Goal: Task Accomplishment & Management: Manage account settings

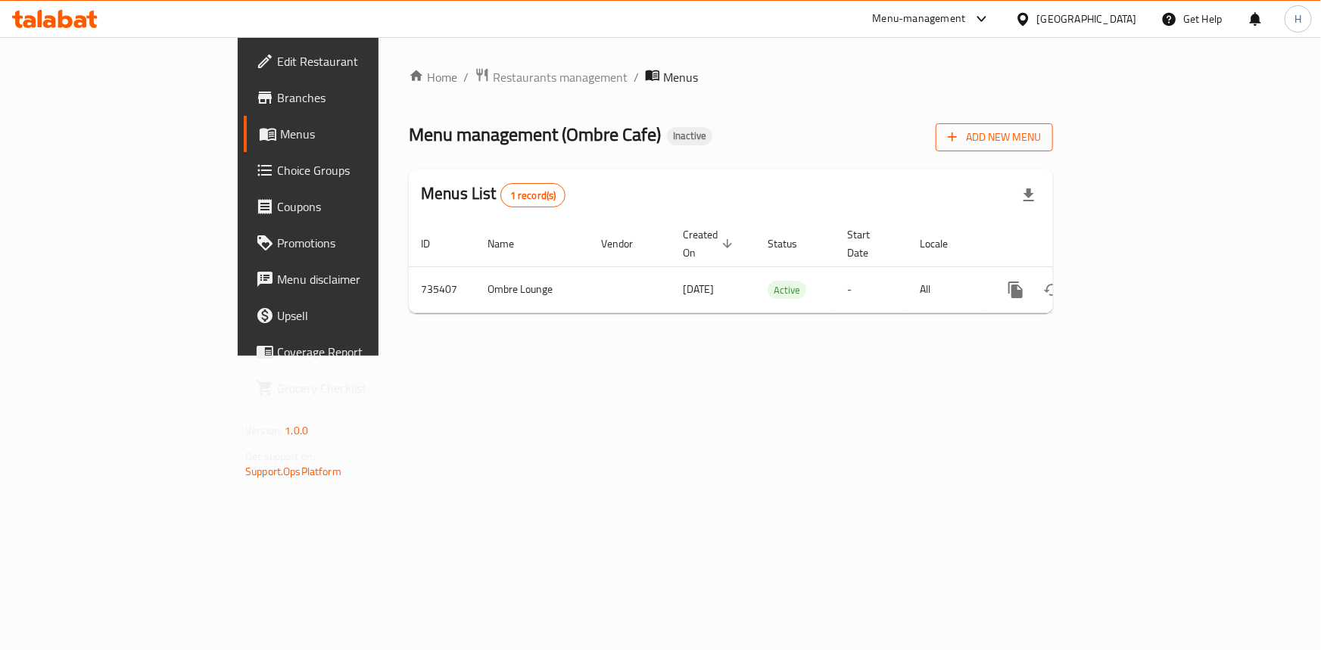
click at [1041, 139] on span "Add New Menu" at bounding box center [994, 137] width 93 height 19
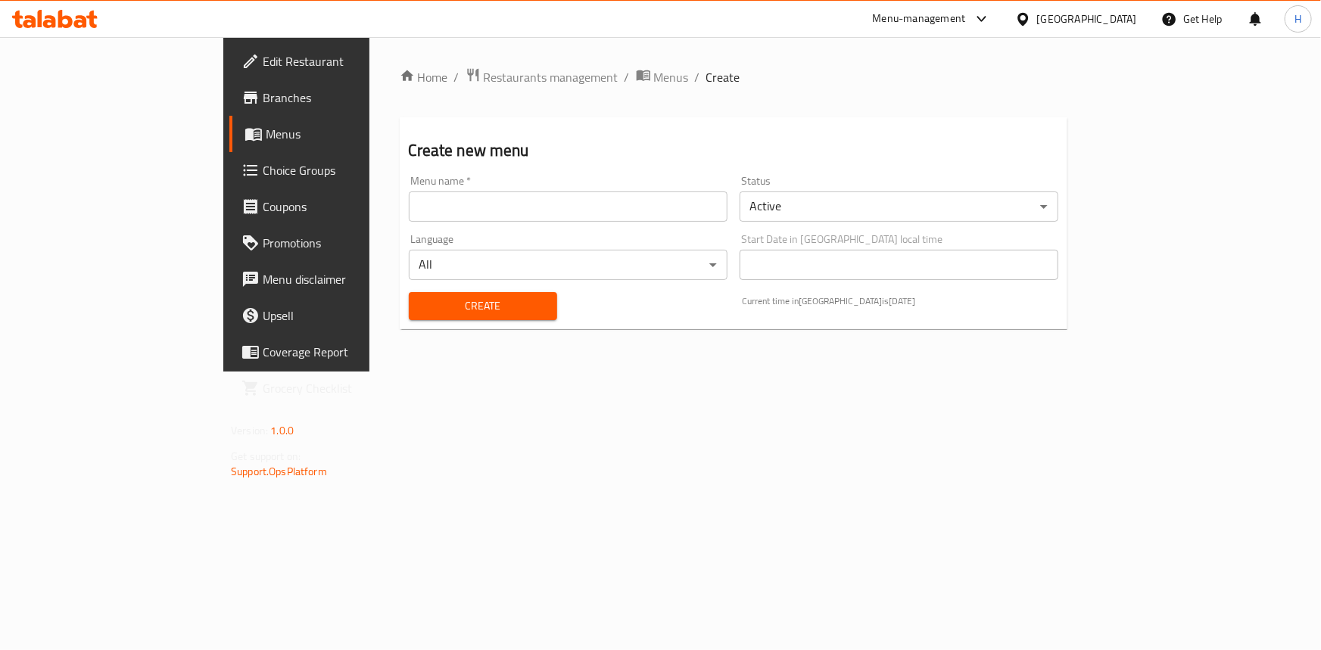
click at [545, 184] on div "Menu name   * Menu name *" at bounding box center [568, 199] width 319 height 46
click at [567, 209] on input "text" at bounding box center [568, 207] width 319 height 30
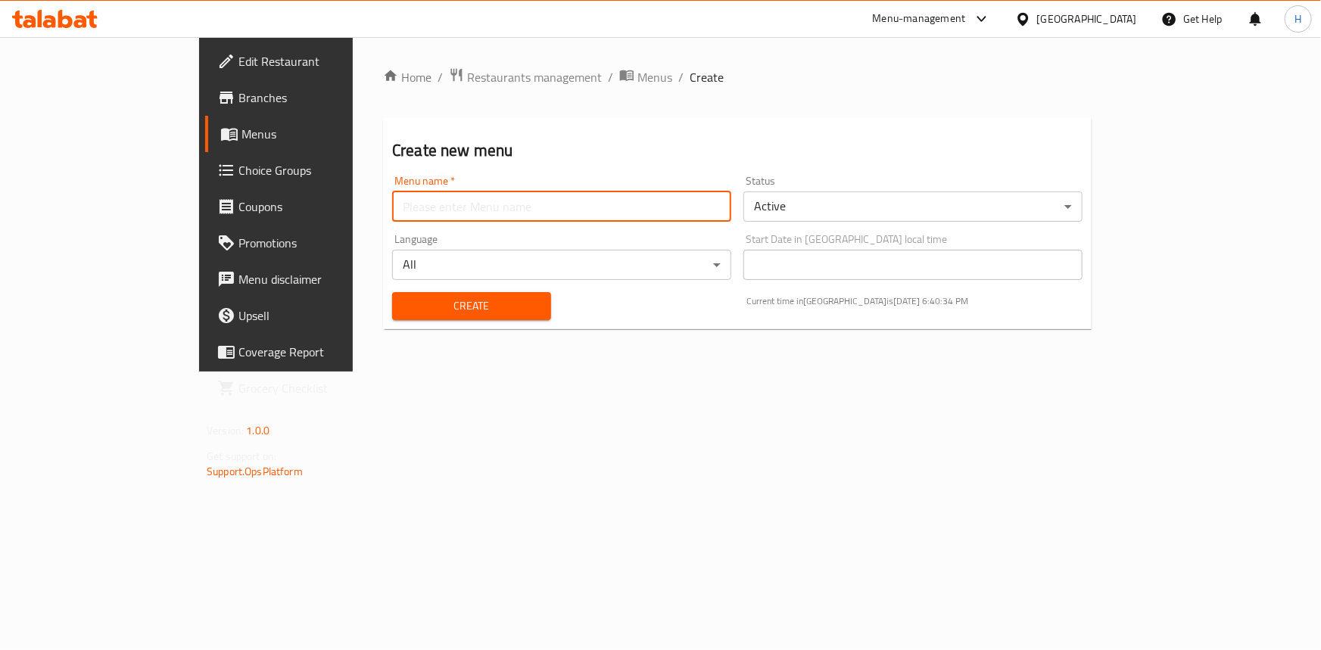
type input "Menu"
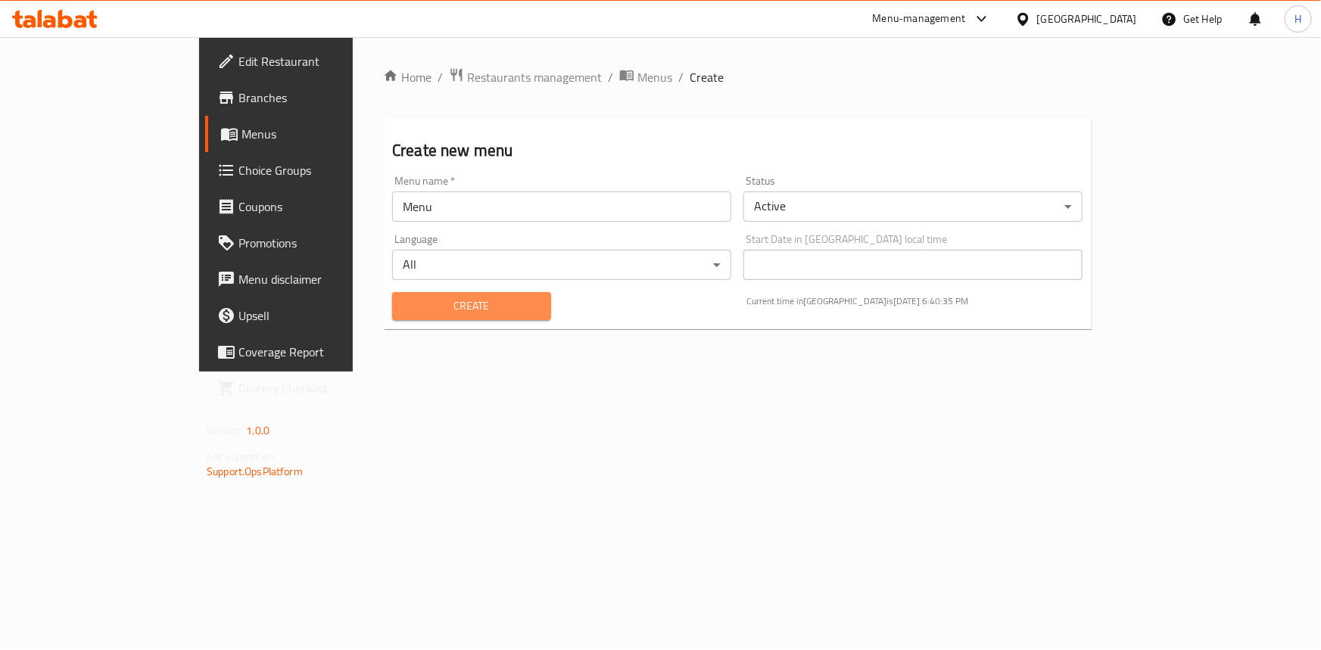
click at [404, 308] on span "Create" at bounding box center [471, 306] width 135 height 19
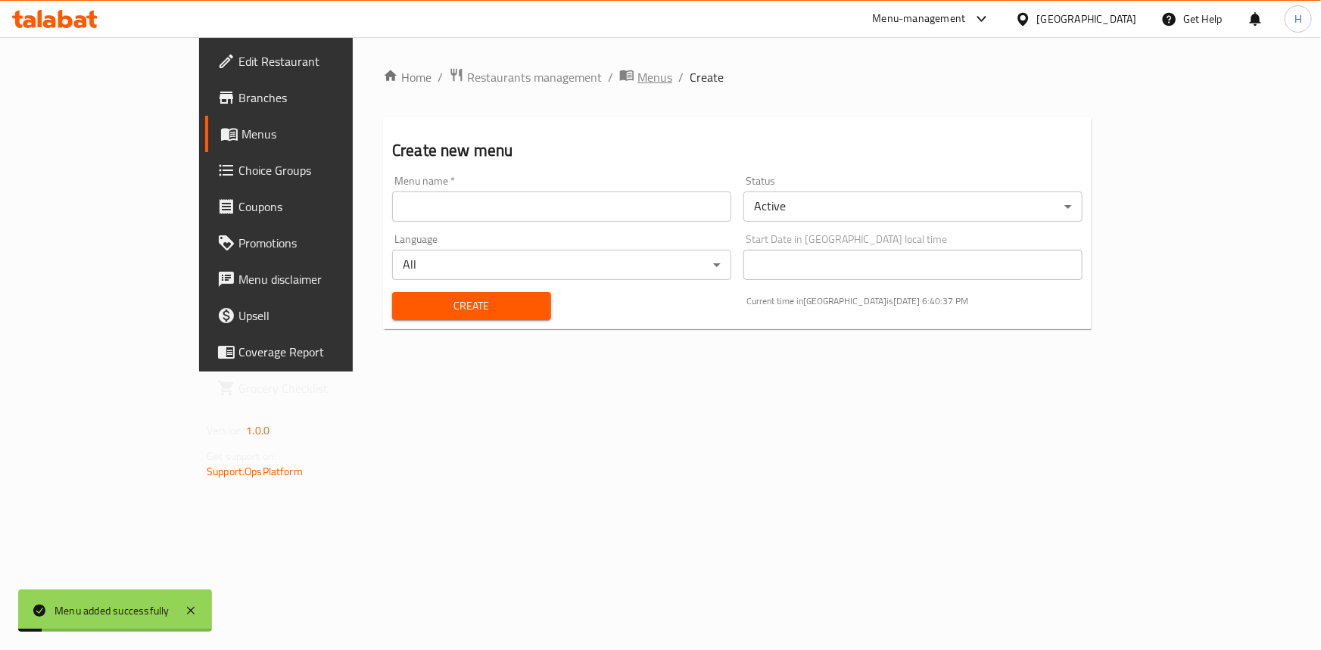
click at [637, 80] on span "Menus" at bounding box center [654, 77] width 35 height 18
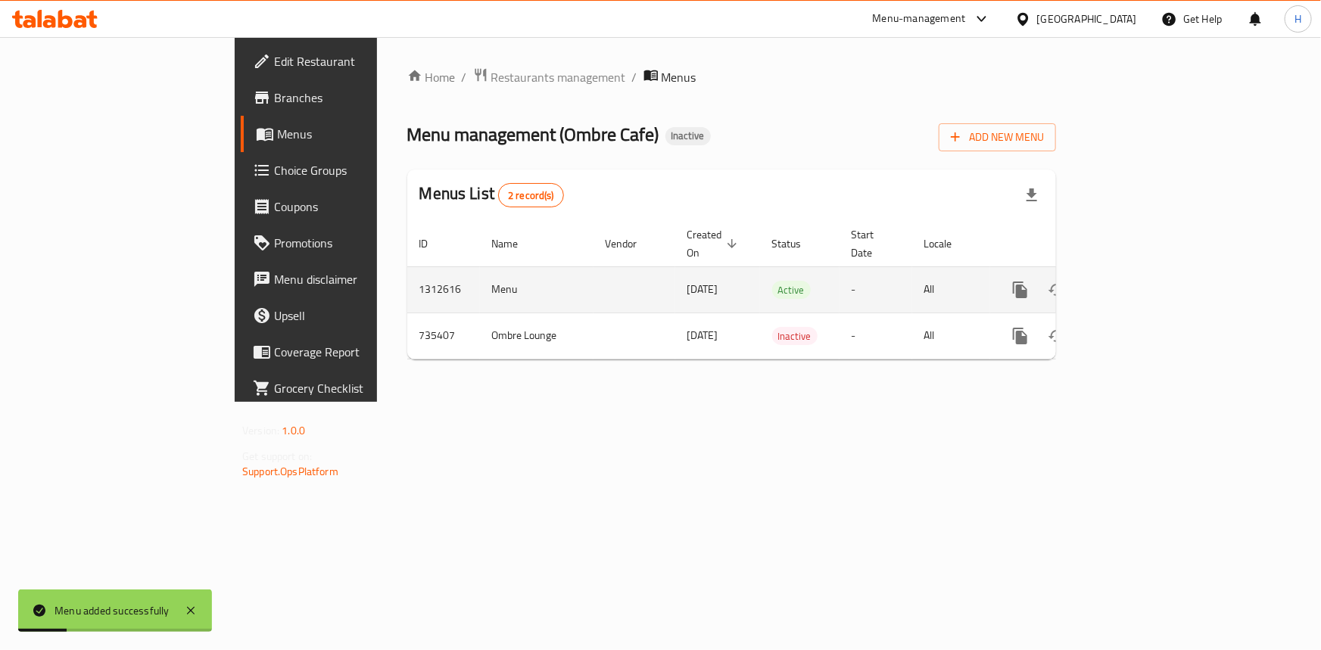
click at [1148, 272] on link "enhanced table" at bounding box center [1129, 290] width 36 height 36
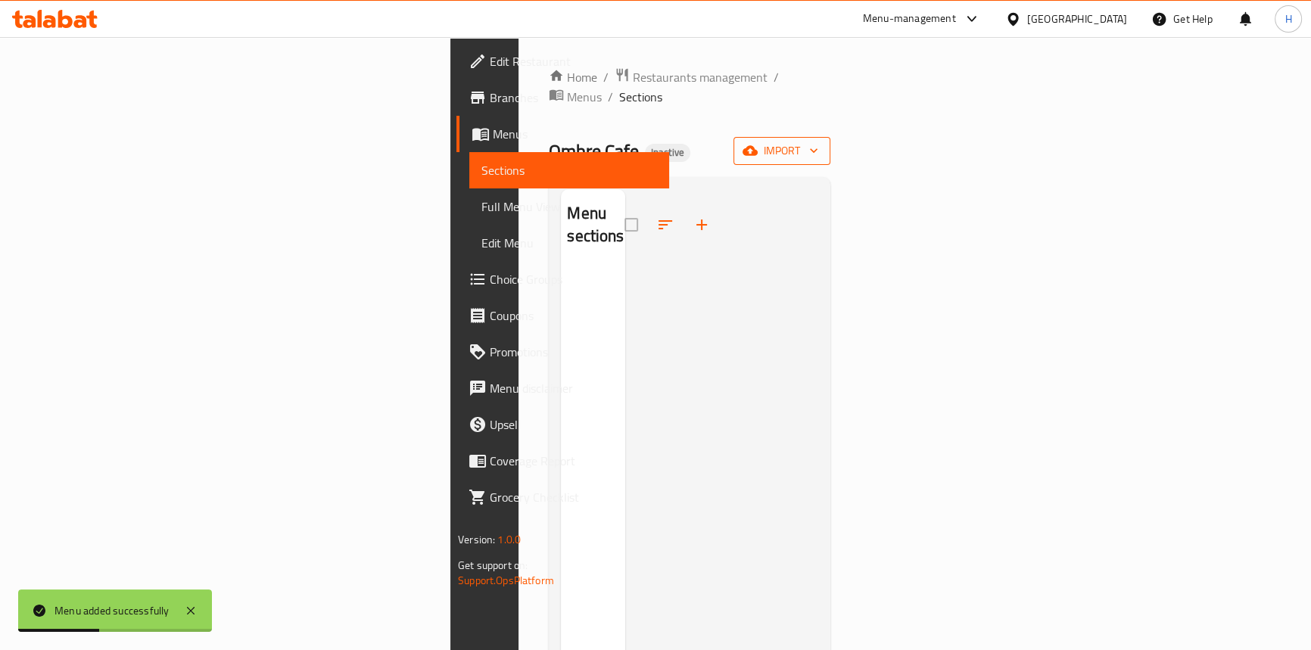
click at [830, 142] on button "import" at bounding box center [782, 151] width 97 height 28
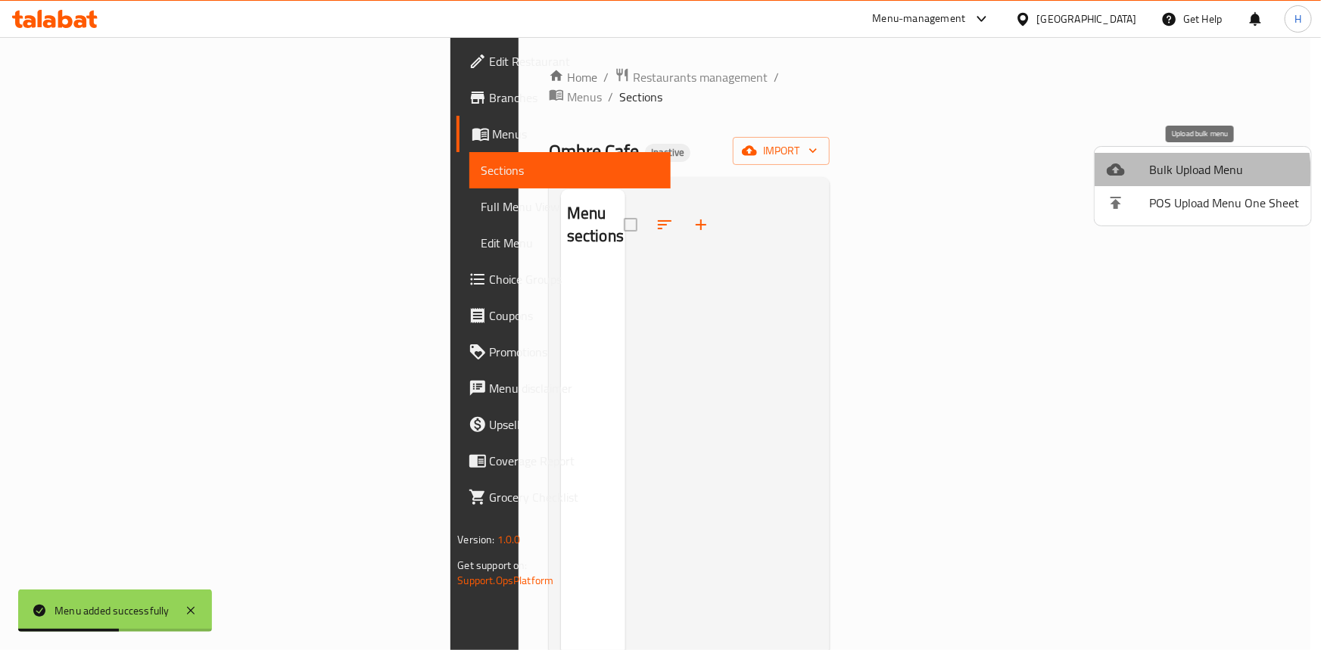
click at [1170, 173] on span "Bulk Upload Menu" at bounding box center [1224, 169] width 150 height 18
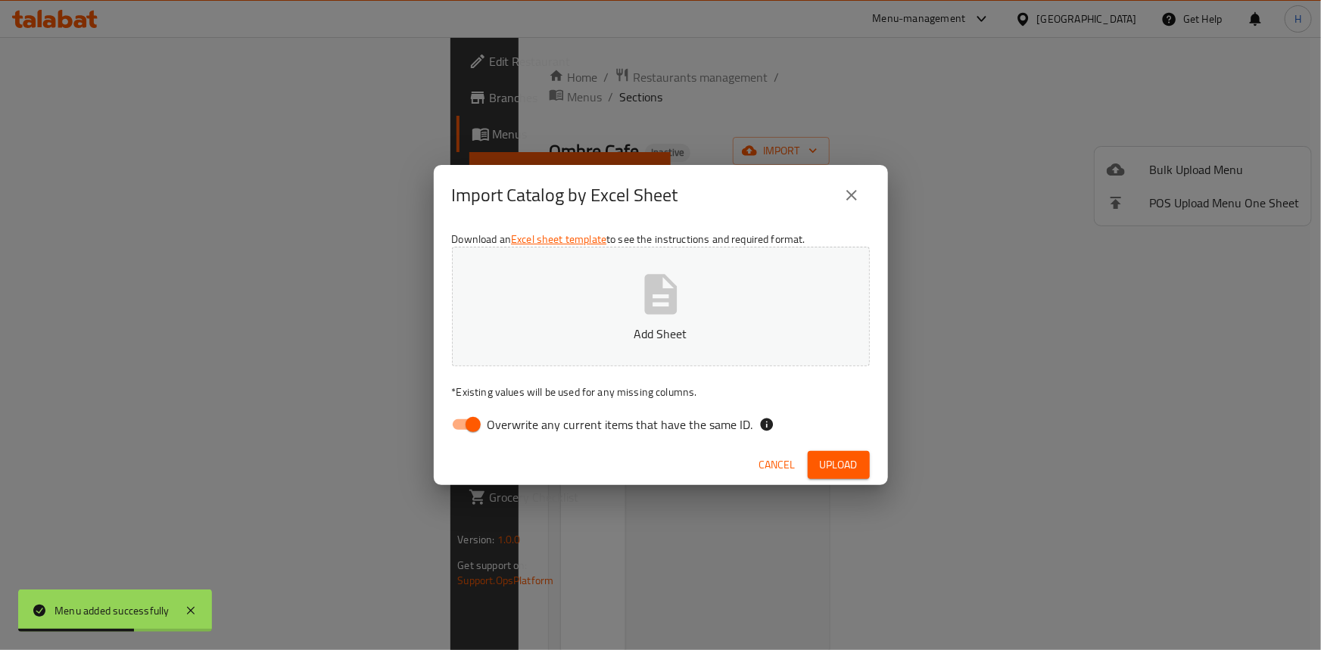
click at [531, 417] on span "Overwrite any current items that have the same ID." at bounding box center [620, 425] width 266 height 18
click at [516, 417] on input "Overwrite any current items that have the same ID." at bounding box center [473, 424] width 86 height 29
checkbox input "false"
click at [823, 459] on span "Upload" at bounding box center [839, 465] width 38 height 19
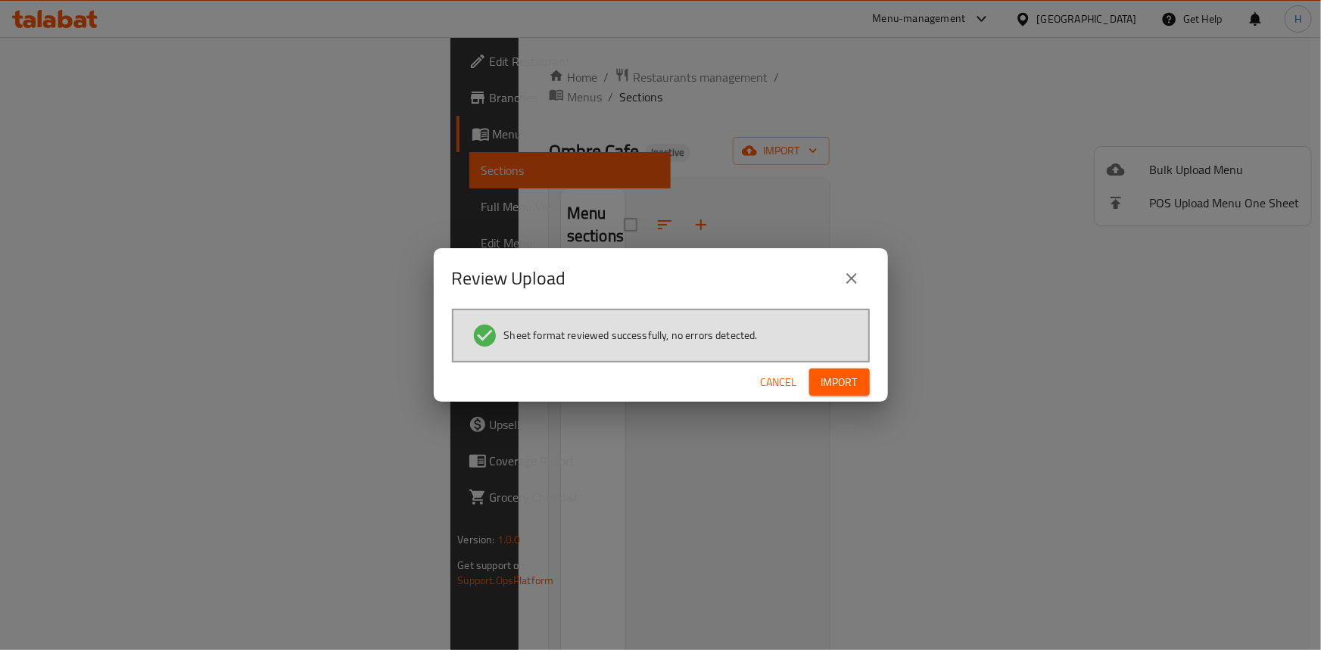
click at [845, 385] on span "Import" at bounding box center [839, 382] width 36 height 19
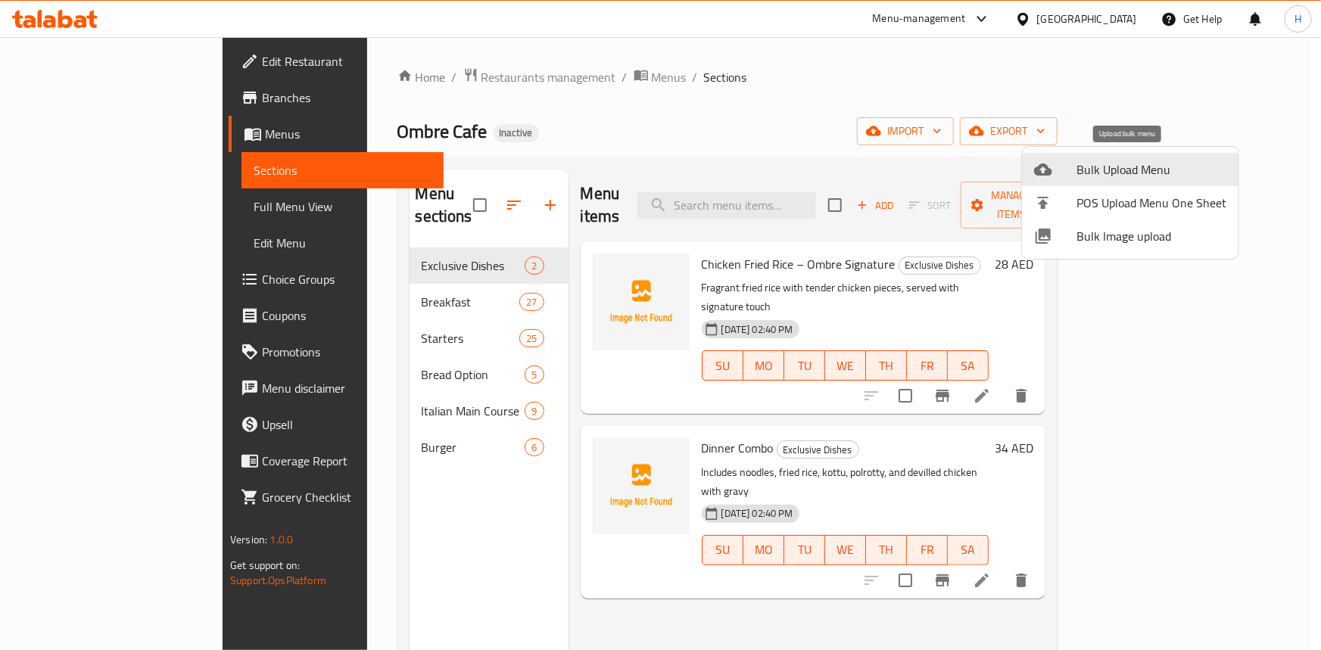
click at [628, 169] on div at bounding box center [660, 325] width 1321 height 650
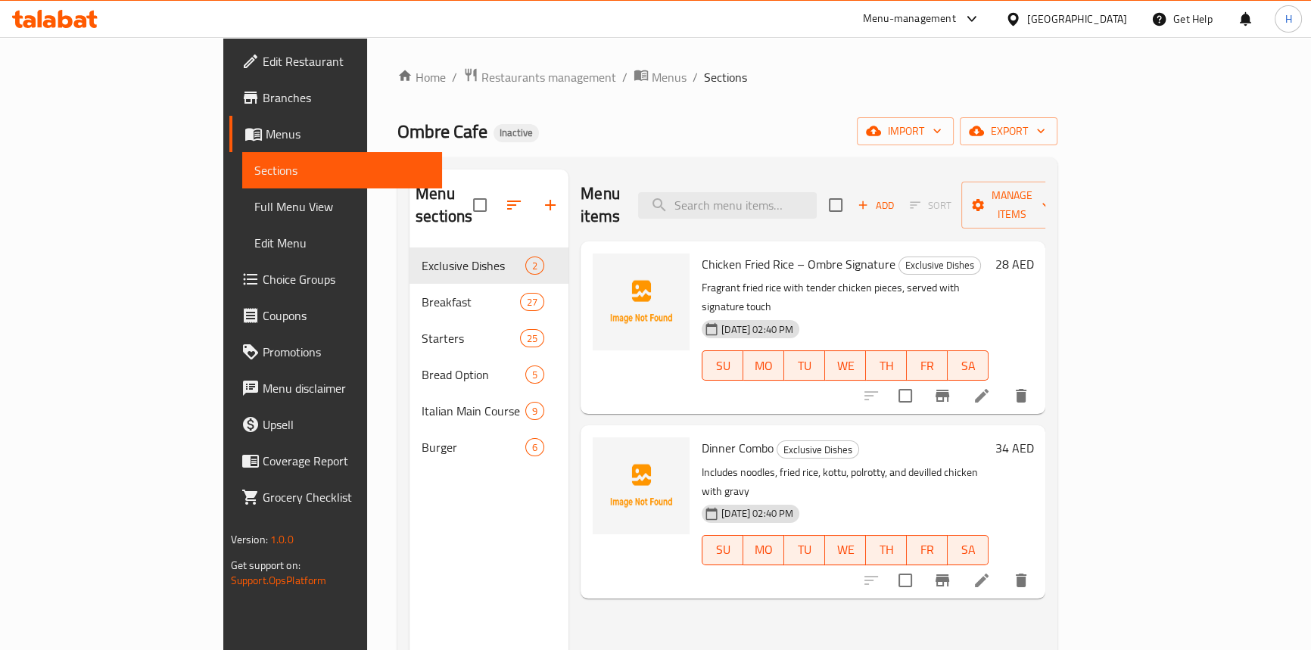
click at [254, 211] on span "Full Menu View" at bounding box center [342, 207] width 176 height 18
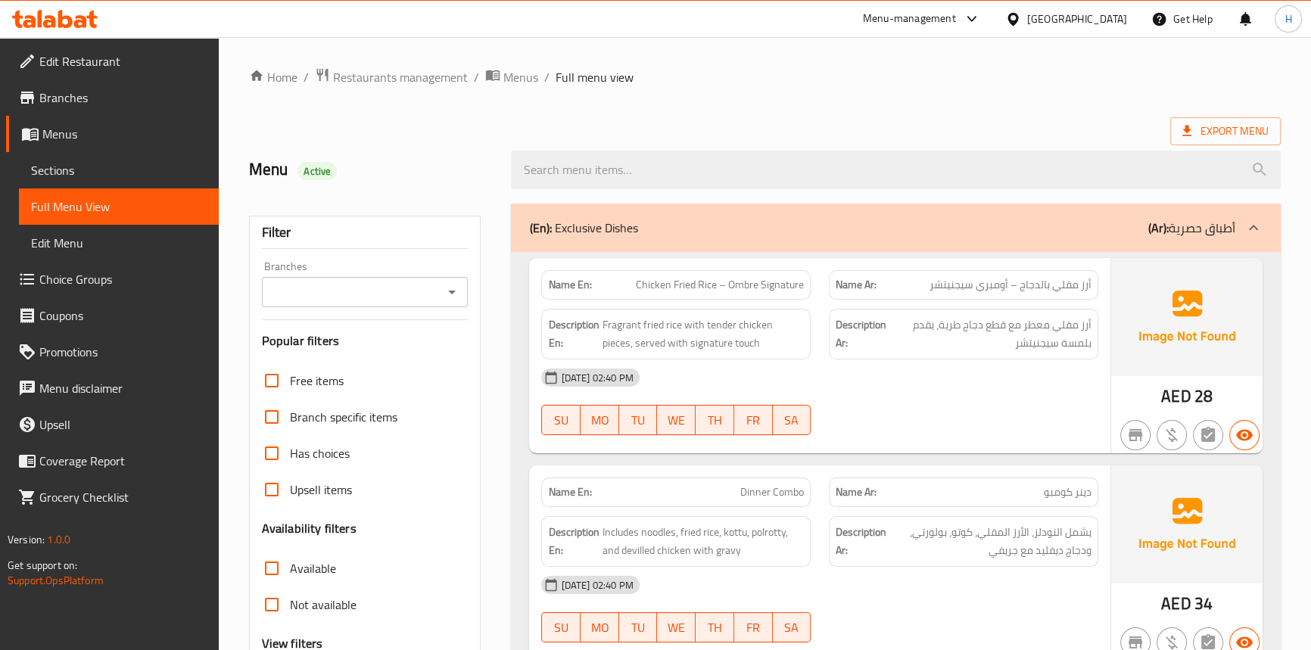
click at [899, 401] on div "17-09-2025 02:40 PM SU MO TU WE TH FR SA" at bounding box center [819, 402] width 575 height 85
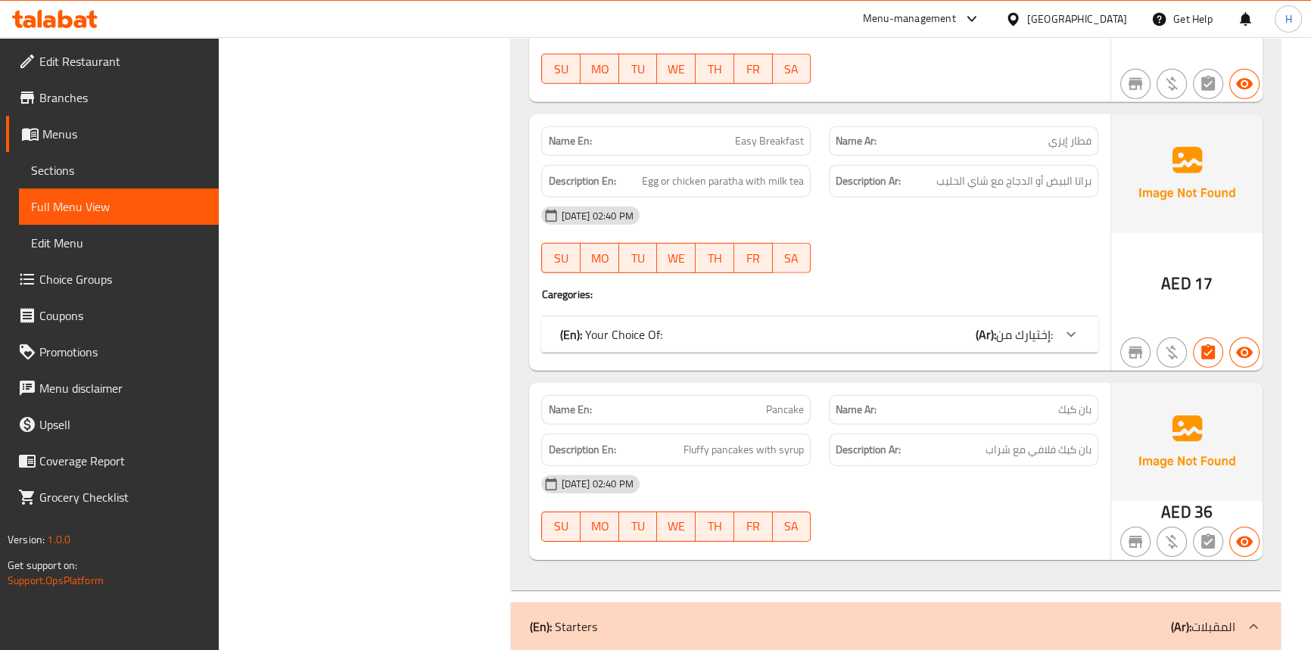
click at [743, 325] on div "(En): Your Choice Of: (Ar): إختيارك من:" at bounding box center [805, 334] width 493 height 18
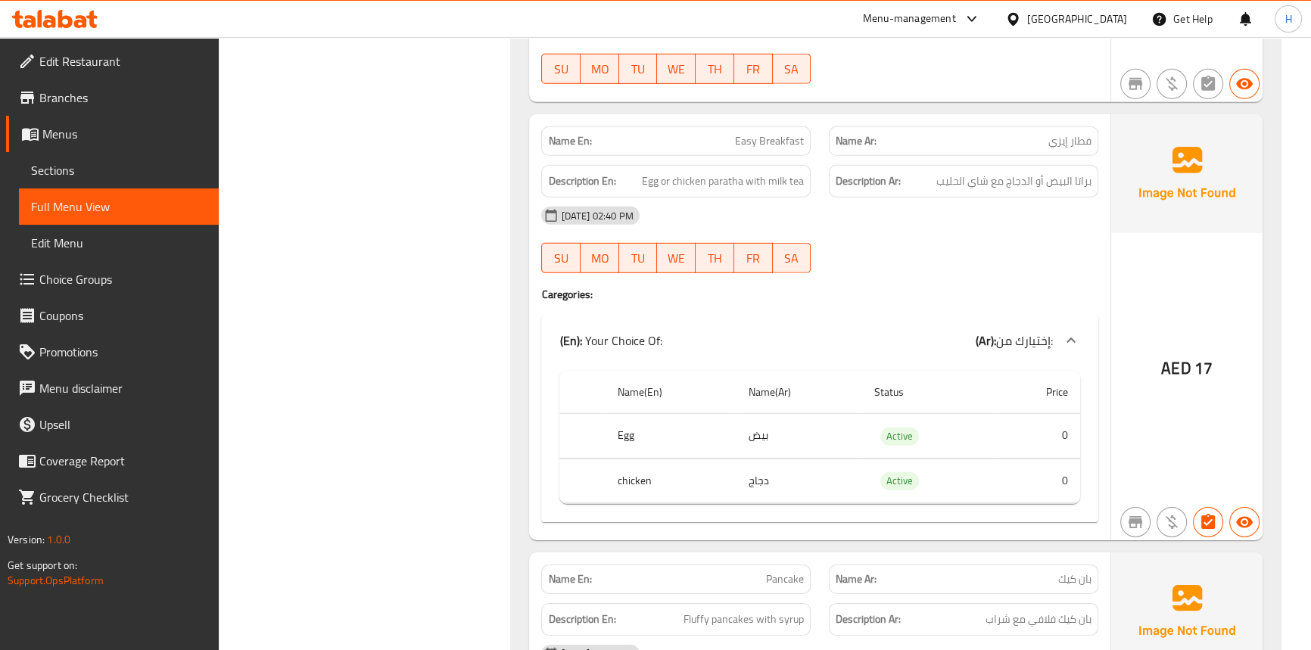
click at [743, 316] on div "(En): Your Choice Of: (Ar): إختيارك من:" at bounding box center [819, 340] width 556 height 48
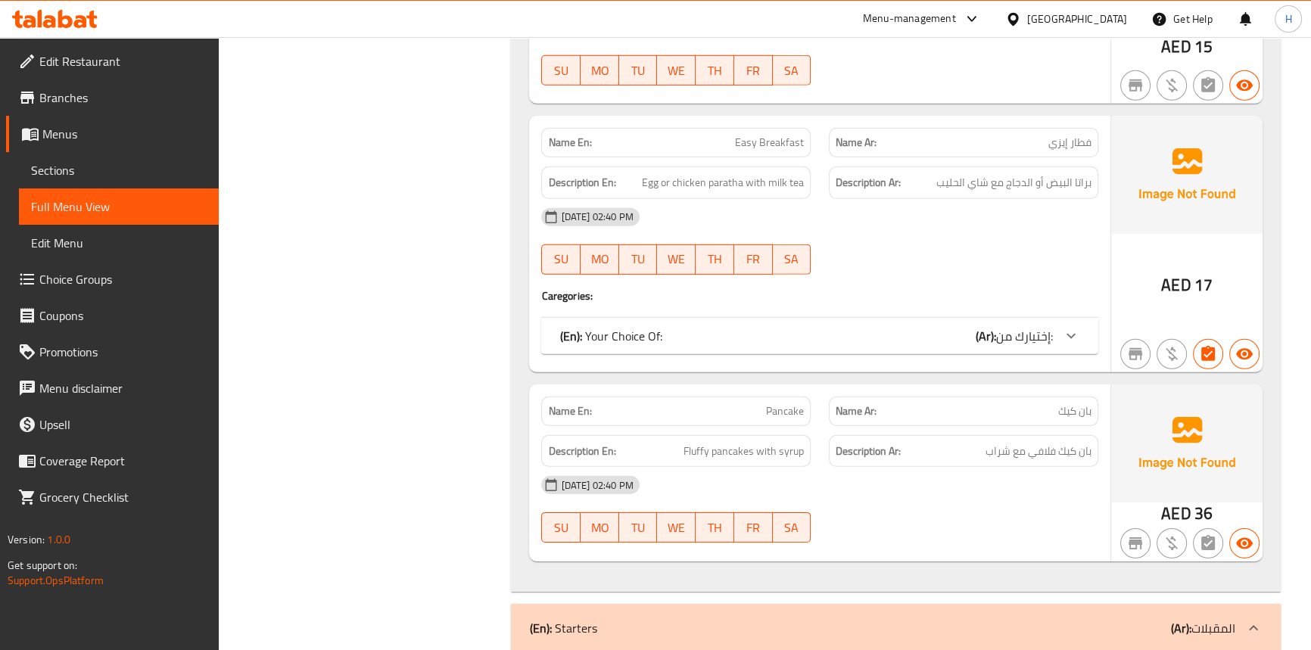
scroll to position [10, 0]
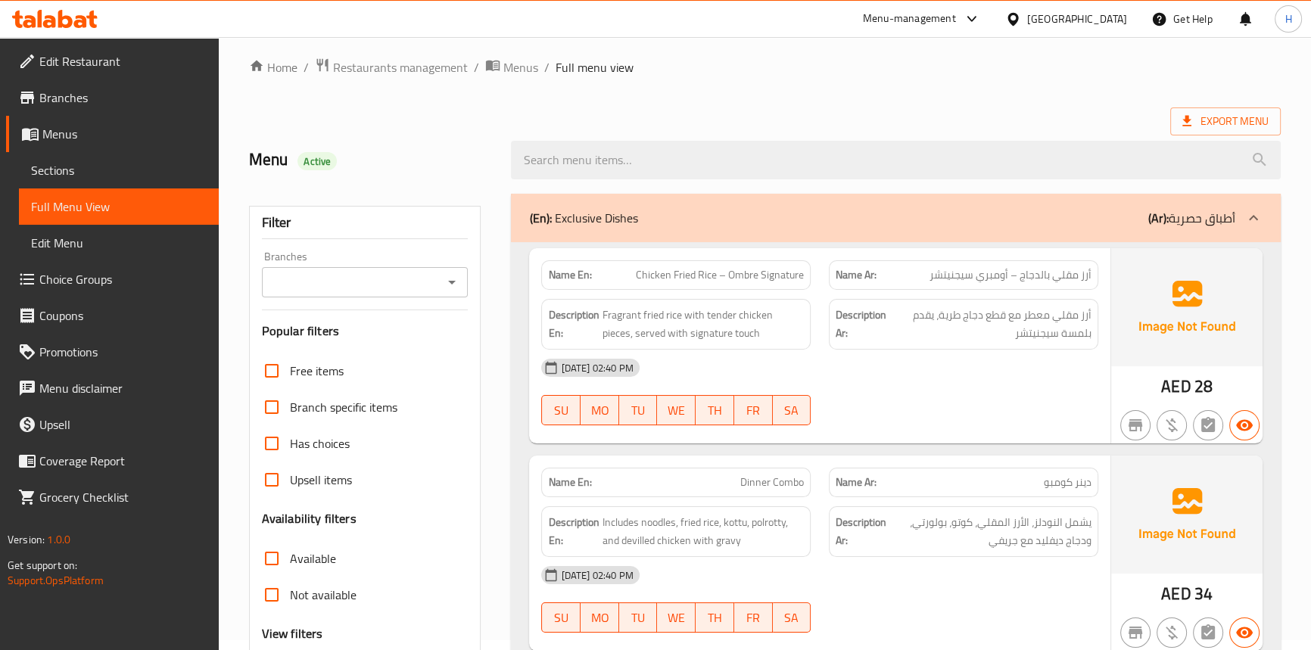
click at [823, 384] on div "[DATE] 02:40 PM" at bounding box center [819, 368] width 575 height 36
click at [78, 170] on span "Sections" at bounding box center [119, 170] width 176 height 18
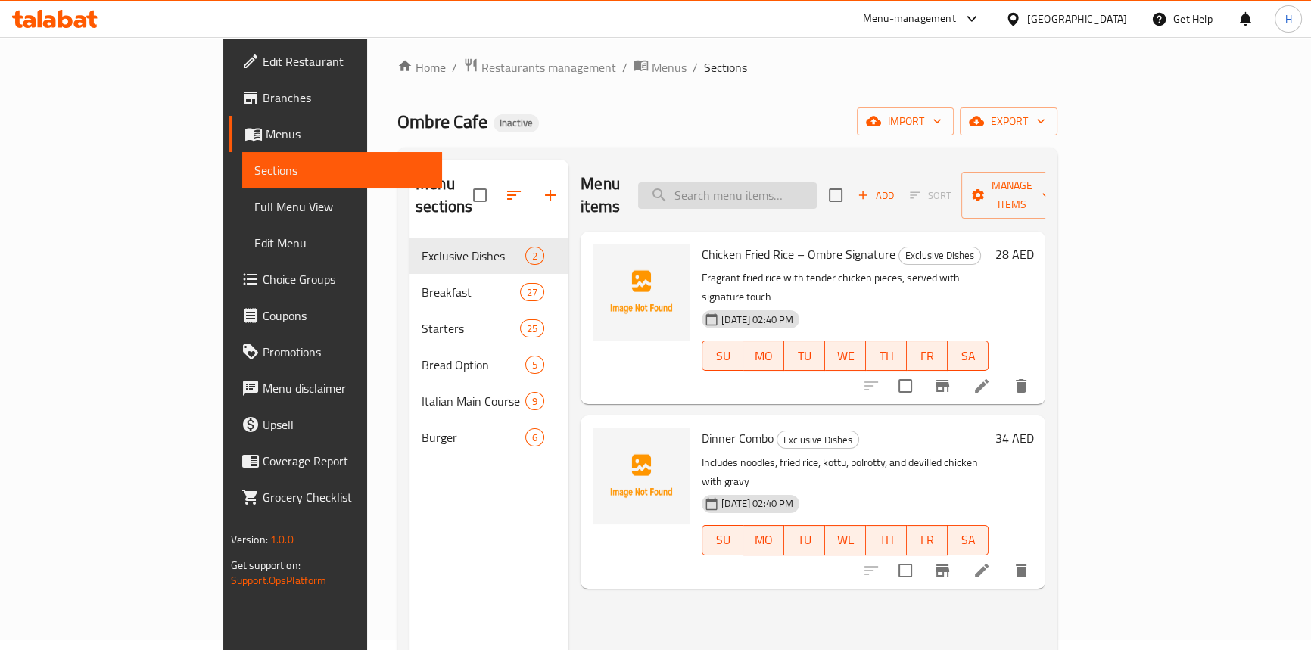
click at [815, 182] on input "search" at bounding box center [727, 195] width 179 height 26
paste input "Champi Croissant"
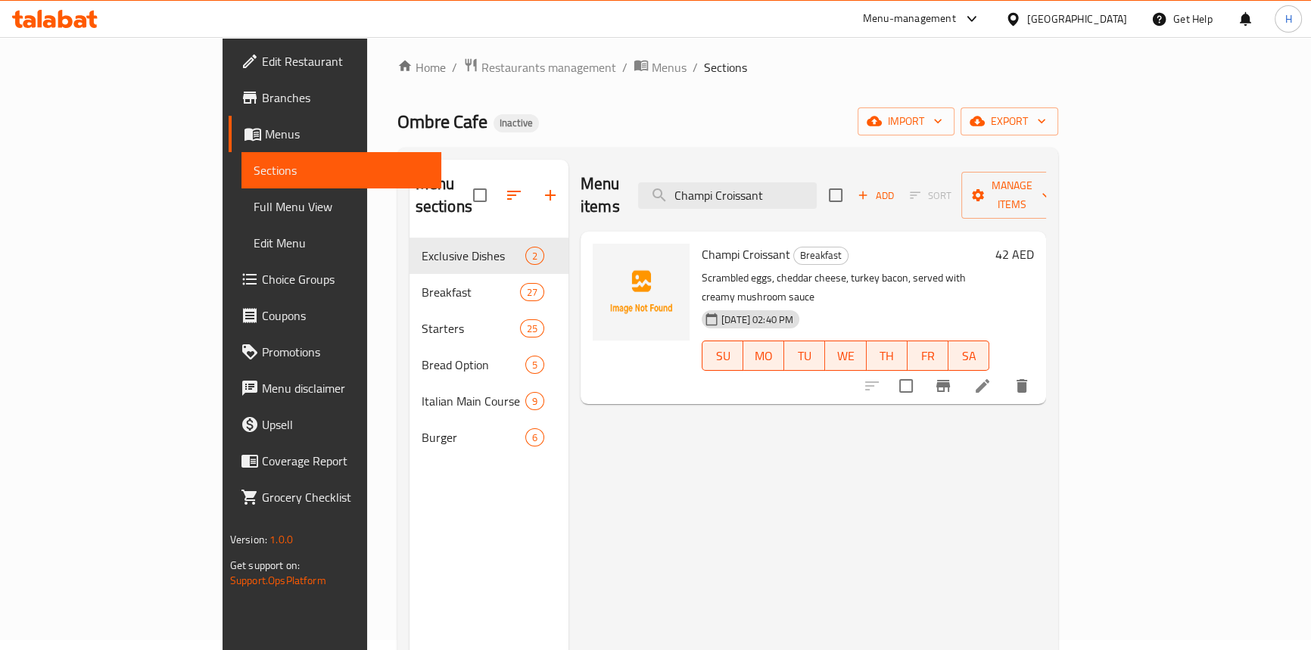
type input "Champi Croissant"
click at [1040, 368] on button "delete" at bounding box center [1022, 386] width 36 height 36
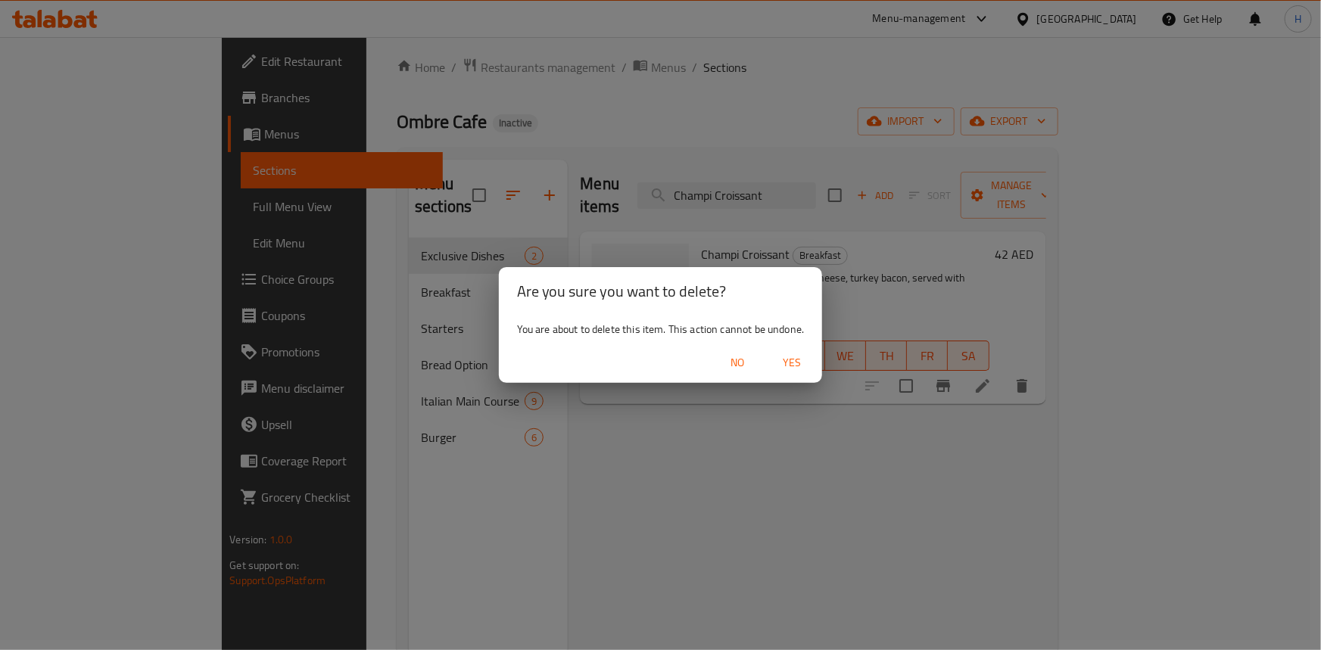
click at [799, 365] on span "Yes" at bounding box center [792, 363] width 36 height 19
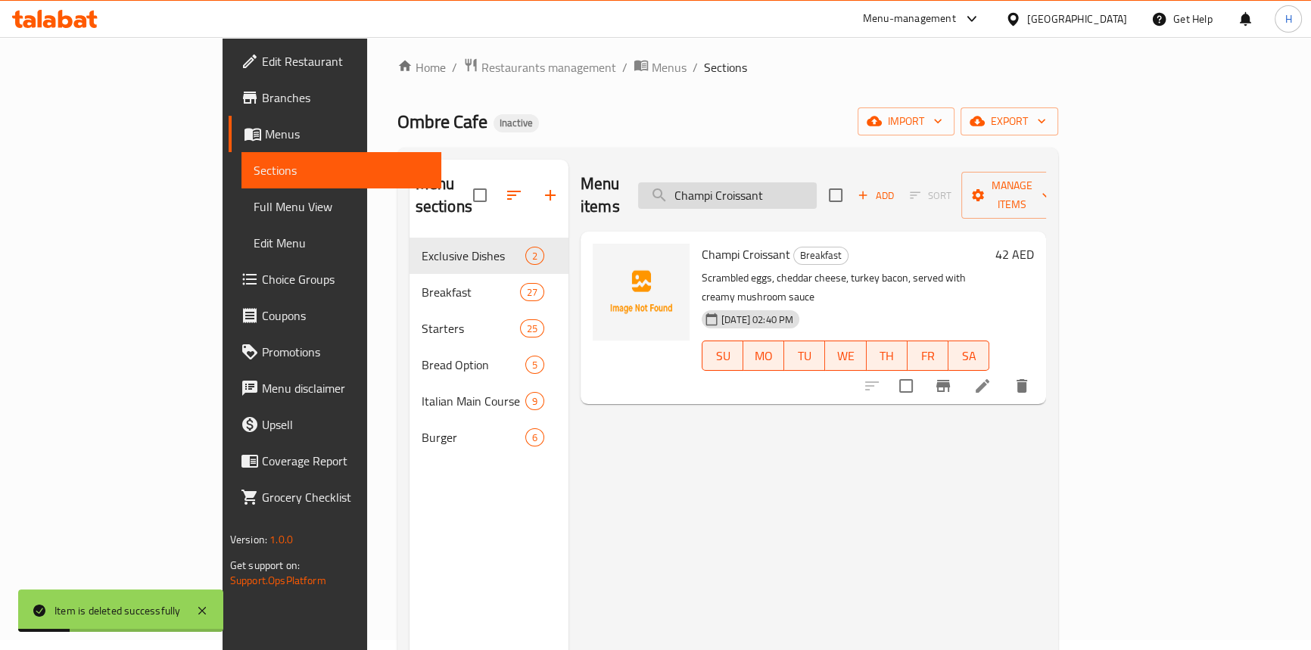
click at [815, 182] on input "Champi Croissant" at bounding box center [727, 195] width 179 height 26
paste input "Egg Benedic"
type input "Egg Benedict"
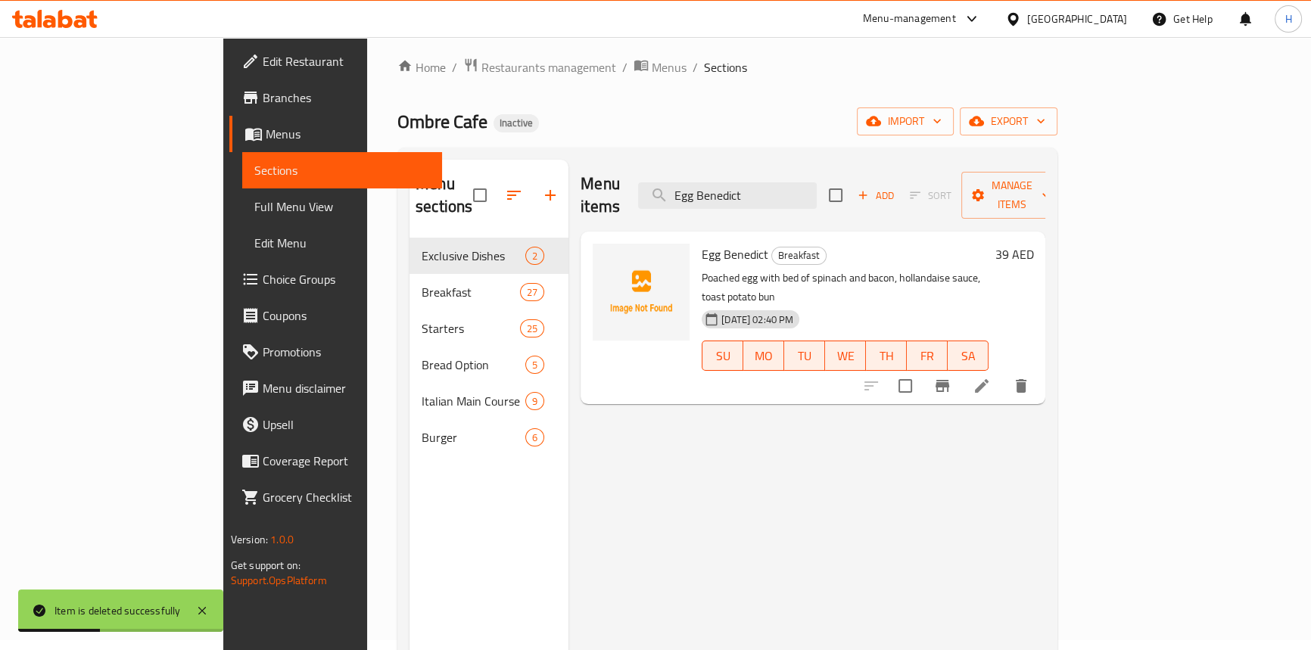
click at [1039, 368] on button "delete" at bounding box center [1021, 386] width 36 height 36
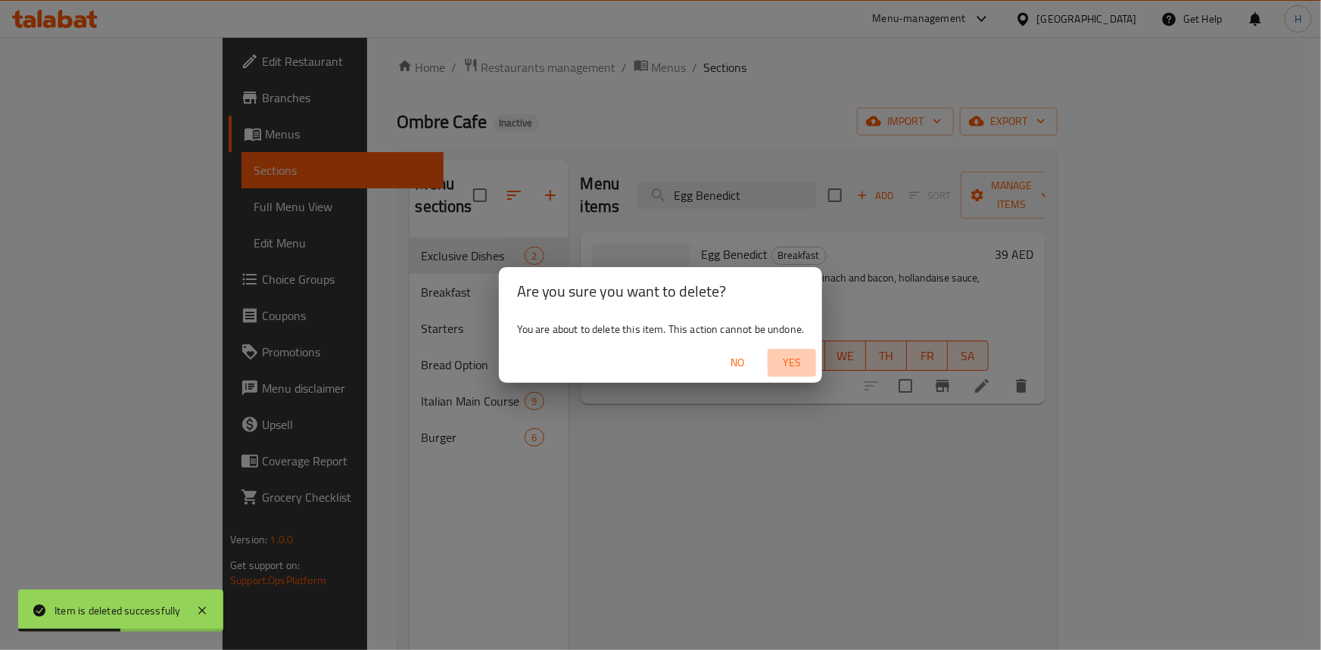
click at [799, 366] on span "Yes" at bounding box center [792, 363] width 36 height 19
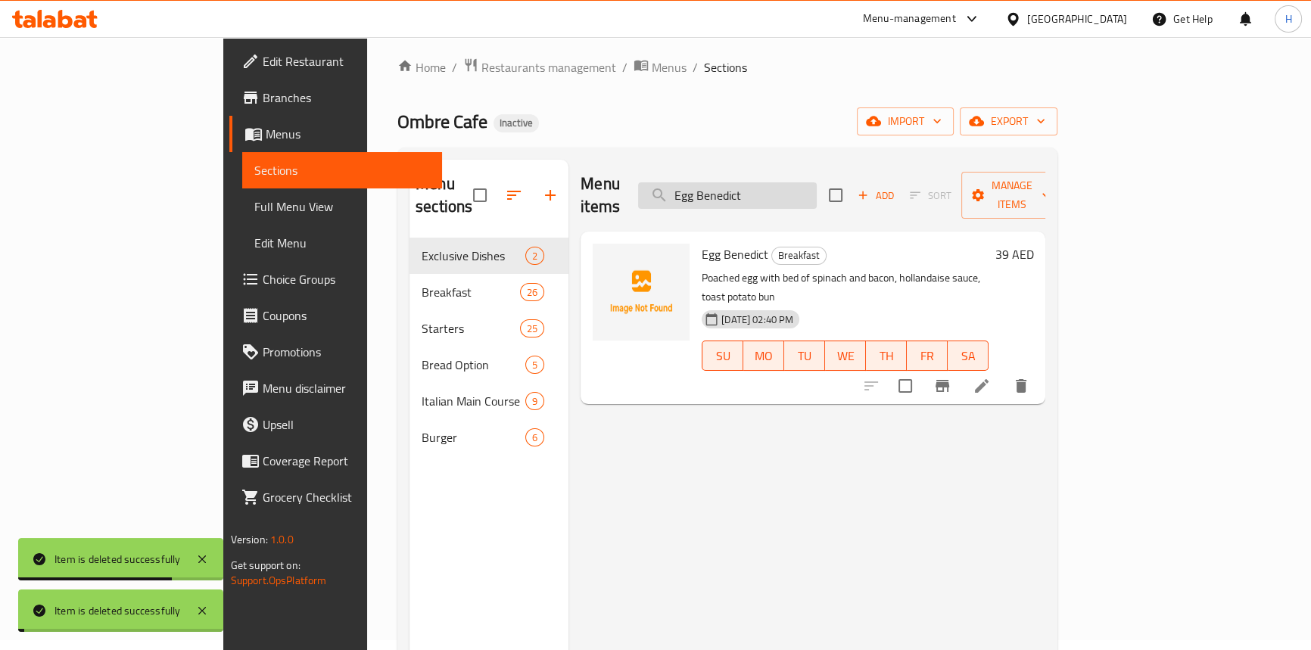
click at [808, 189] on input "Egg Benedict" at bounding box center [727, 195] width 179 height 26
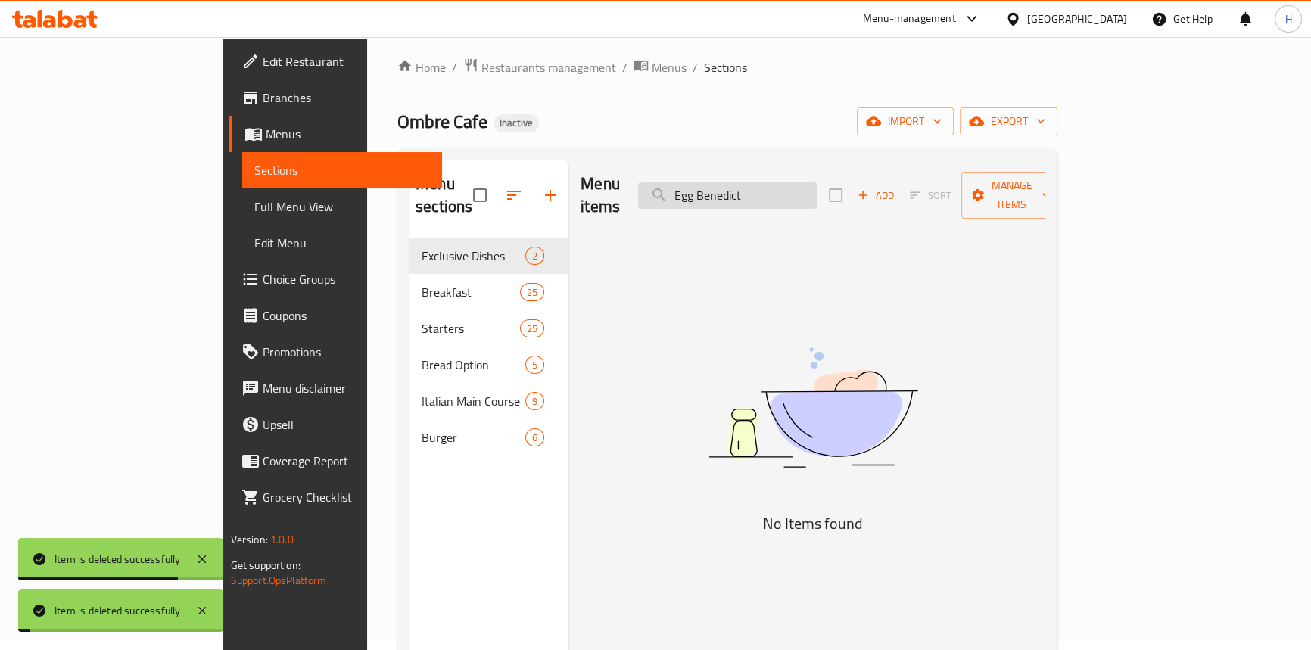
click at [808, 189] on input "Egg Benedict" at bounding box center [727, 195] width 179 height 26
paste input "Golden Yolk"
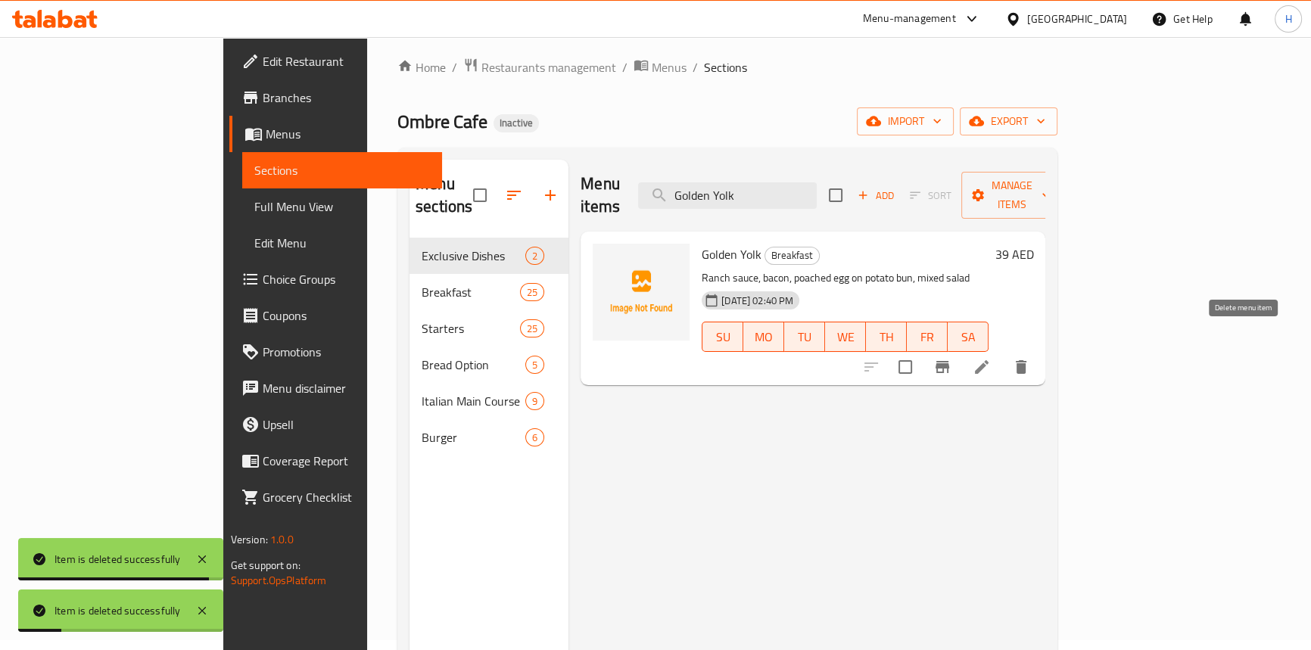
type input "Golden Yolk"
click at [1030, 358] on icon "delete" at bounding box center [1021, 367] width 18 height 18
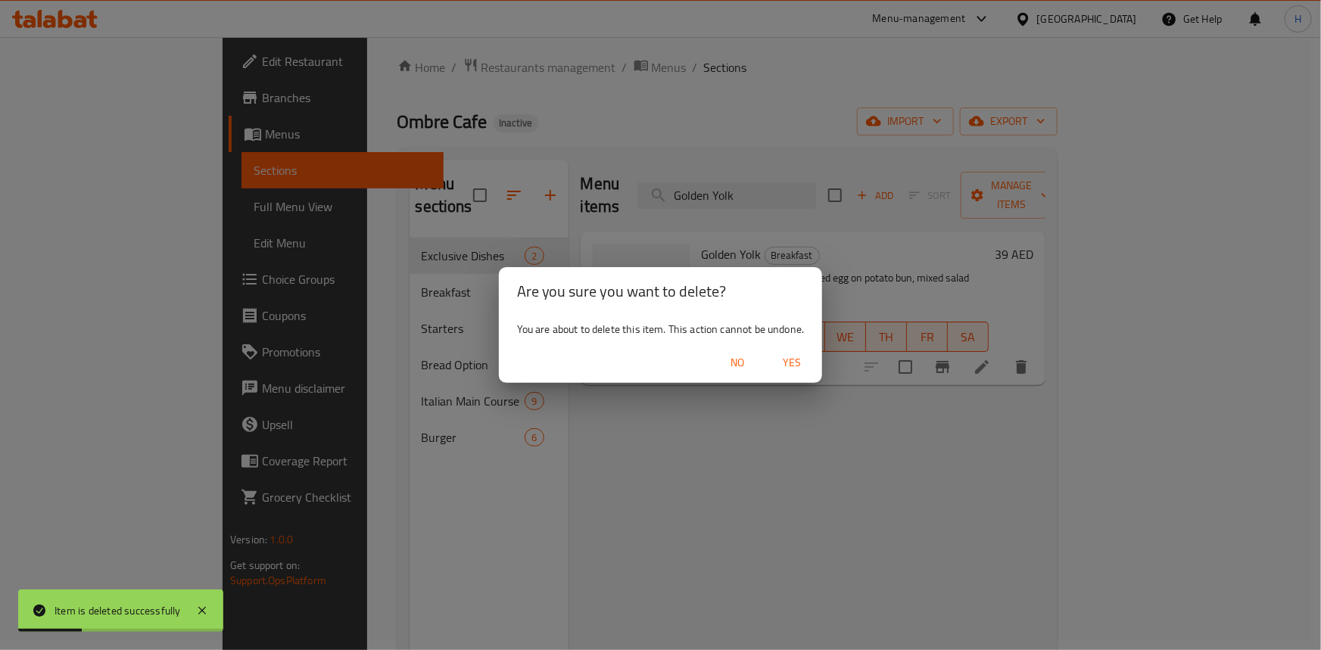
click at [805, 363] on span "Yes" at bounding box center [792, 363] width 36 height 19
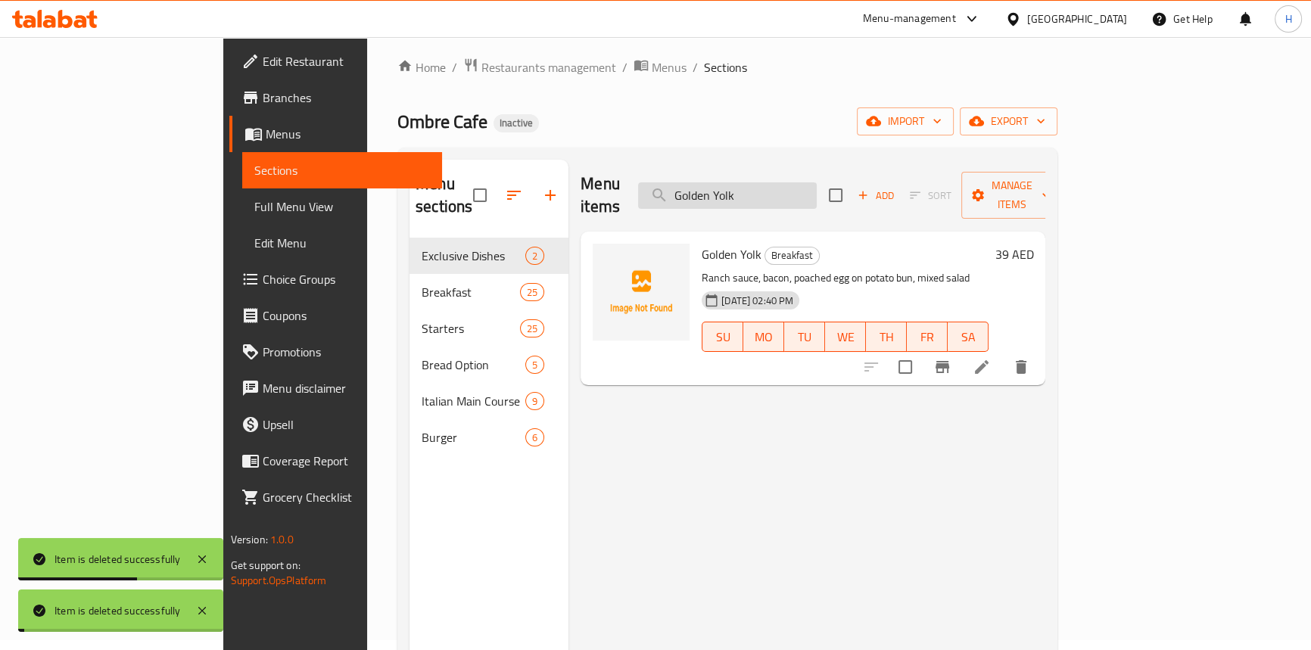
click at [803, 183] on input "Golden Yolk" at bounding box center [727, 195] width 179 height 26
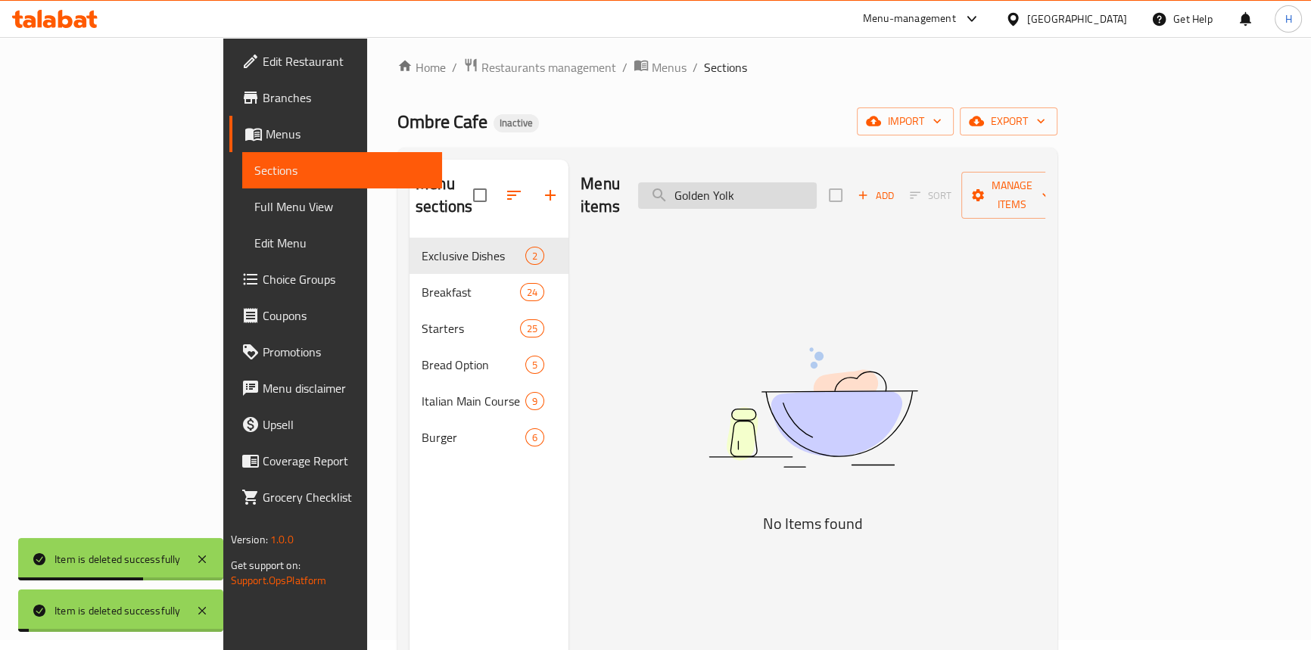
click at [803, 183] on input "Golden Yolk" at bounding box center [727, 195] width 179 height 26
paste input "Club Sandwich"
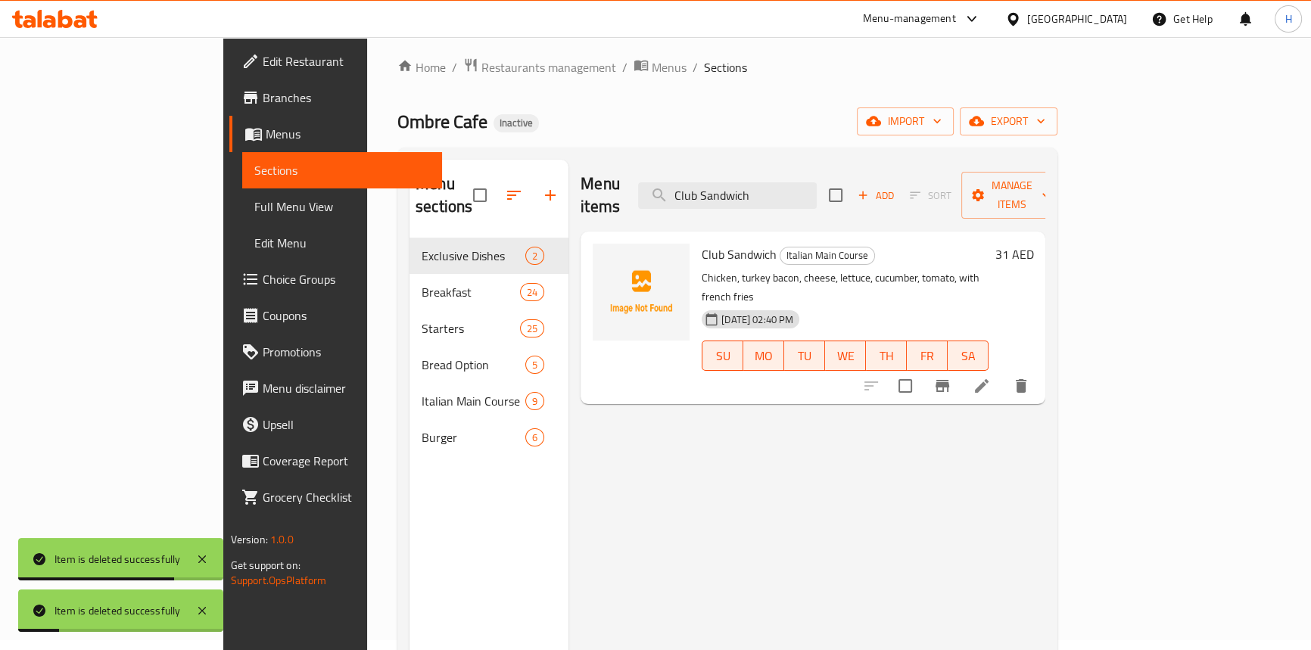
type input "Club Sandwich"
click at [1030, 377] on icon "delete" at bounding box center [1021, 386] width 18 height 18
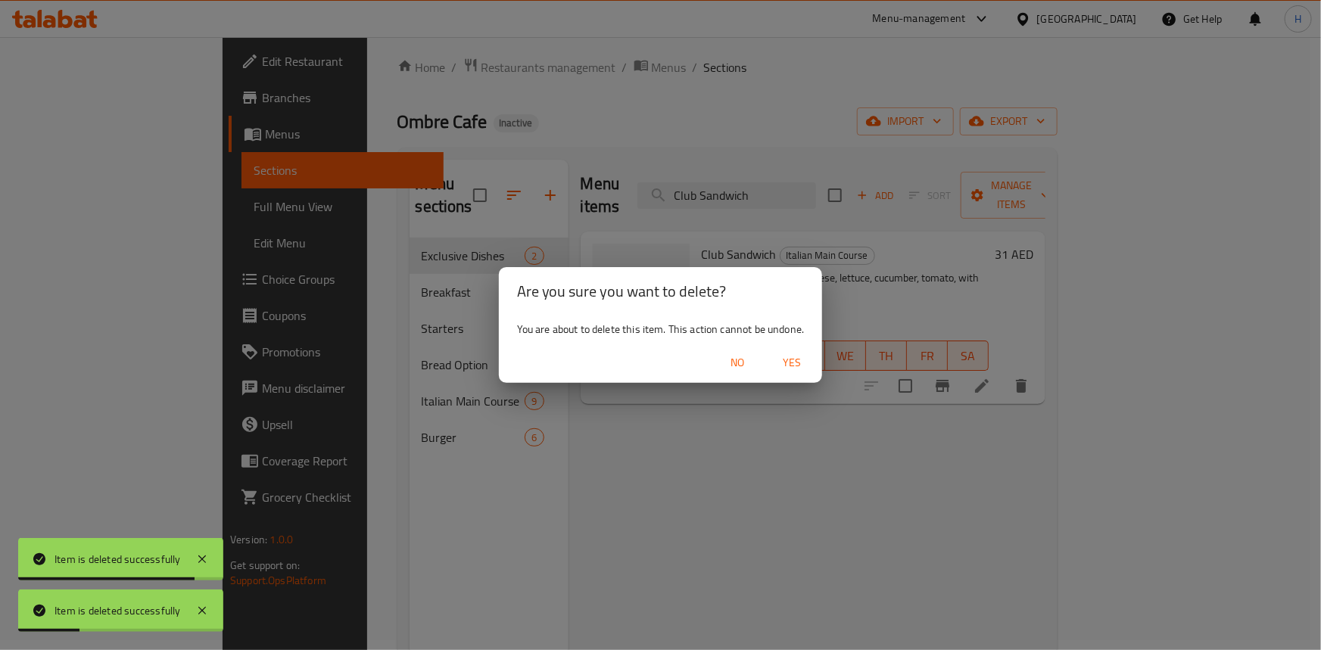
click at [786, 359] on span "Yes" at bounding box center [792, 363] width 36 height 19
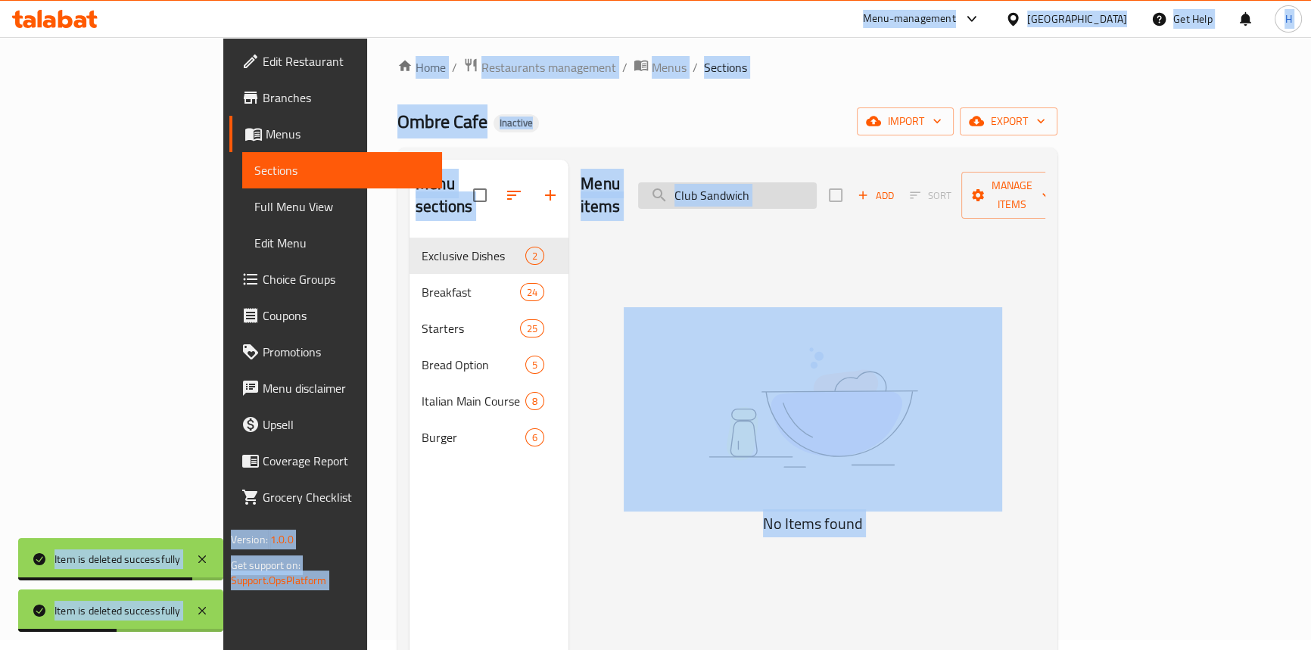
click at [806, 182] on input "Club Sandwich" at bounding box center [727, 195] width 179 height 26
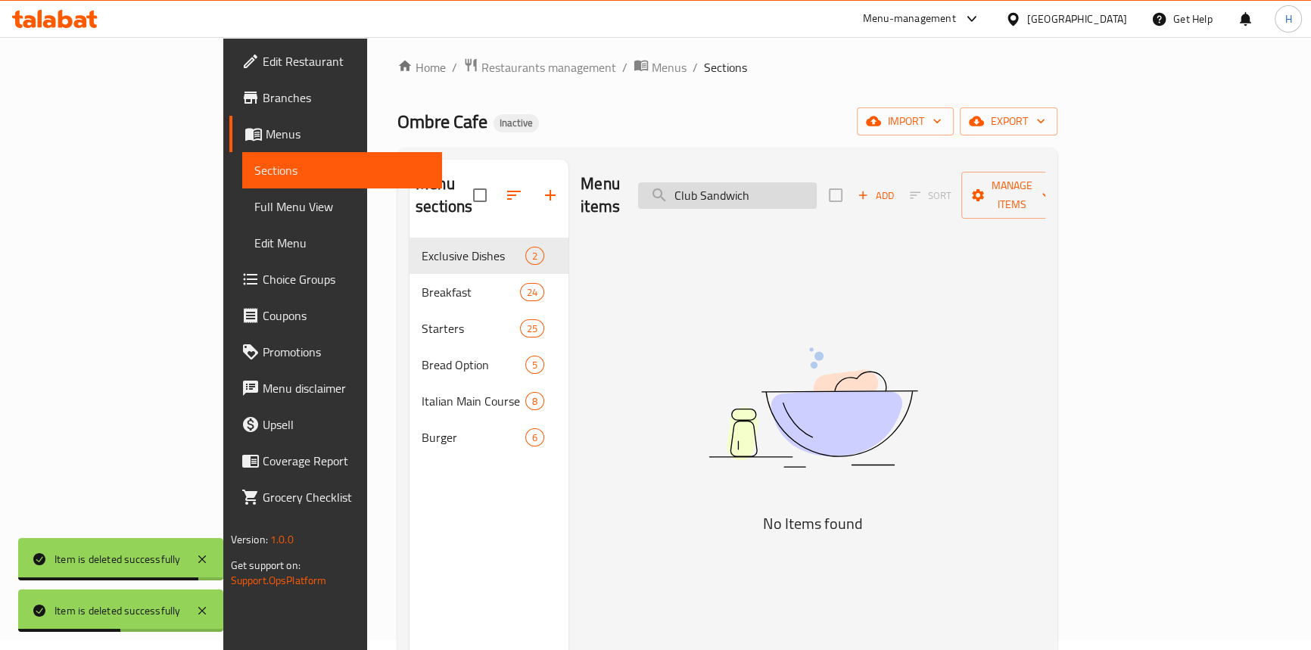
click at [806, 182] on input "Club Sandwich" at bounding box center [727, 195] width 179 height 26
click at [812, 129] on div "Ombre Cafe Inactive import export" at bounding box center [727, 121] width 660 height 28
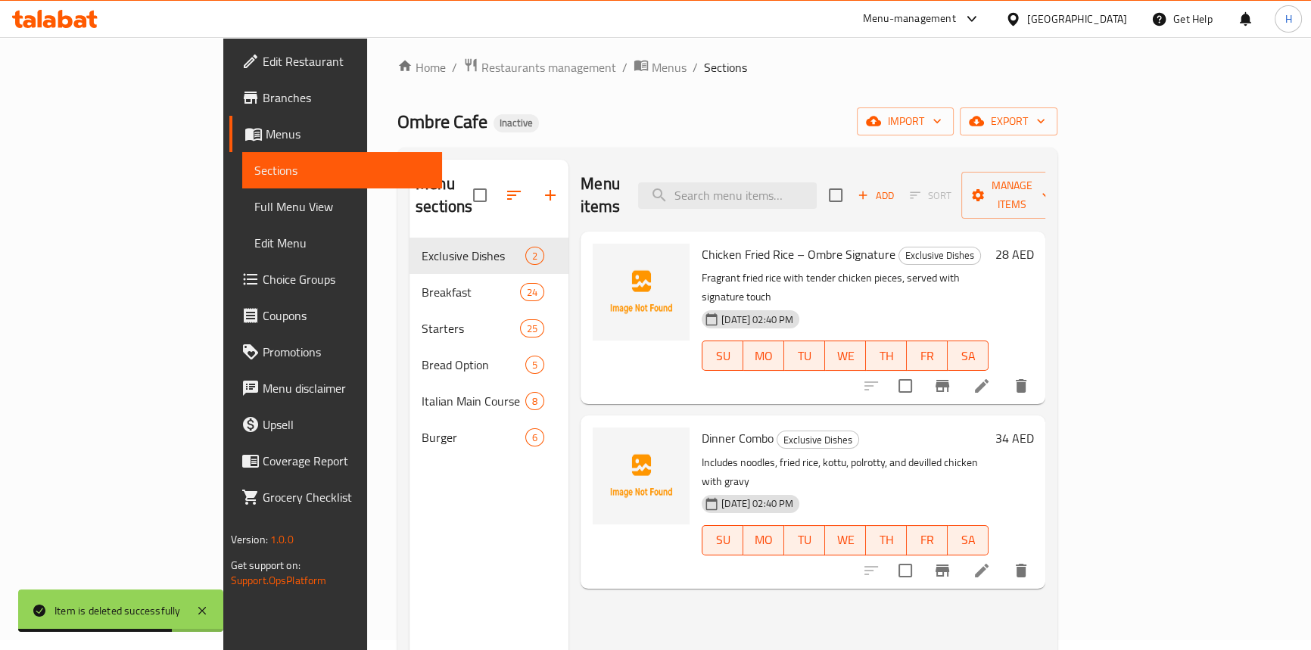
click at [808, 170] on div "Menu items Add Sort Manage items" at bounding box center [813, 196] width 465 height 72
click at [808, 182] on input "search" at bounding box center [727, 195] width 179 height 26
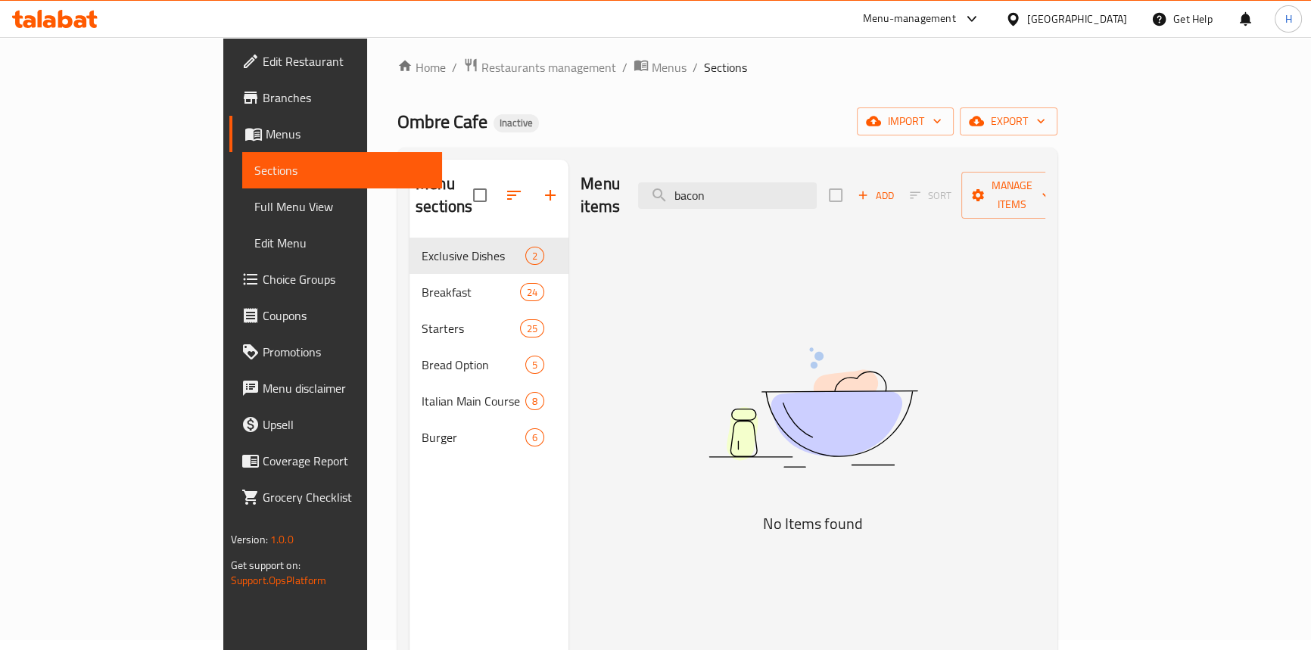
type input "bacon"
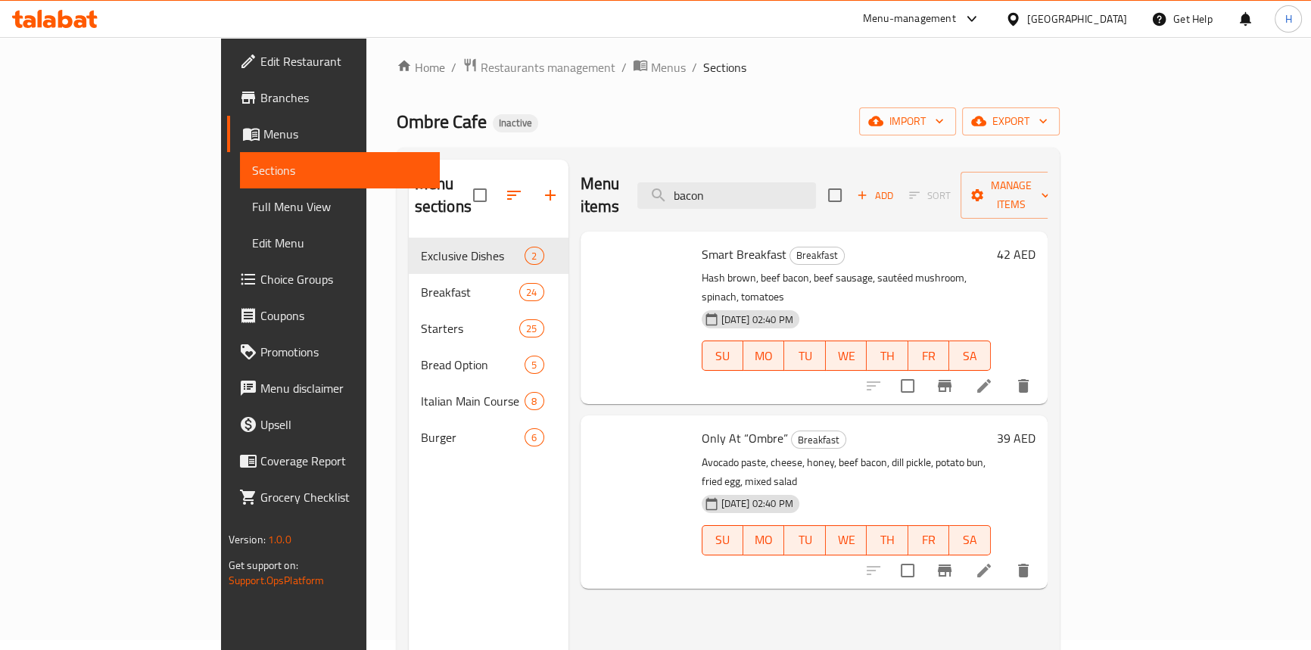
click at [829, 139] on div "Home / Restaurants management / Menus / Sections Ombre Cafe Inactive import exp…" at bounding box center [728, 440] width 663 height 765
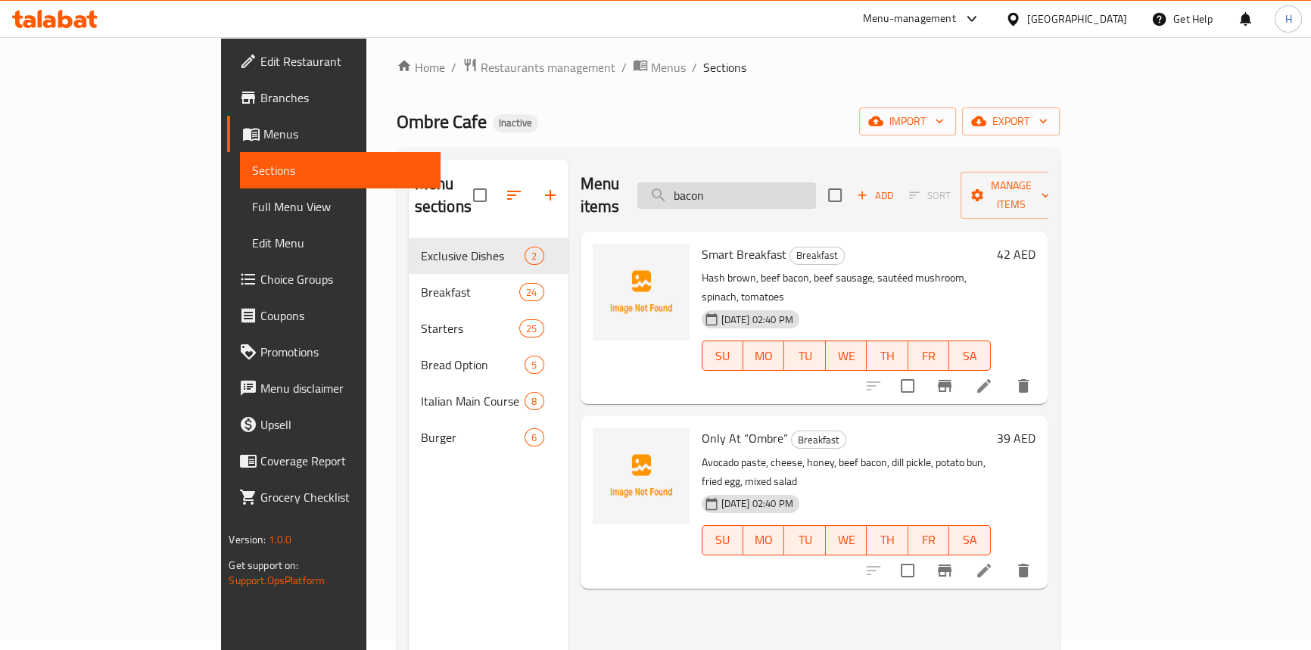
click at [774, 188] on input "bacon" at bounding box center [726, 195] width 179 height 26
click at [808, 69] on ol "Home / Restaurants management / Menus / Sections" at bounding box center [728, 68] width 663 height 20
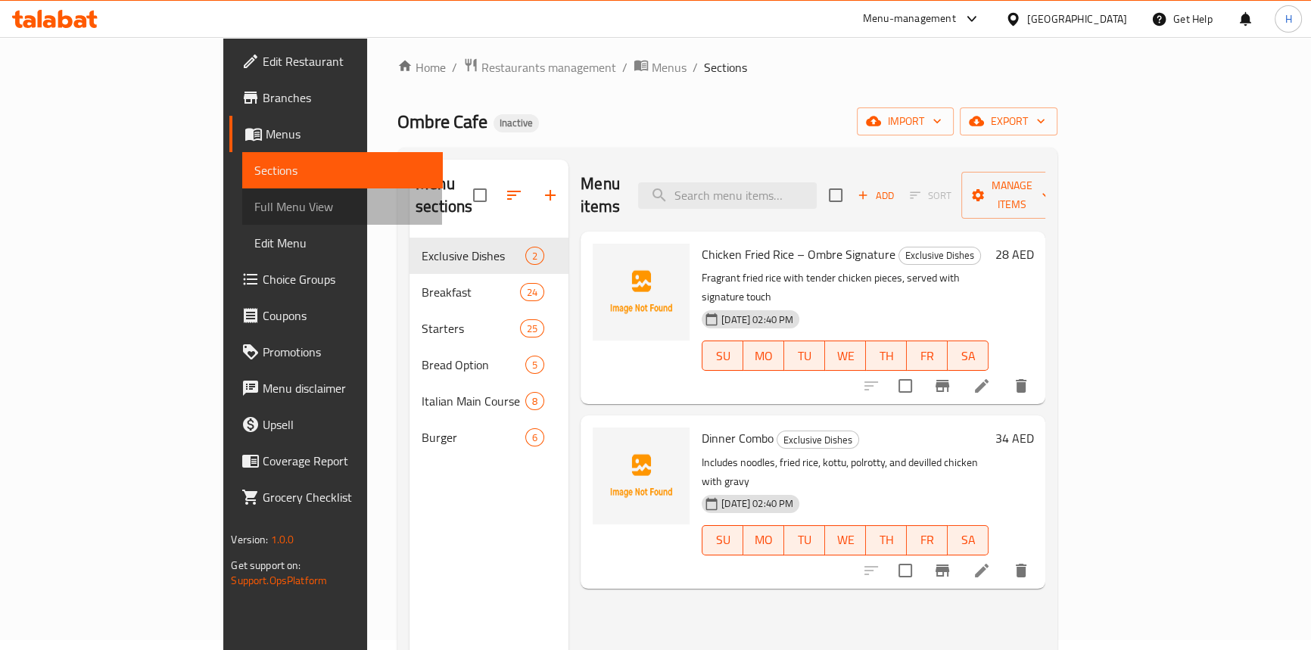
click at [254, 213] on span "Full Menu View" at bounding box center [342, 207] width 176 height 18
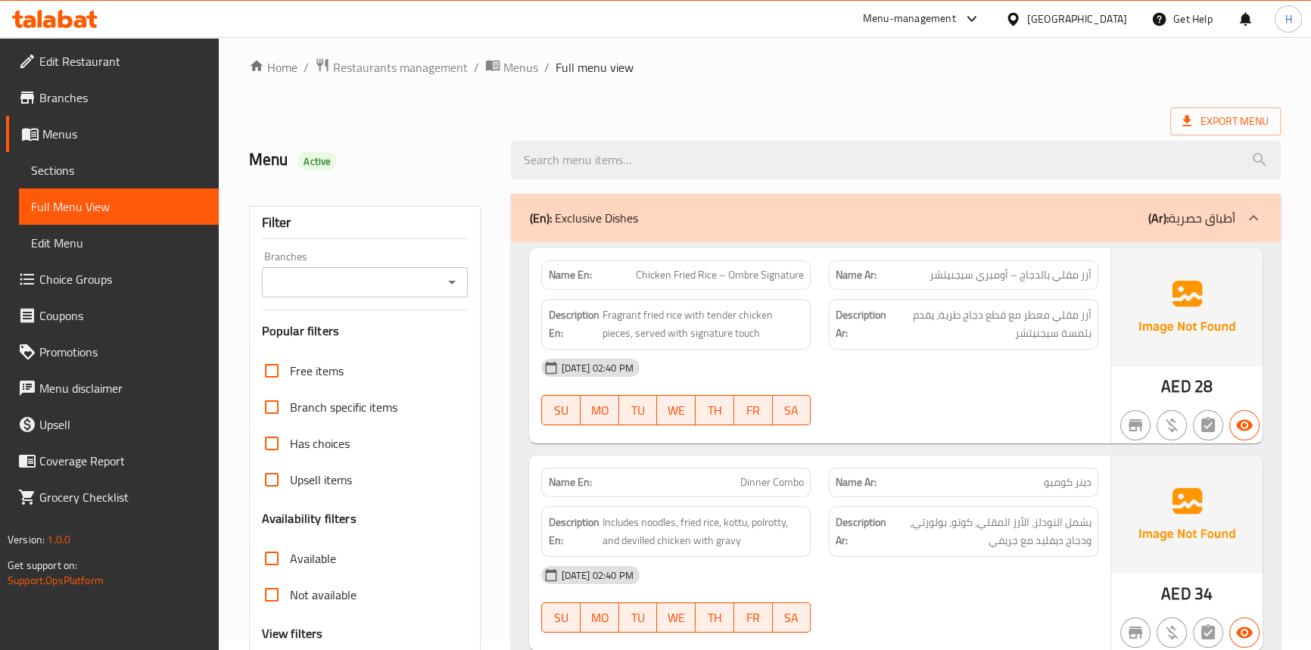
click at [824, 344] on div "Description Ar: أرز مقلي معطر مع قطع دجاج طرية، يقدم بلمسة سيجنيتشر" at bounding box center [964, 324] width 288 height 69
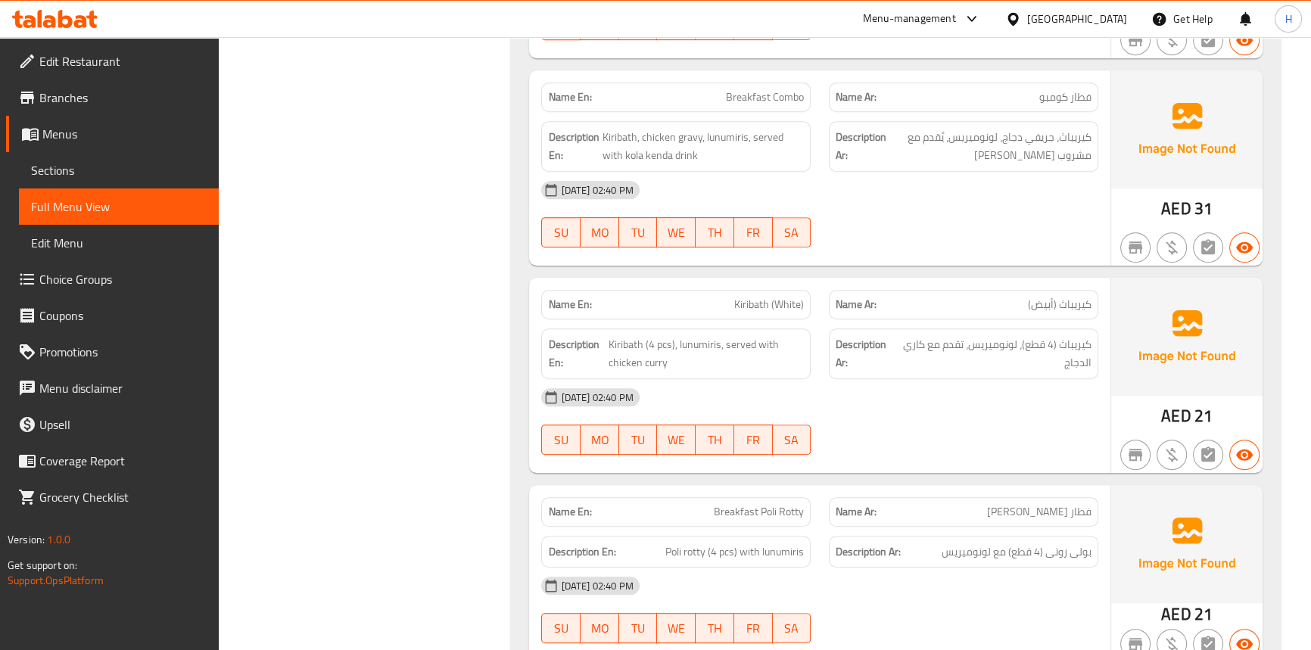
scroll to position [905, 0]
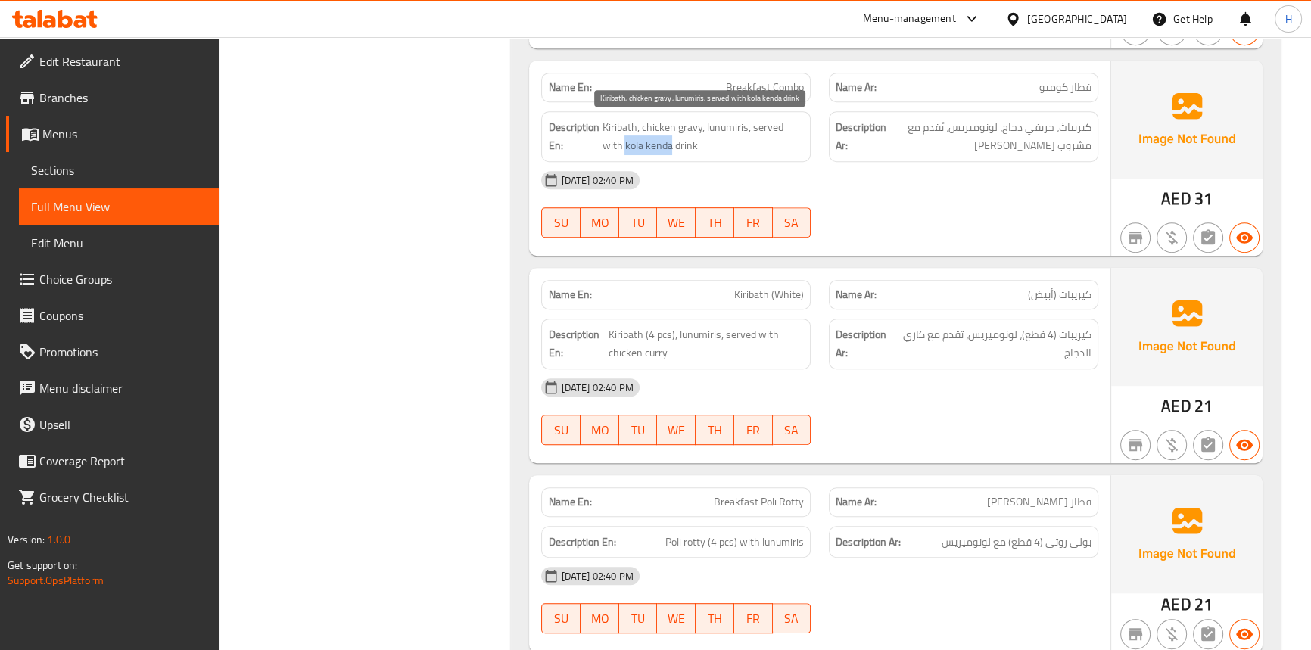
drag, startPoint x: 603, startPoint y: 142, endPoint x: 646, endPoint y: 144, distance: 44.0
click at [646, 144] on span "Kiribath, chicken gravy, lunumiris, served with kola kenda drink" at bounding box center [703, 136] width 202 height 37
click at [882, 310] on div "Description Ar: كيريباث (4 قطع)، لونوميريس، تقدم مع كاري الدجاج" at bounding box center [964, 344] width 288 height 69
click at [818, 325] on div "Description En: Kiribath (4 pcs), lunumiris, served with chicken curry" at bounding box center [676, 344] width 288 height 69
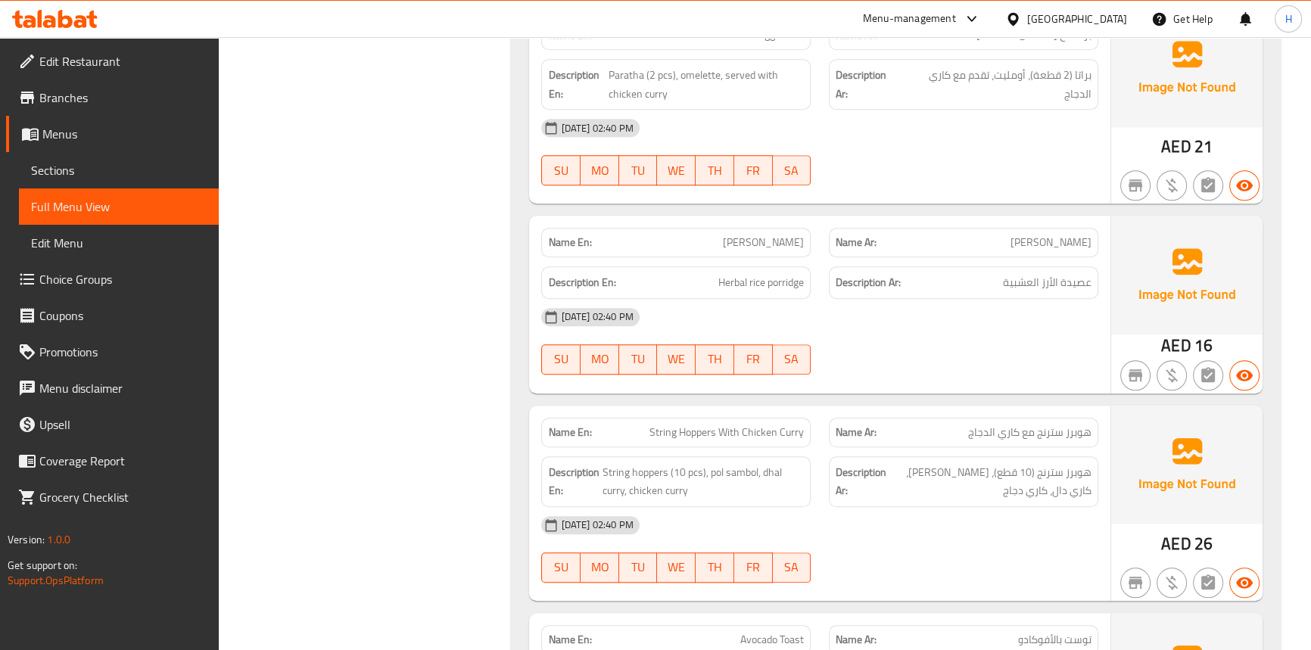
scroll to position [1593, 0]
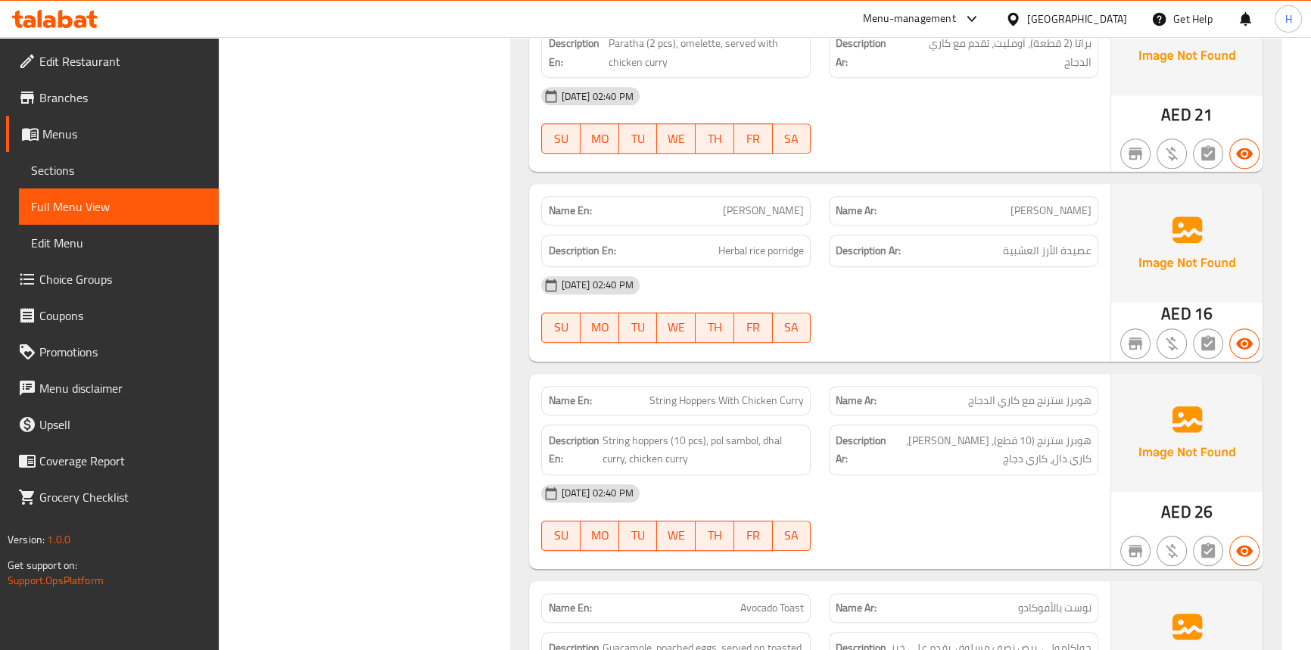
click at [780, 210] on span "Kola Kanda" at bounding box center [763, 211] width 81 height 16
copy span "Kola Kanda"
click at [756, 250] on span "Herbal rice porridge" at bounding box center [761, 250] width 86 height 19
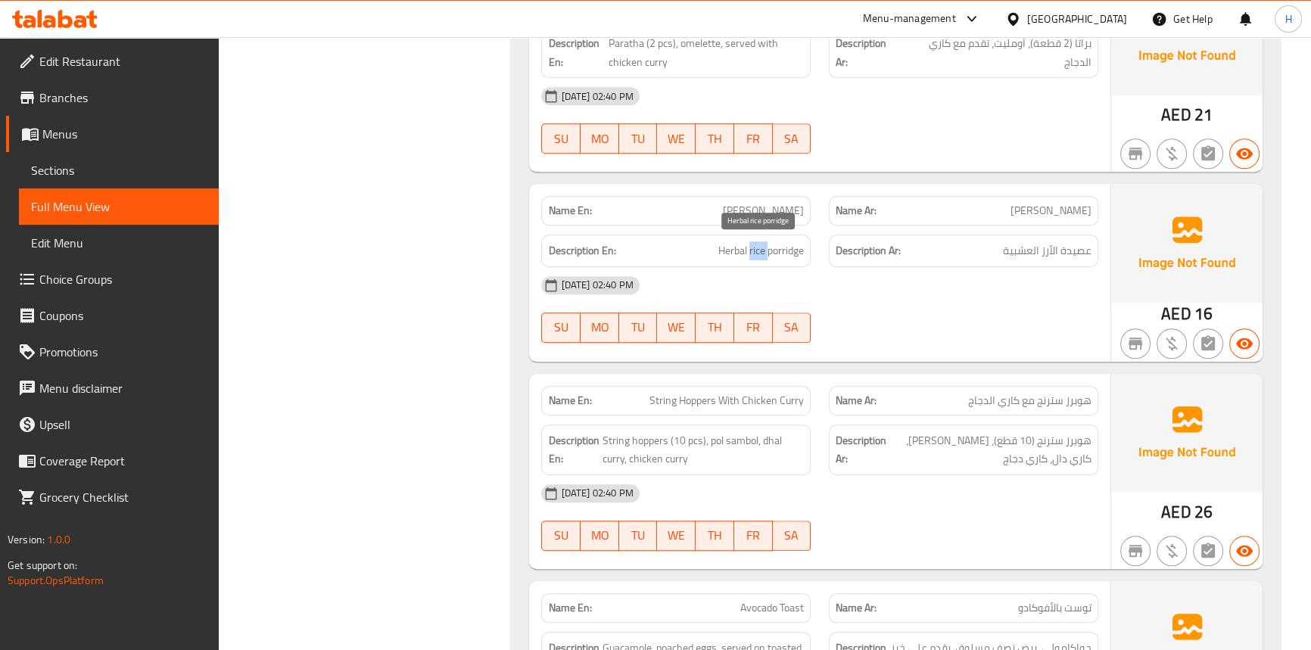
click at [756, 250] on span "Herbal rice porridge" at bounding box center [761, 250] width 86 height 19
copy span "Herbal rice porridge"
click at [746, 205] on p "Name En: Kola Kanda" at bounding box center [676, 211] width 256 height 16
click at [764, 203] on span "Kola Kanda" at bounding box center [763, 211] width 81 height 16
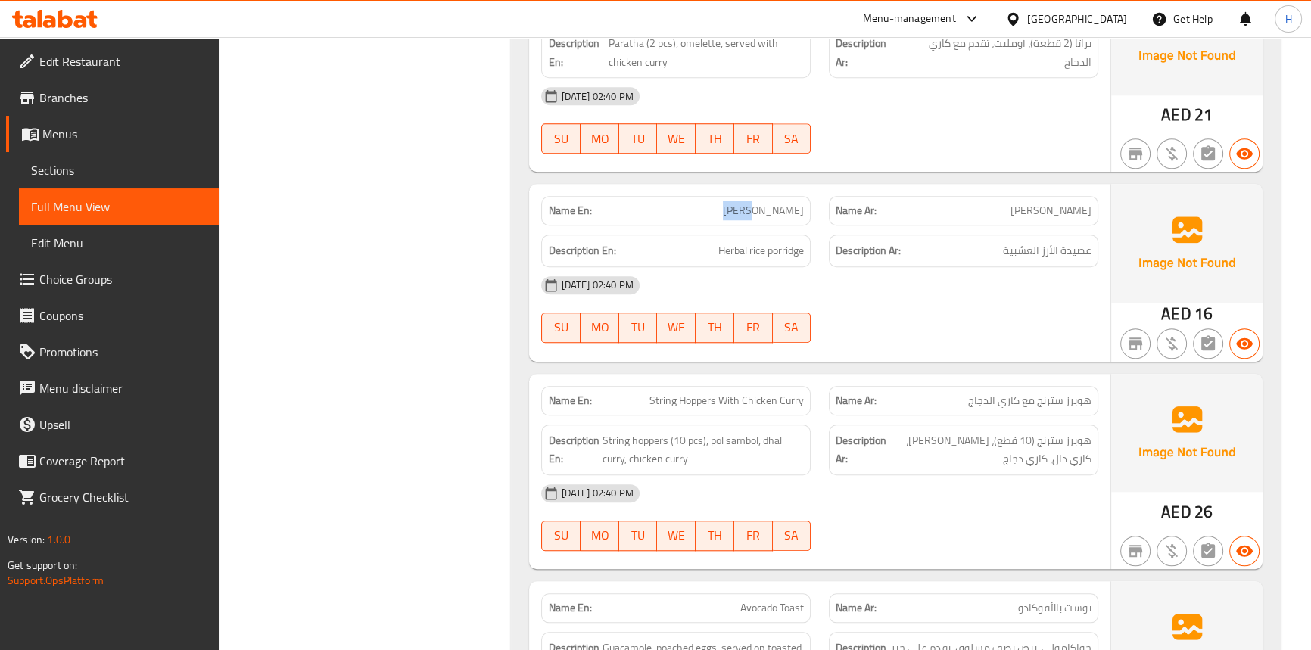
click at [764, 203] on span "Kola Kanda" at bounding box center [763, 211] width 81 height 16
click at [776, 251] on span "Herbal rice porridge" at bounding box center [761, 250] width 86 height 19
click at [777, 250] on span "Herbal rice porridge" at bounding box center [761, 250] width 86 height 19
copy span "porridge"
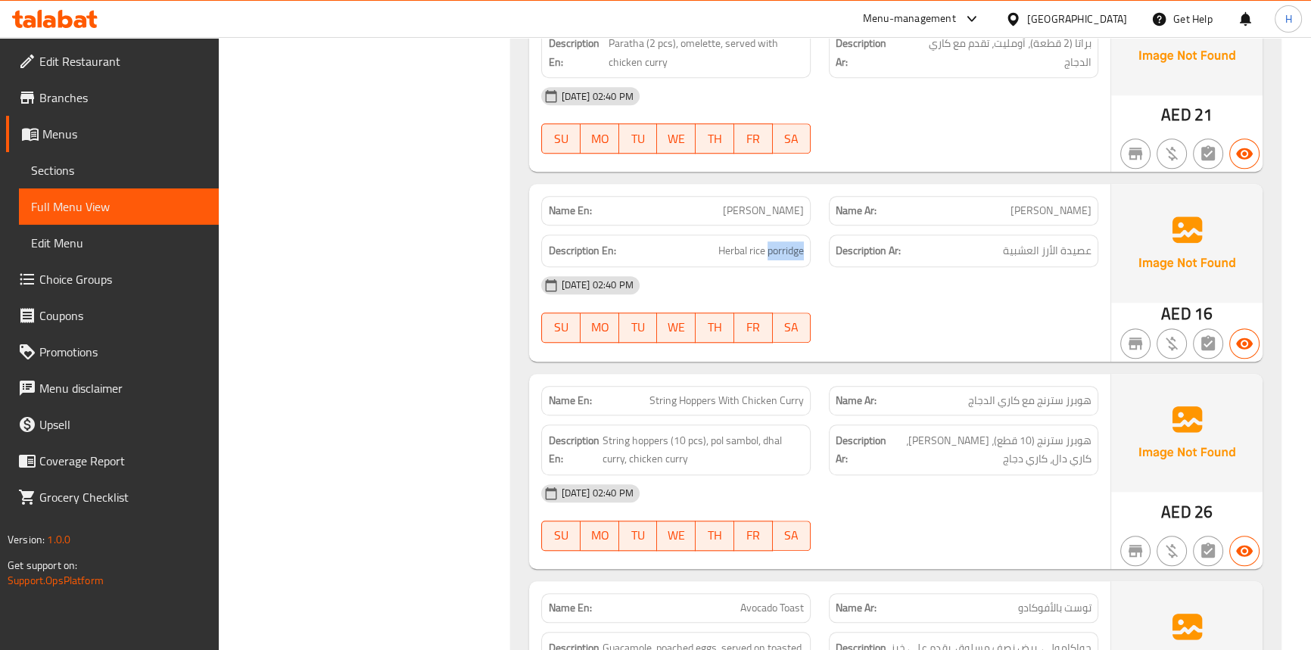
click at [804, 313] on button "SA" at bounding box center [792, 328] width 39 height 30
click at [833, 260] on div "Description Ar: عصيدة الأرز العشبية" at bounding box center [963, 251] width 269 height 33
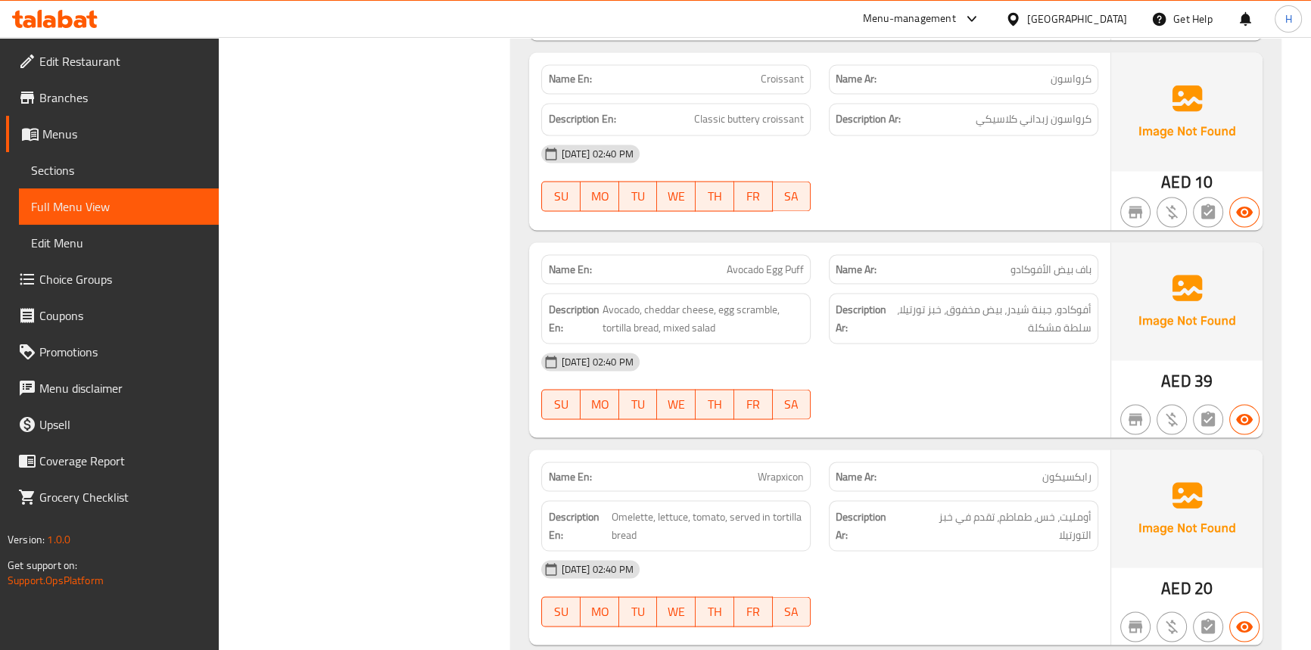
scroll to position [3382, 0]
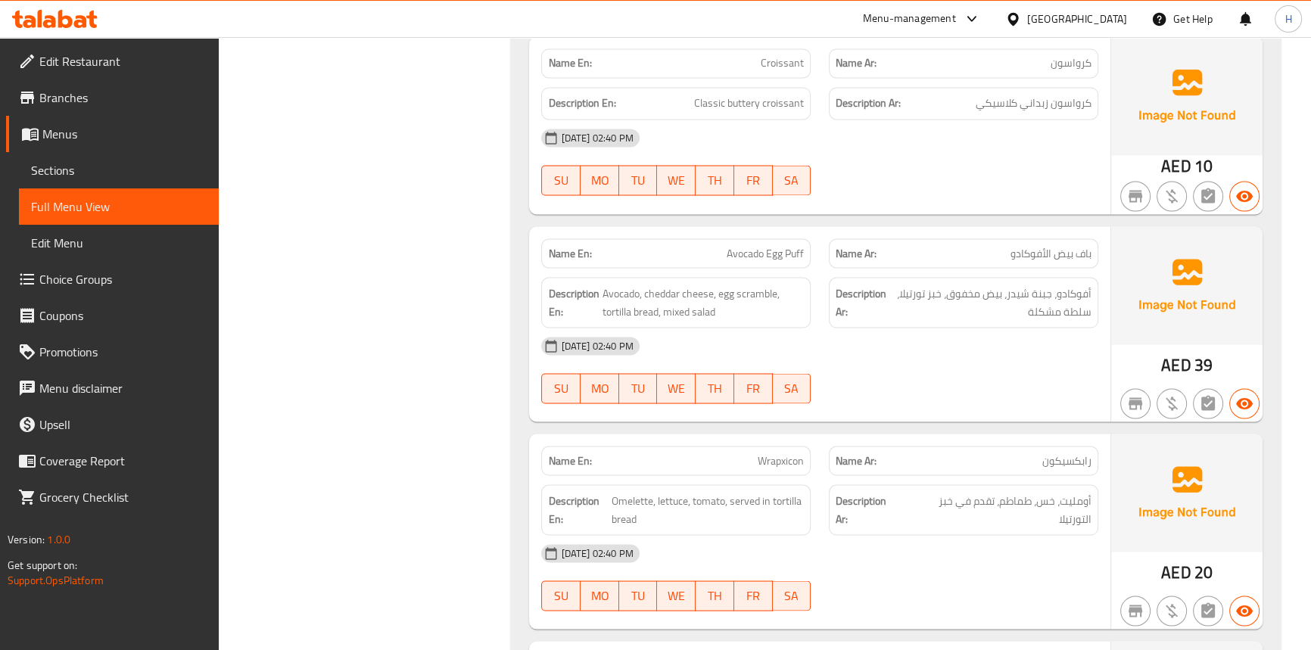
click at [1058, 246] on span "باف بيض الأفوكادو" at bounding box center [1051, 253] width 81 height 16
click at [1060, 250] on span "باف بيض الأفوكادو" at bounding box center [1051, 253] width 81 height 16
copy span "بيض"
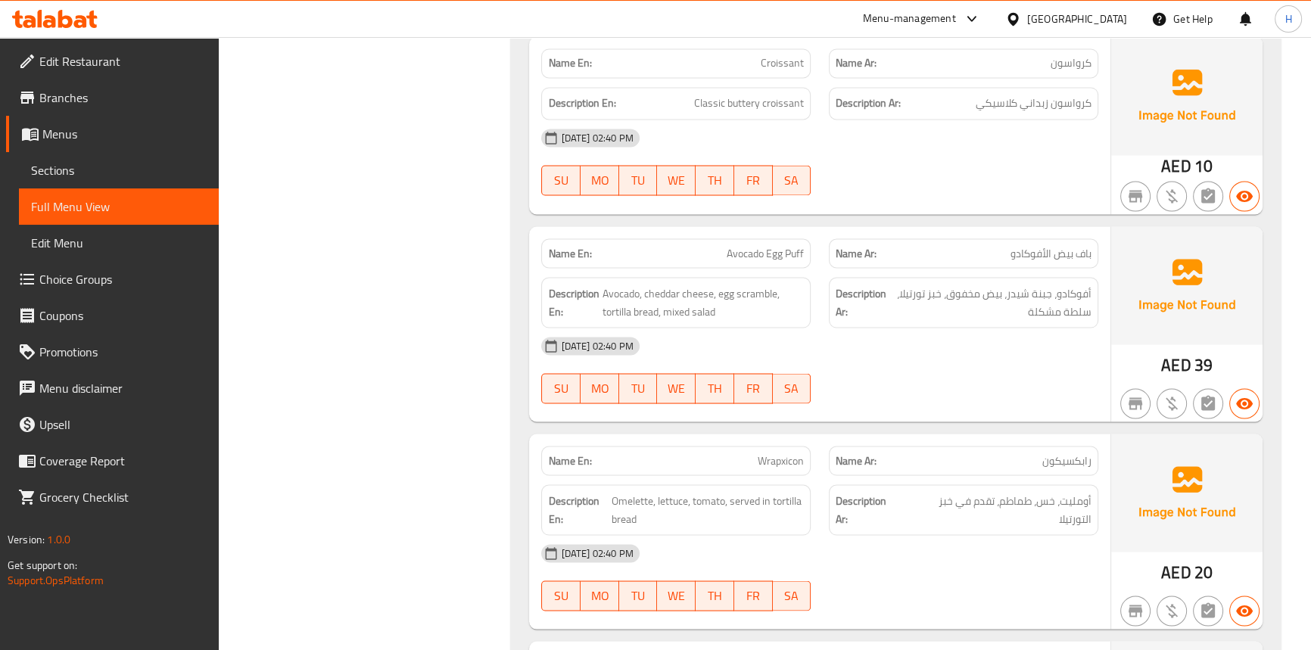
click at [860, 384] on div "17-09-2025 02:40 PM SU MO TU WE TH FR SA" at bounding box center [819, 370] width 575 height 85
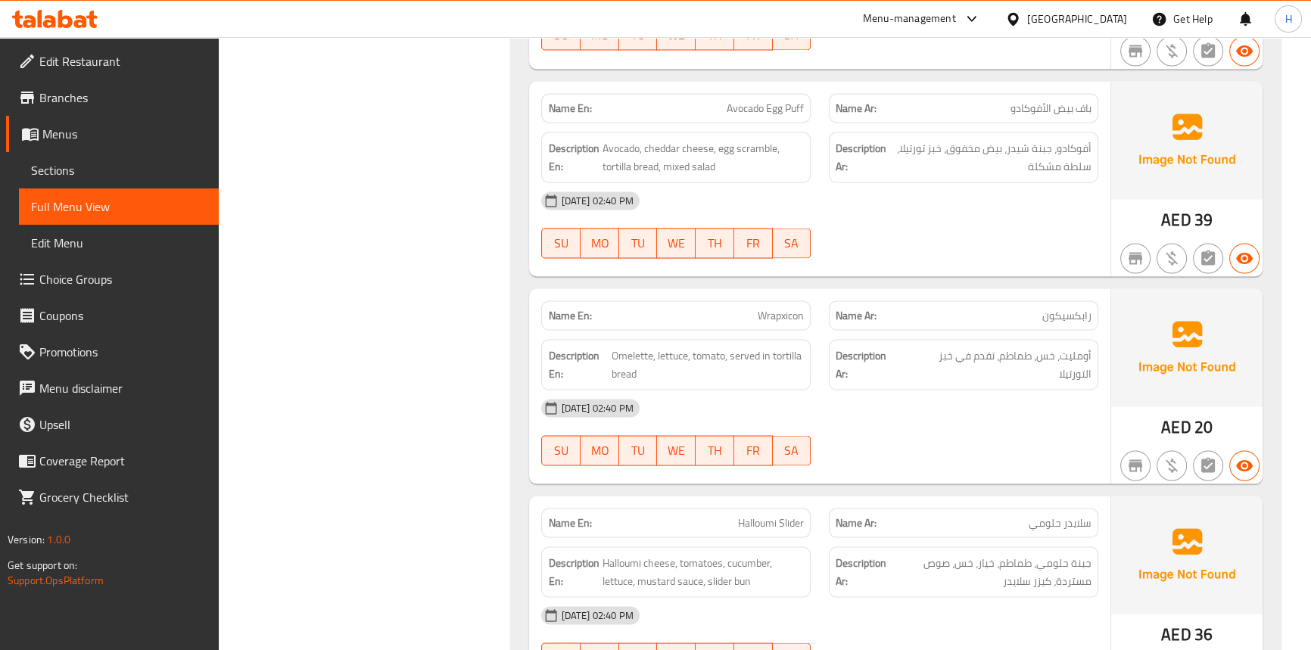
scroll to position [3588, 0]
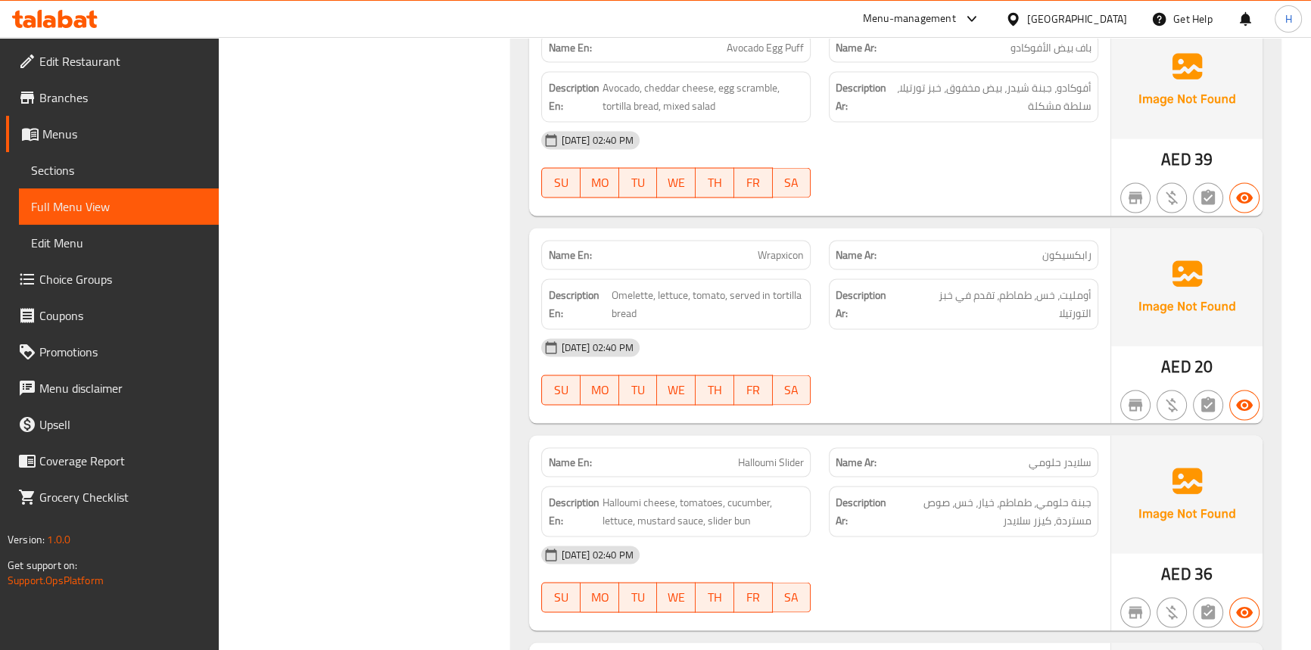
click at [781, 260] on div "Name En: Wrapxicon" at bounding box center [675, 255] width 269 height 30
click at [784, 251] on span "Wrapxicon" at bounding box center [781, 255] width 46 height 16
copy span "Wrapxicon"
click at [830, 329] on div "[DATE] 02:40 PM" at bounding box center [819, 347] width 575 height 36
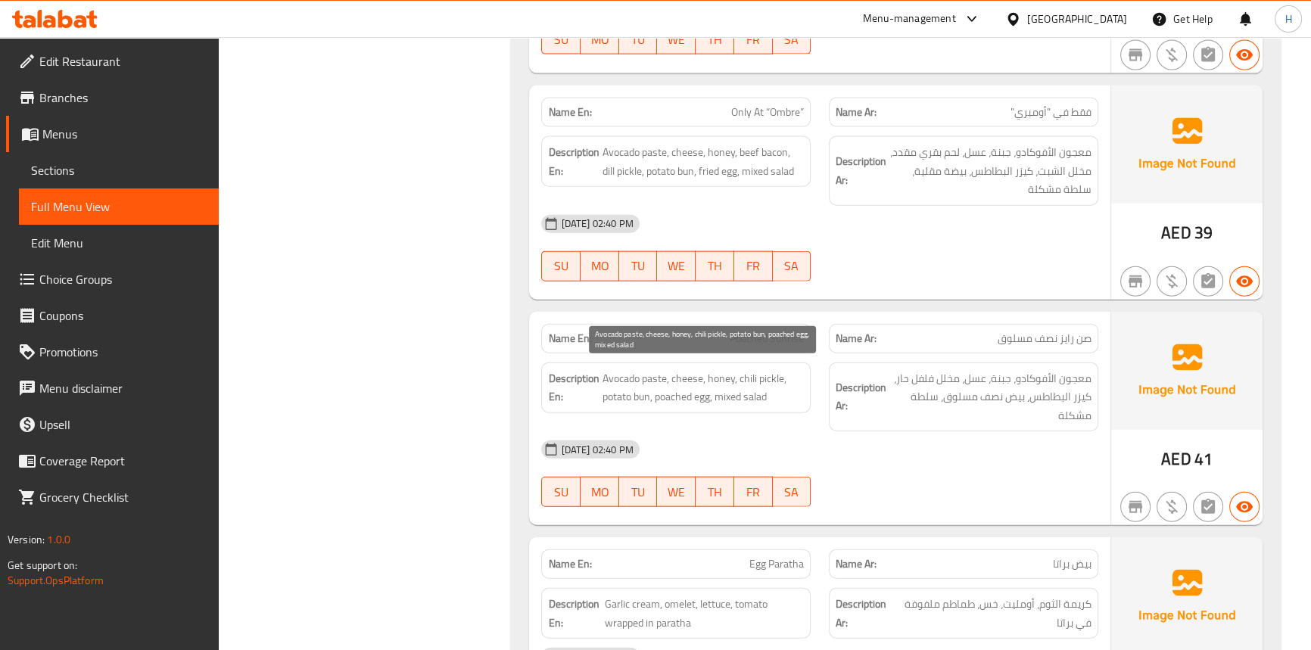
scroll to position [4414, 0]
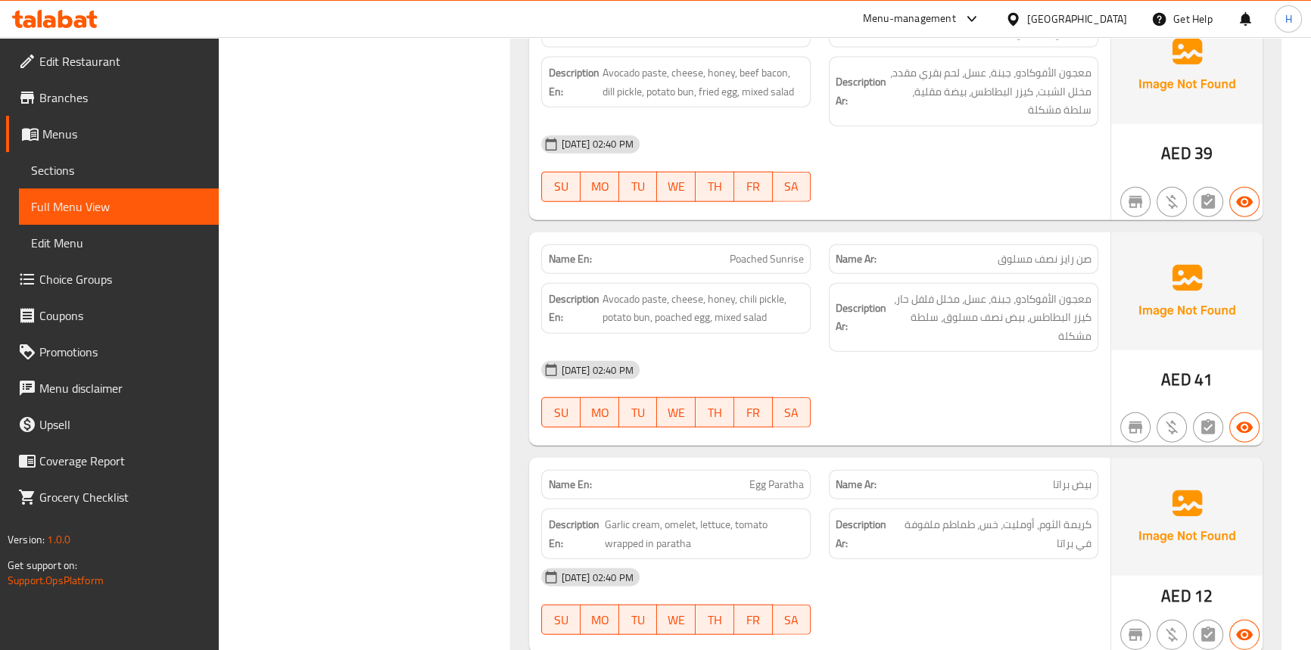
click at [770, 254] on span "Poached Sunrise" at bounding box center [767, 259] width 74 height 16
copy span "Poached Sunrise"
click at [820, 274] on div "Description Ar: معجون الأفوكادو، جبنة، عسل، مخلل فلفل حار، كيزر البطاطس، بيض نص…" at bounding box center [964, 318] width 288 height 88
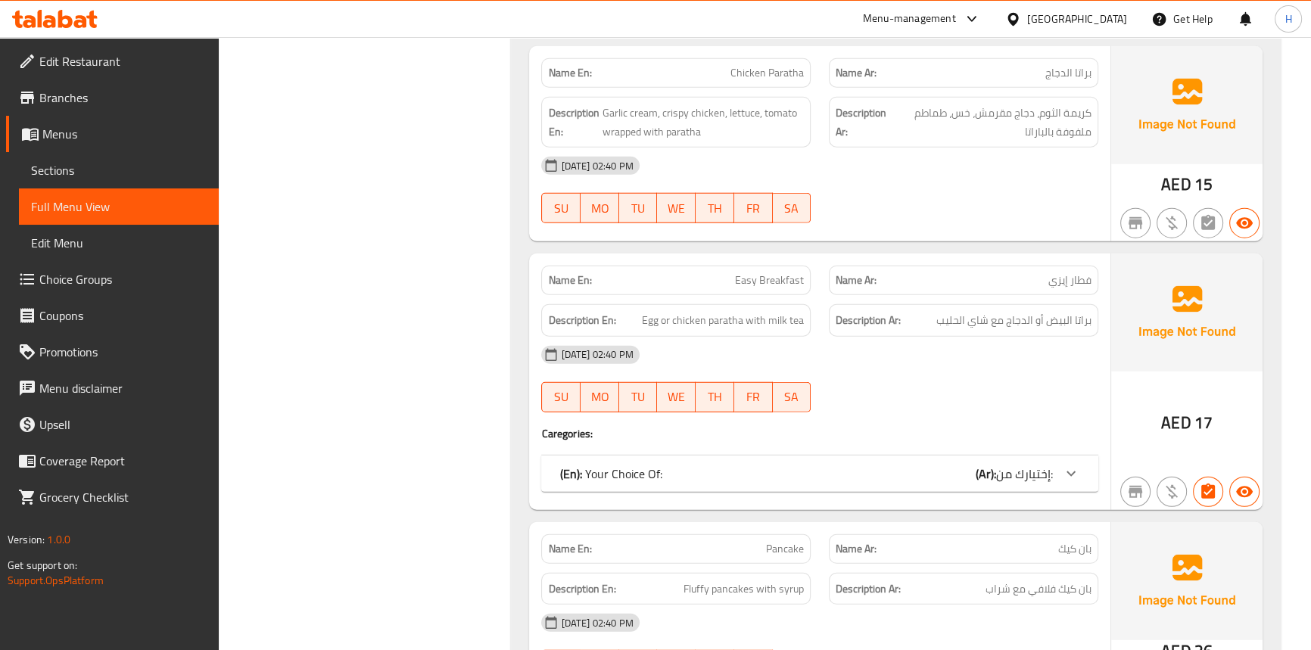
scroll to position [5034, 0]
drag, startPoint x: 825, startPoint y: 450, endPoint x: 829, endPoint y: 410, distance: 41.1
click at [825, 445] on div "Name En: Easy Breakfast Name Ar: فطار إيزي Description En: Egg or chicken parat…" at bounding box center [819, 381] width 581 height 257
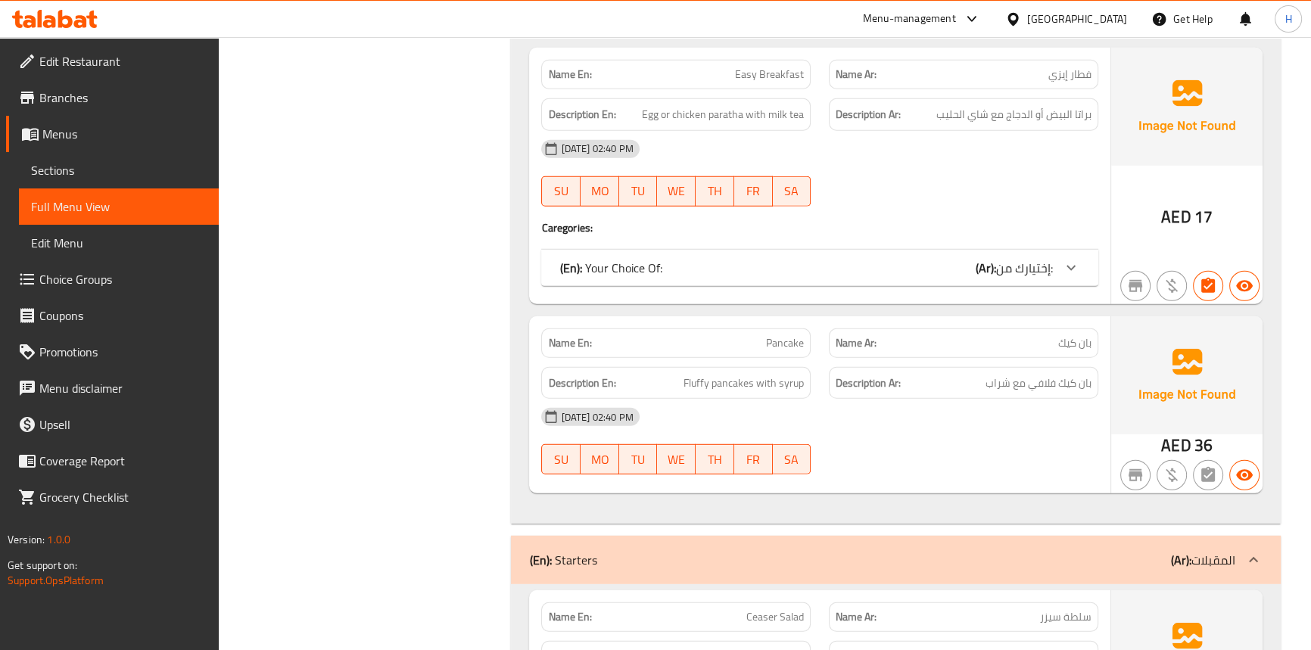
scroll to position [5240, 0]
click at [843, 265] on div "(En): Your Choice Of: (Ar): إختيارك من:" at bounding box center [805, 267] width 493 height 18
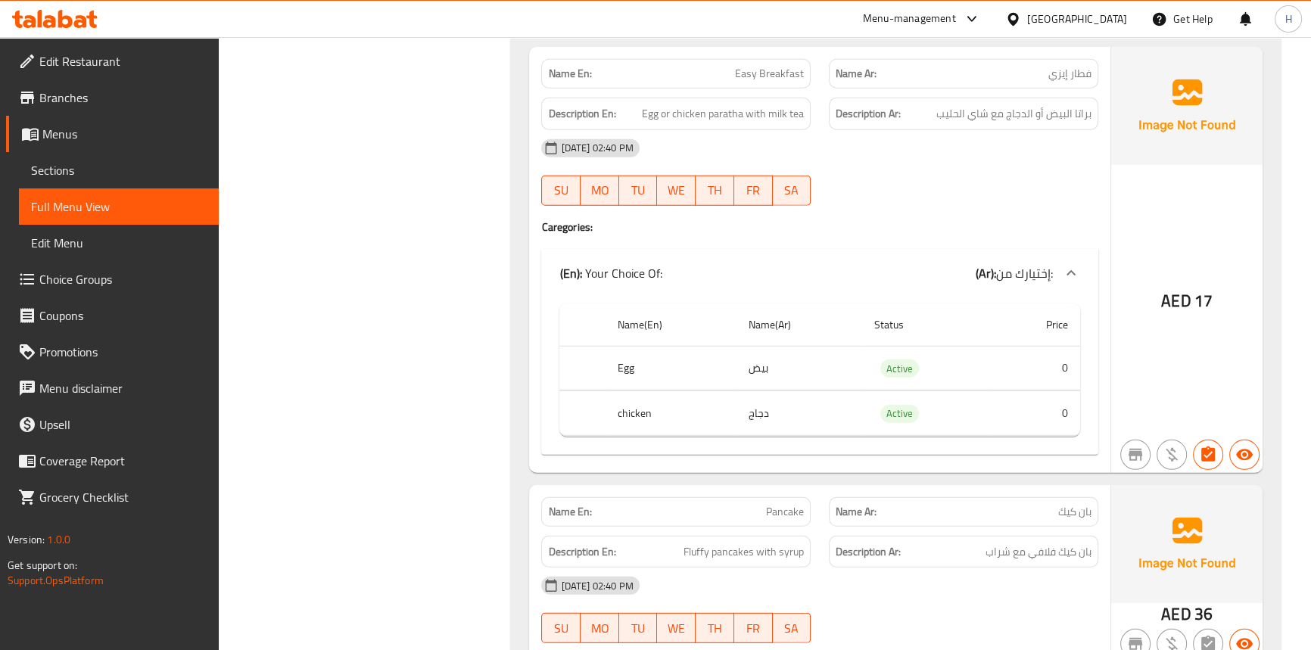
click at [827, 266] on div "(En): Your Choice Of: (Ar): إختيارك من:" at bounding box center [805, 273] width 493 height 18
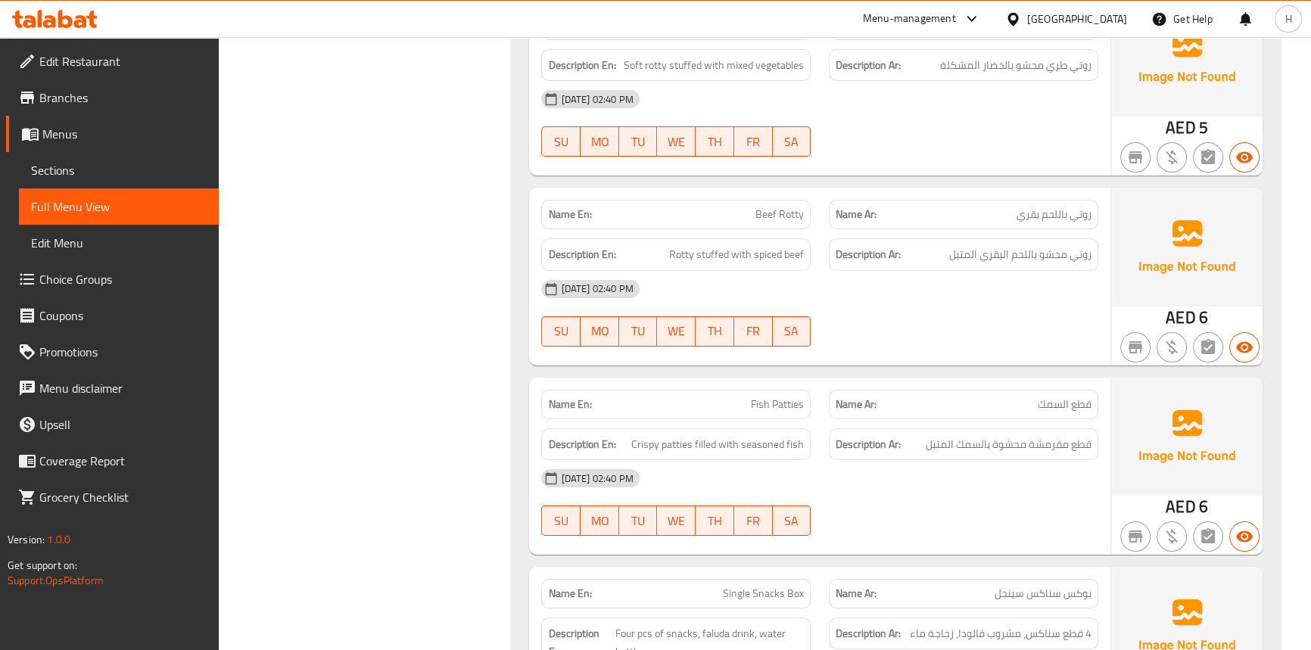
scroll to position [7098, 0]
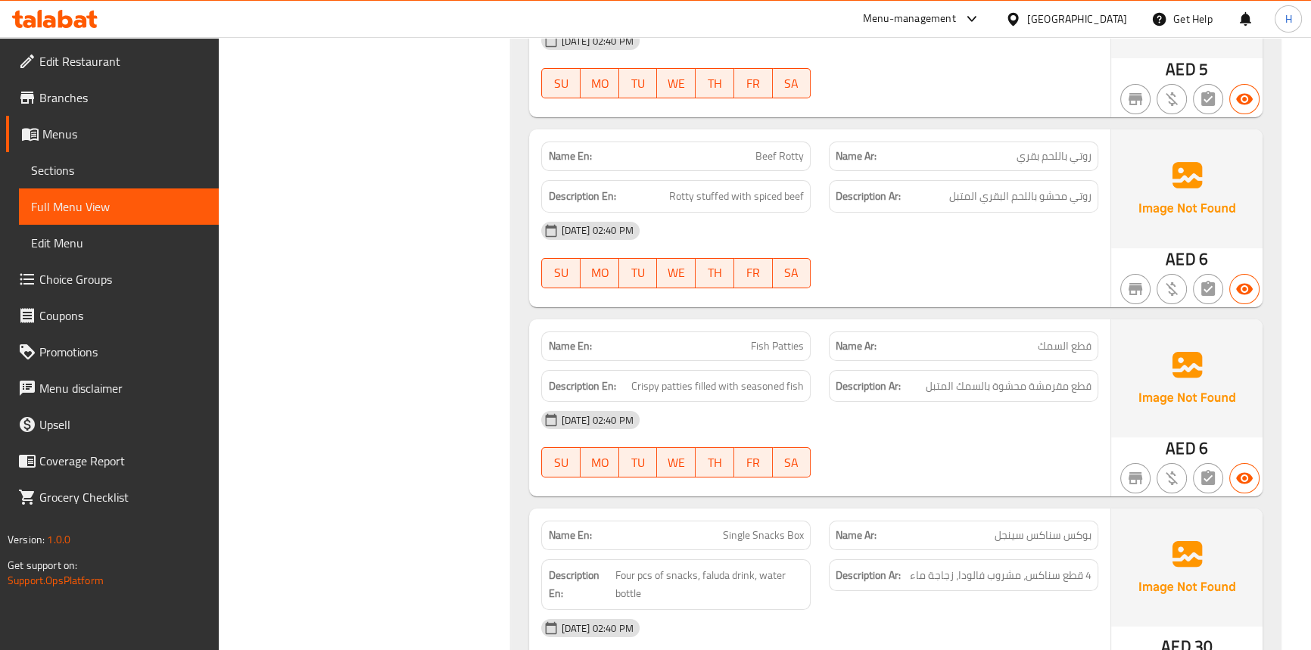
click at [781, 338] on span "Fish Patties" at bounding box center [777, 346] width 53 height 16
click at [840, 297] on div "Name En: Beef Rotty Name Ar: روتي باللحم بقري Description En: Rotty stuffed wit…" at bounding box center [819, 217] width 581 height 177
click at [780, 338] on span "Fish Patties" at bounding box center [777, 346] width 53 height 16
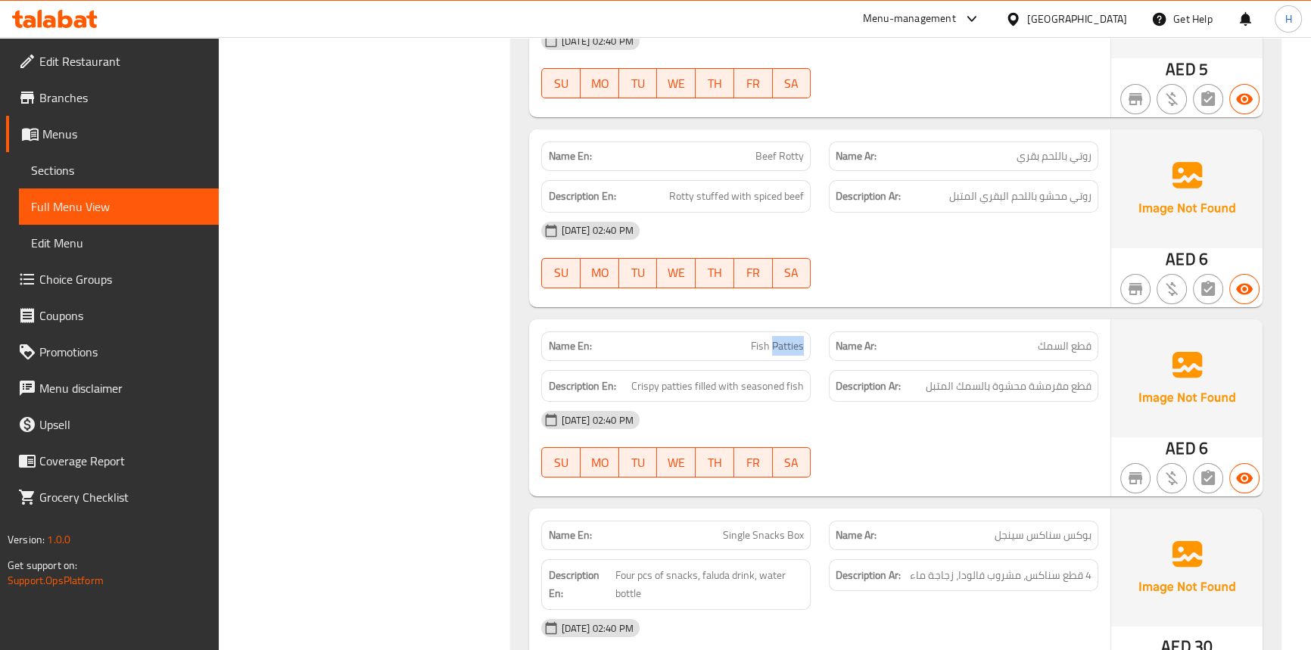
click at [780, 338] on span "Fish Patties" at bounding box center [777, 346] width 53 height 16
copy span "Patties"
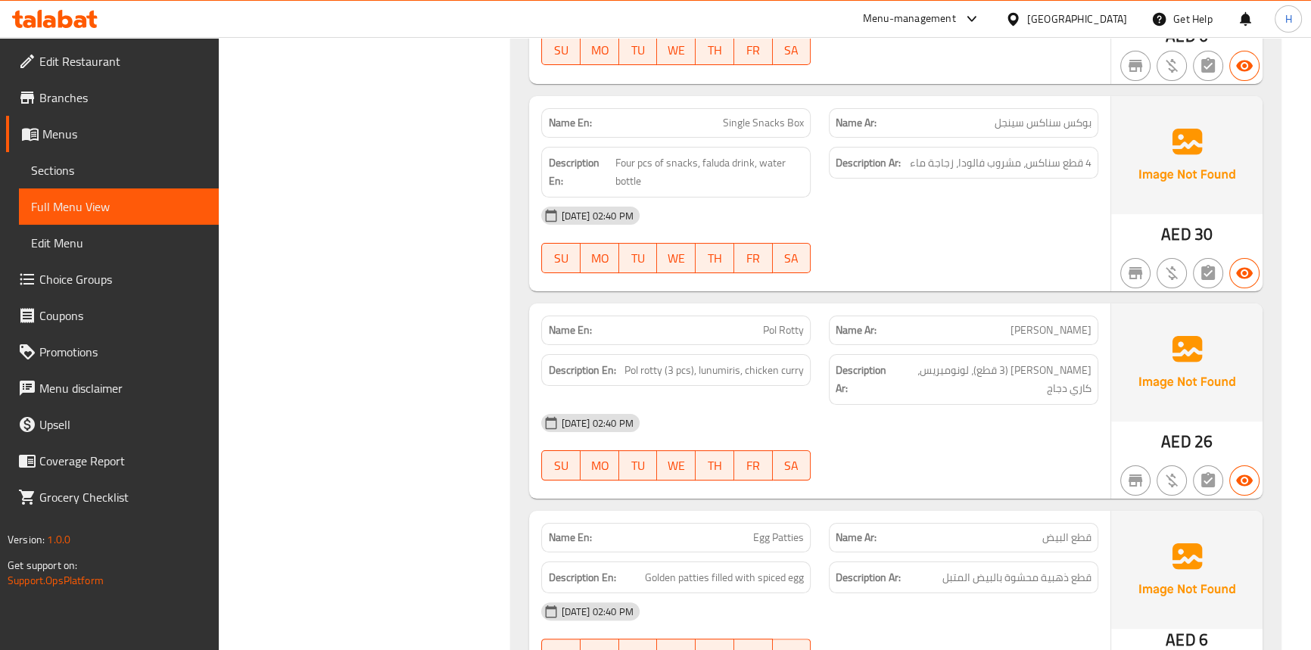
scroll to position [7580, 0]
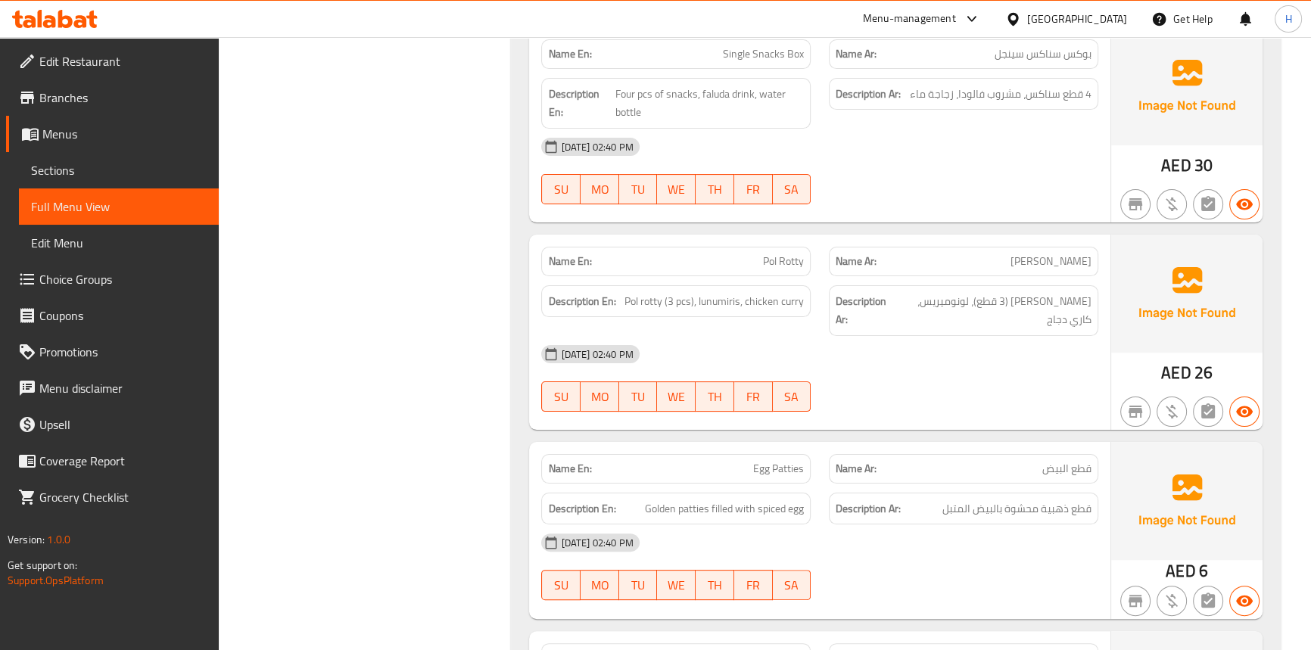
click at [793, 255] on span "Pol Rotty" at bounding box center [783, 262] width 41 height 16
copy span "Pol Rotty"
click at [793, 336] on div "[DATE] 02:40 PM" at bounding box center [819, 354] width 575 height 36
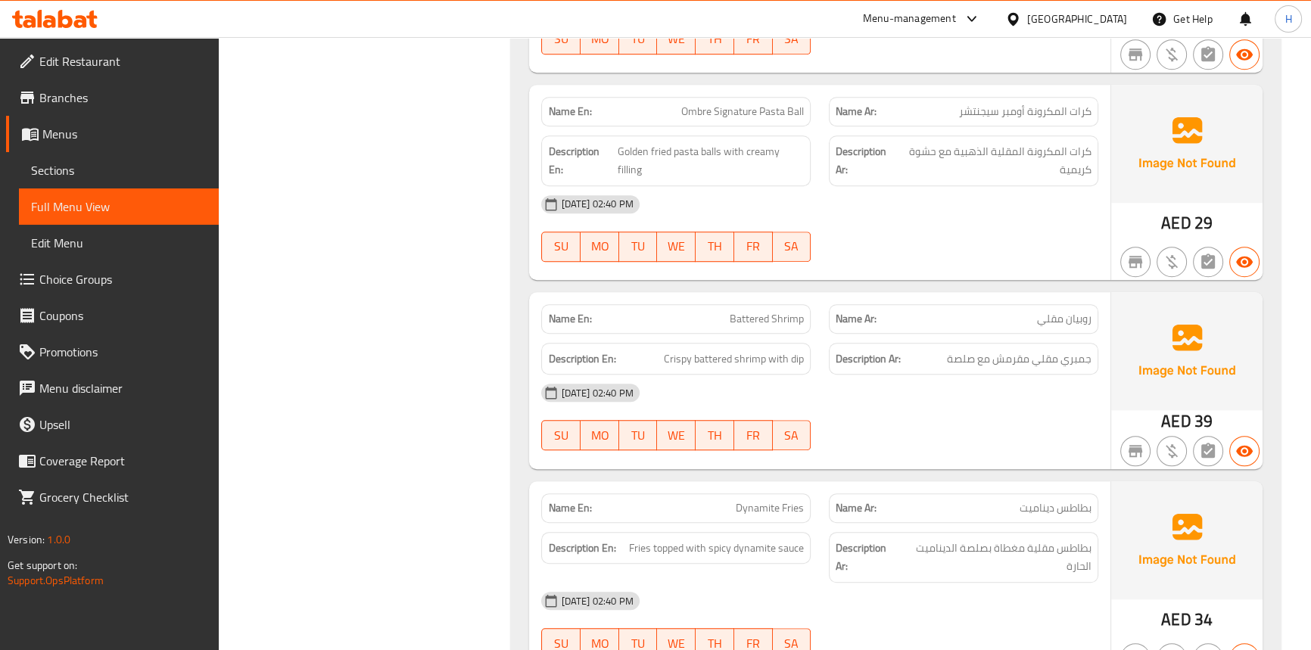
scroll to position [8543, 0]
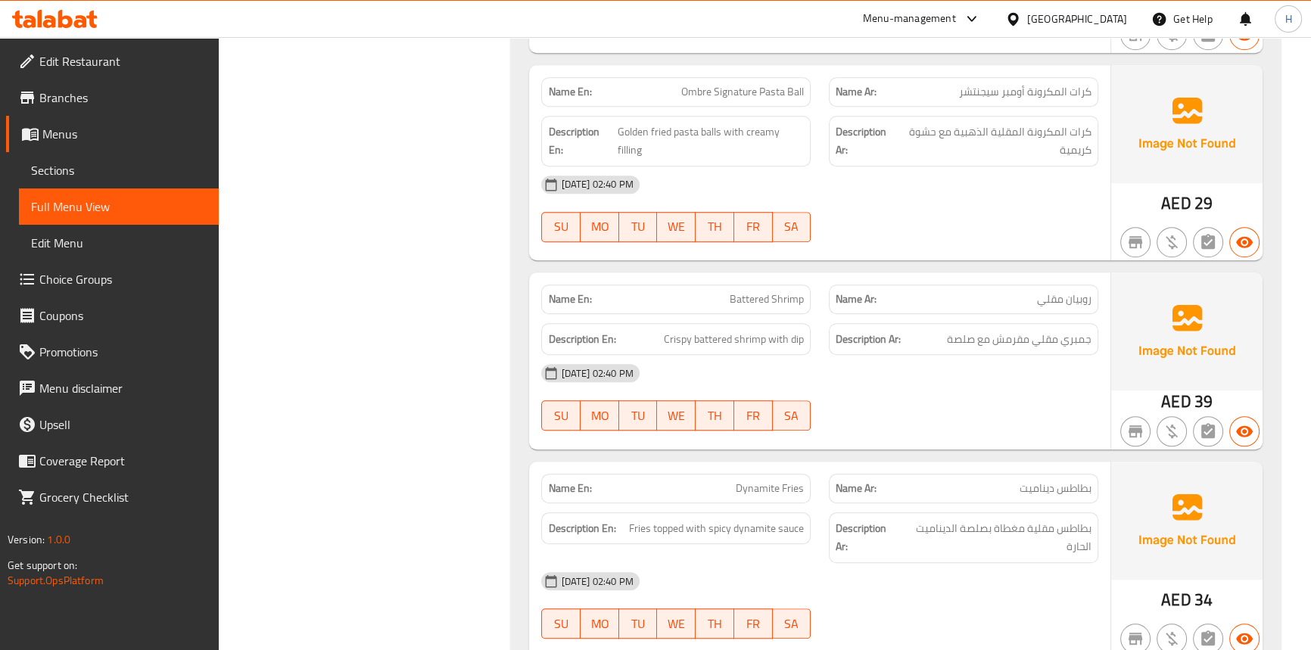
click at [780, 291] on span "Battered Shrimp" at bounding box center [767, 299] width 74 height 16
copy span "Battered Shrimp"
click at [832, 273] on div "Name En: Battered Shrimp Name Ar: روبيان مقلي Description En: Crispy battered s…" at bounding box center [819, 361] width 581 height 177
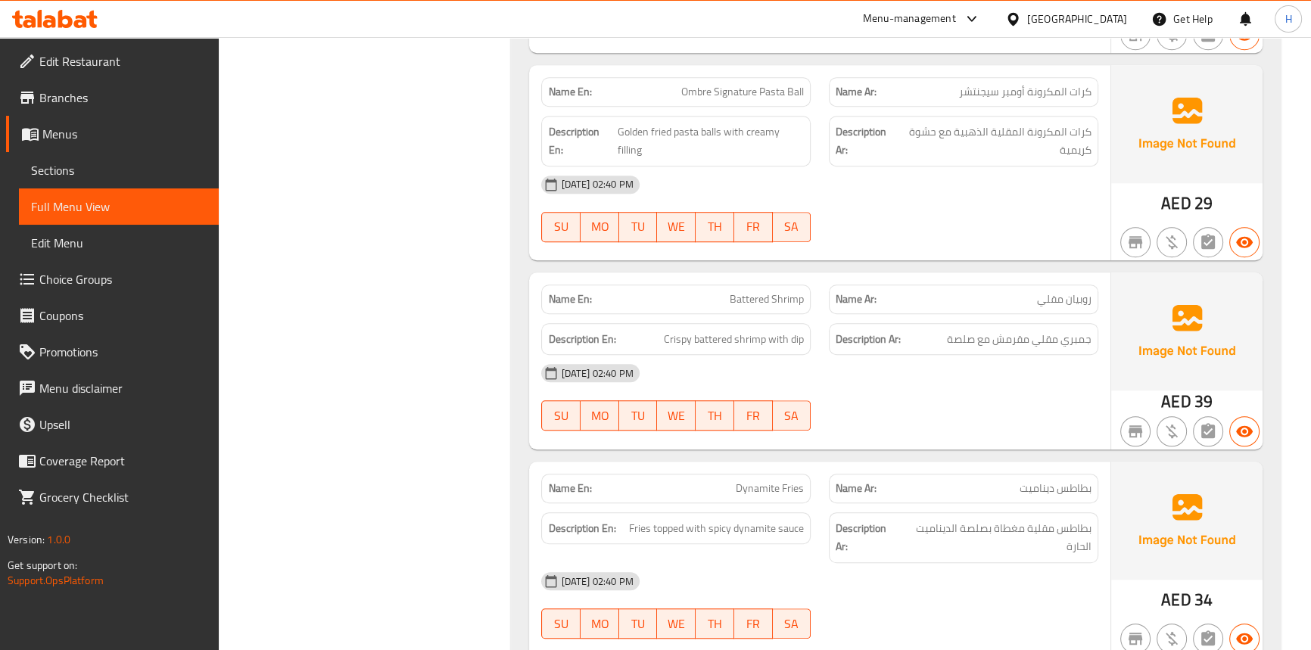
click at [749, 291] on span "Battered Shrimp" at bounding box center [767, 299] width 74 height 16
copy span "Battered Shrimp"
click at [839, 323] on div "Description Ar: جمبري مقلي مقرمش مع صلصة" at bounding box center [963, 339] width 269 height 33
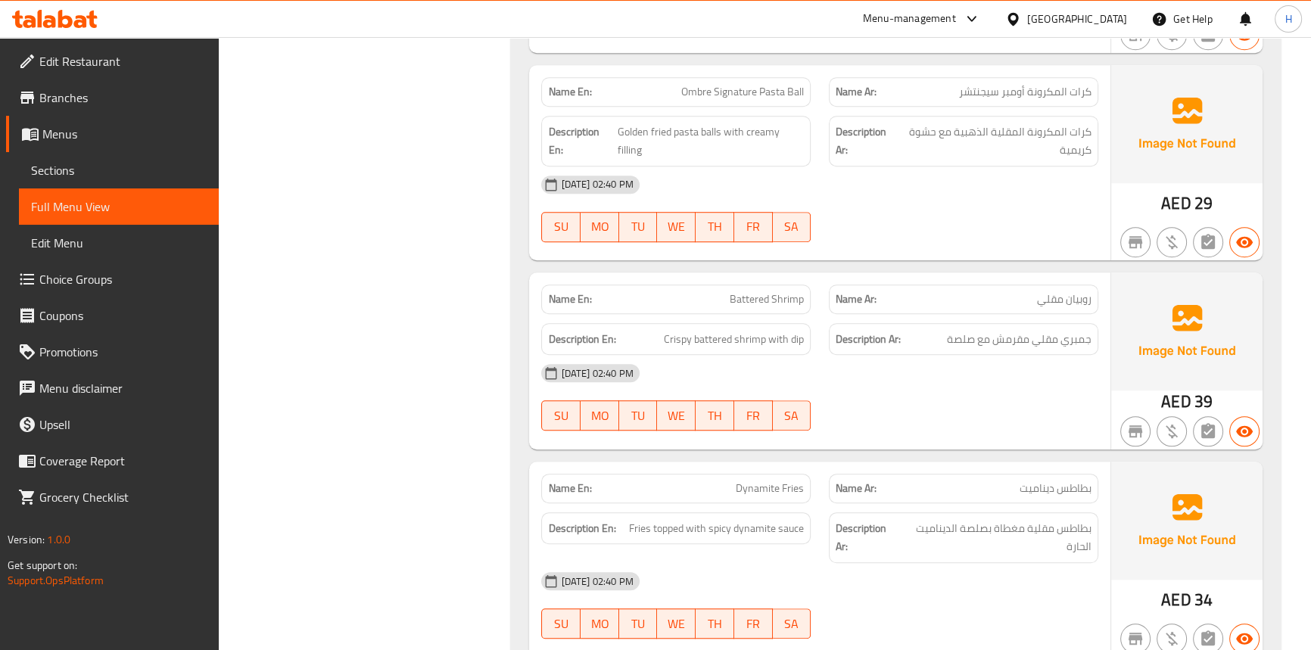
click at [748, 291] on span "Battered Shrimp" at bounding box center [767, 299] width 74 height 16
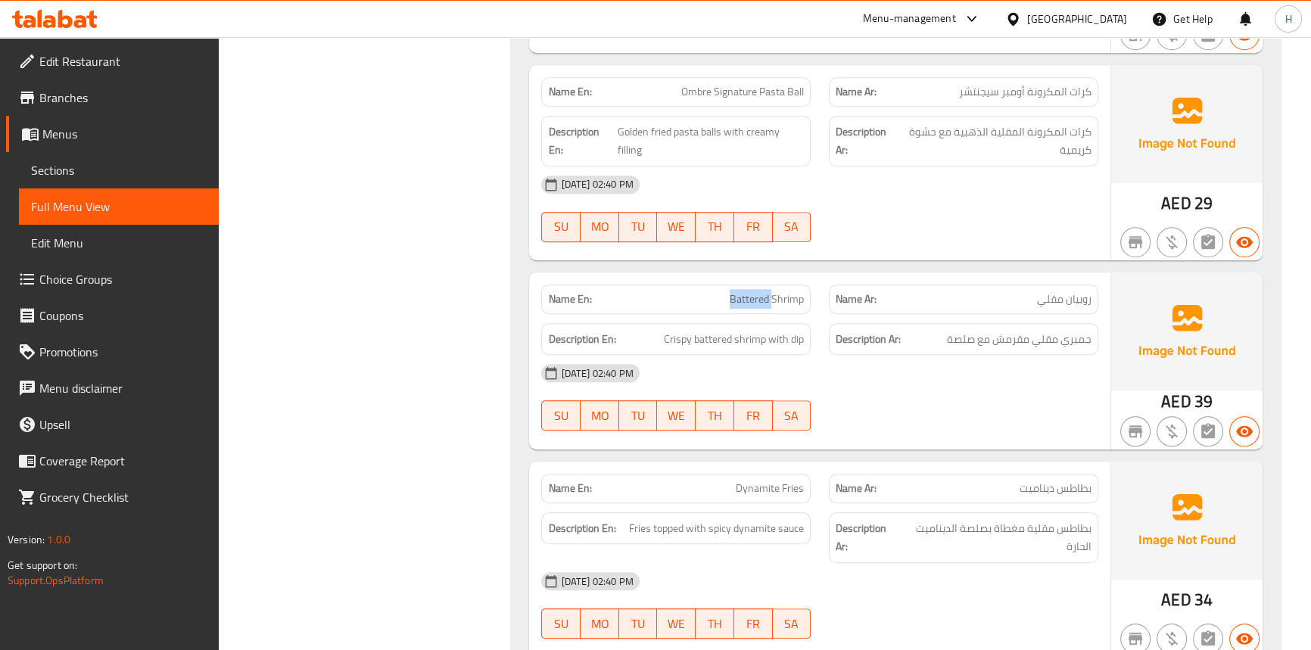
click at [769, 212] on button "FR" at bounding box center [753, 227] width 39 height 30
click at [838, 323] on div "Description Ar: جمبري مقلي مقرمش مع صلصة" at bounding box center [963, 339] width 269 height 33
click at [766, 291] on span "Battered Shrimp" at bounding box center [767, 299] width 74 height 16
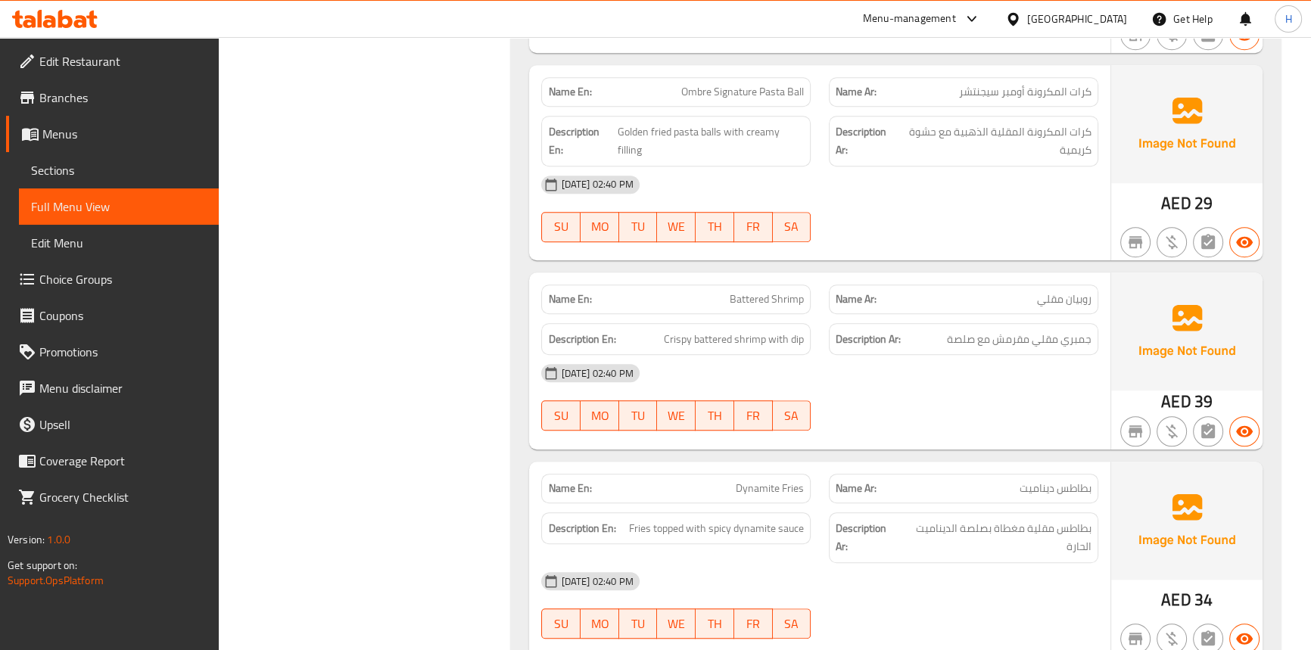
click at [795, 481] on span "Dynamite Fries" at bounding box center [770, 489] width 68 height 16
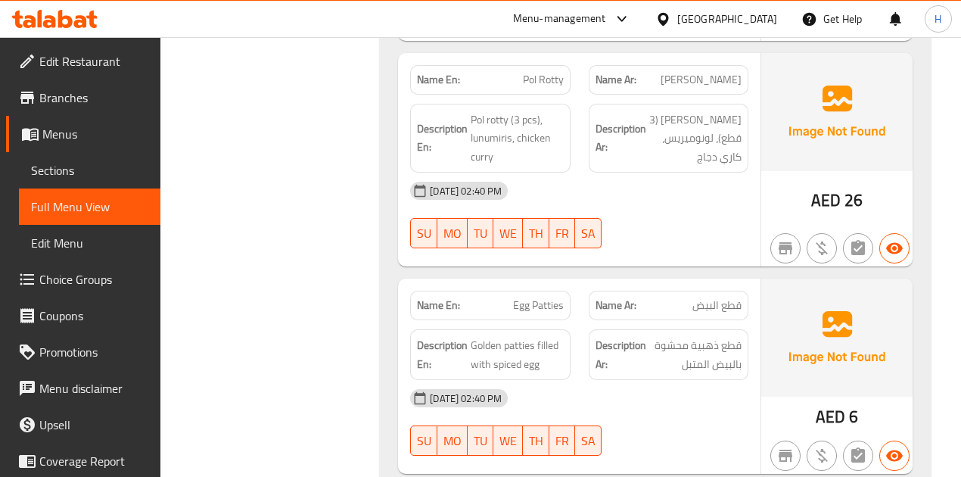
scroll to position [9907, 0]
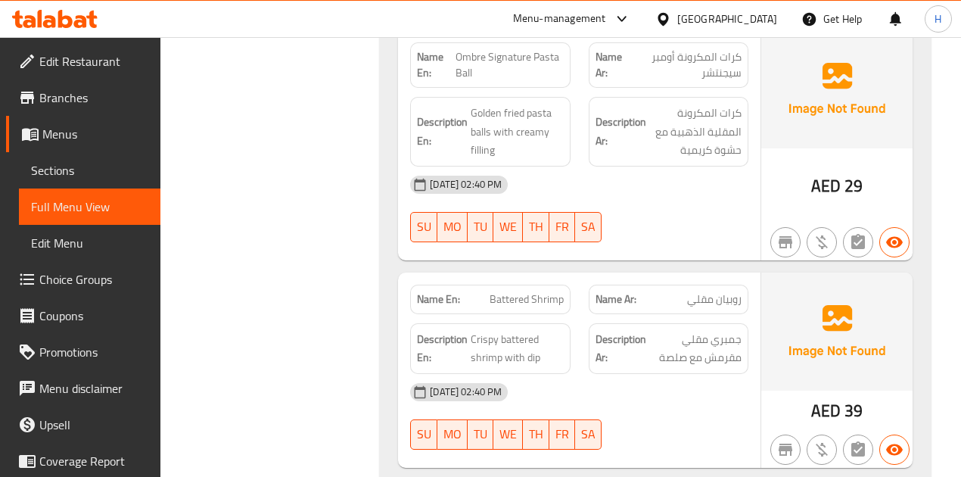
click at [581, 314] on div "Description Ar: جمبري مقلي مقرمش مع صلصة" at bounding box center [669, 348] width 178 height 69
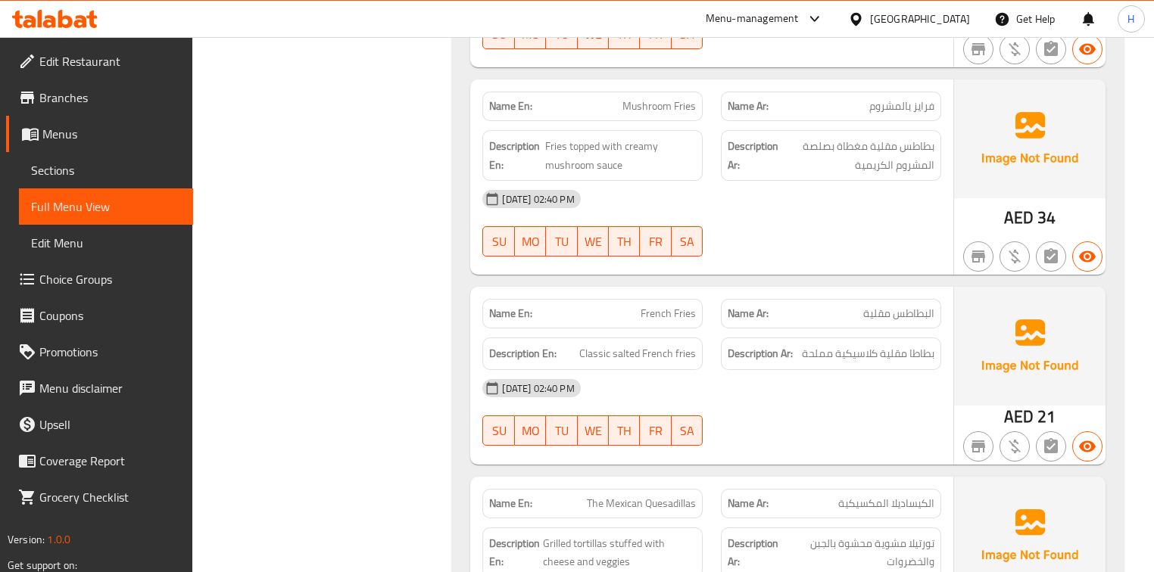
scroll to position [9816, 0]
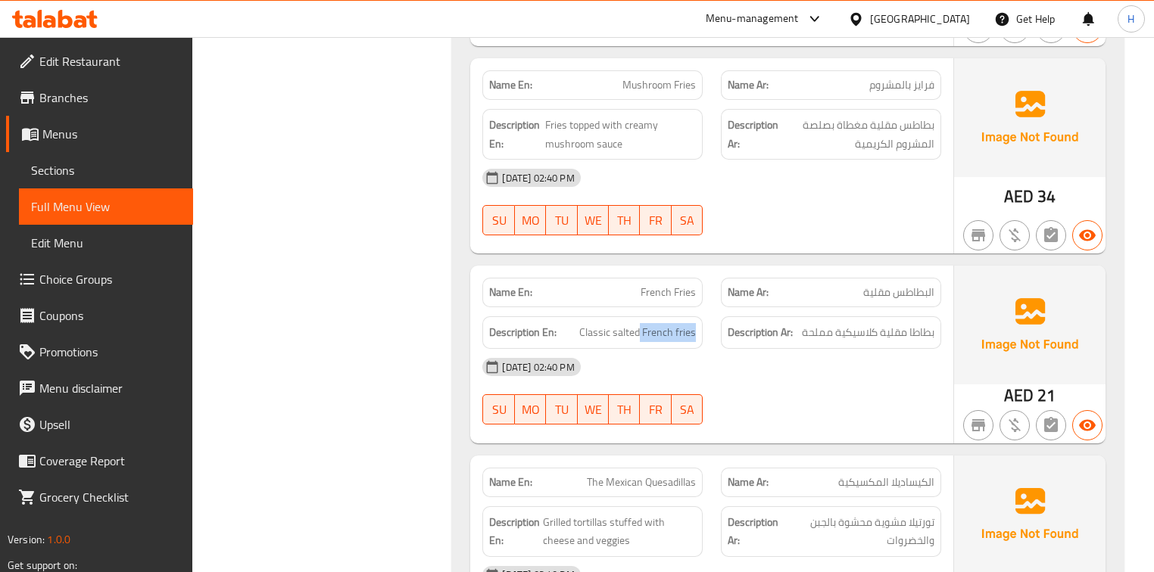
drag, startPoint x: 642, startPoint y: 252, endPoint x: 716, endPoint y: 252, distance: 74.2
click at [716, 307] on div "Description En: Classic salted French fries Description Ar: بطاطا مقلية كلاسيكي…" at bounding box center [711, 332] width 476 height 51
click at [696, 349] on div "[DATE] 02:40 PM" at bounding box center [711, 367] width 476 height 36
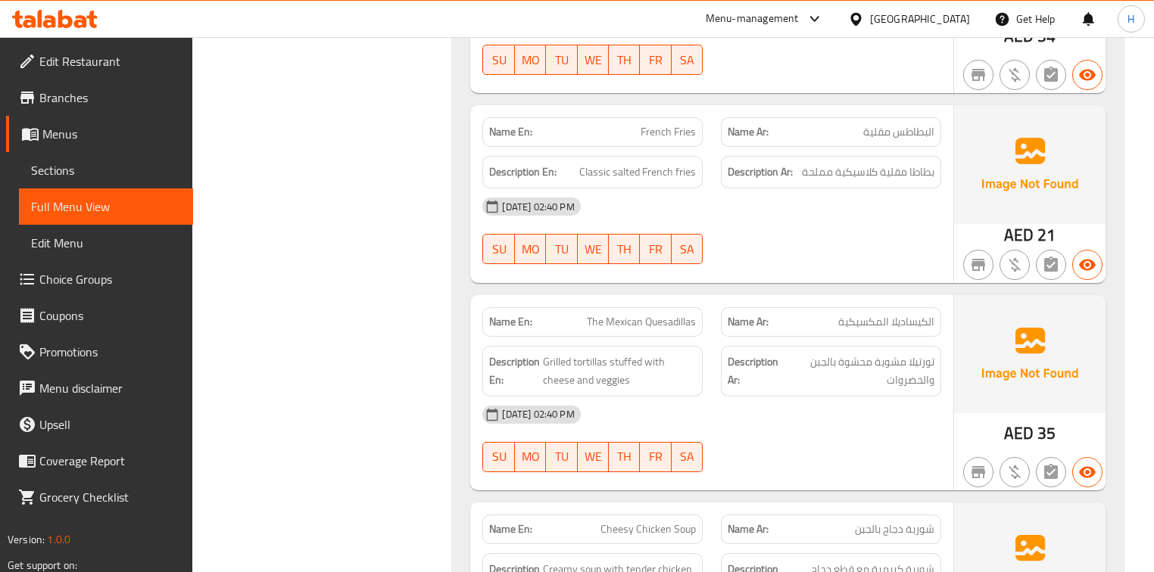
scroll to position [9998, 0]
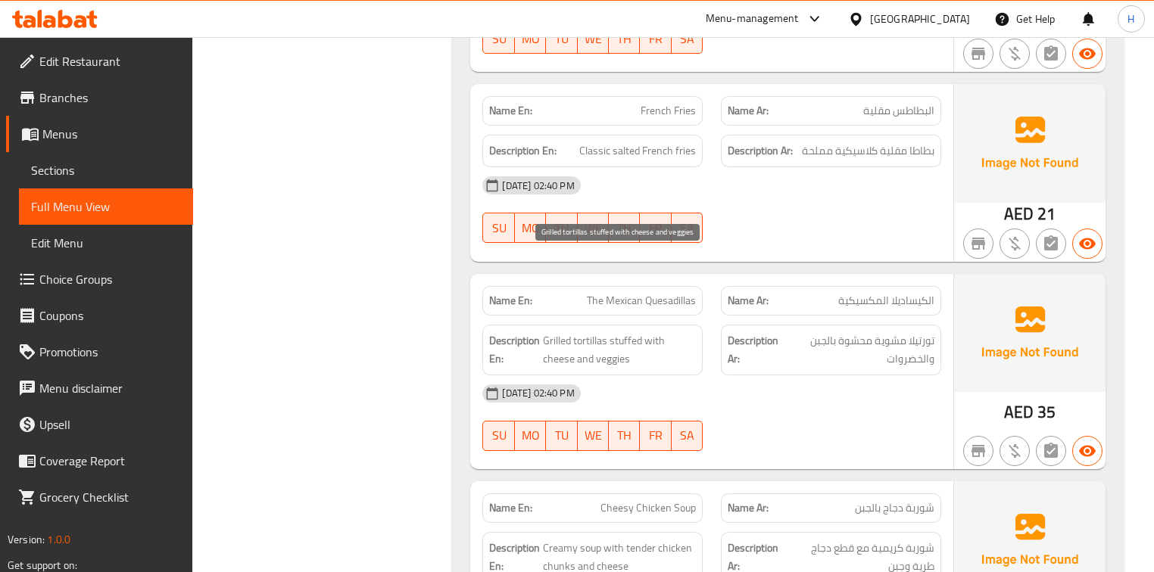
click at [596, 332] on span "Grilled tortillas stuffed with cheese and veggies" at bounding box center [619, 350] width 153 height 37
click at [545, 332] on span "Grilled tortillas stuffed with cheese and veggies" at bounding box center [619, 350] width 153 height 37
click at [634, 332] on span "Grilled tortillas stuffed with cheese and veggies" at bounding box center [619, 350] width 153 height 37
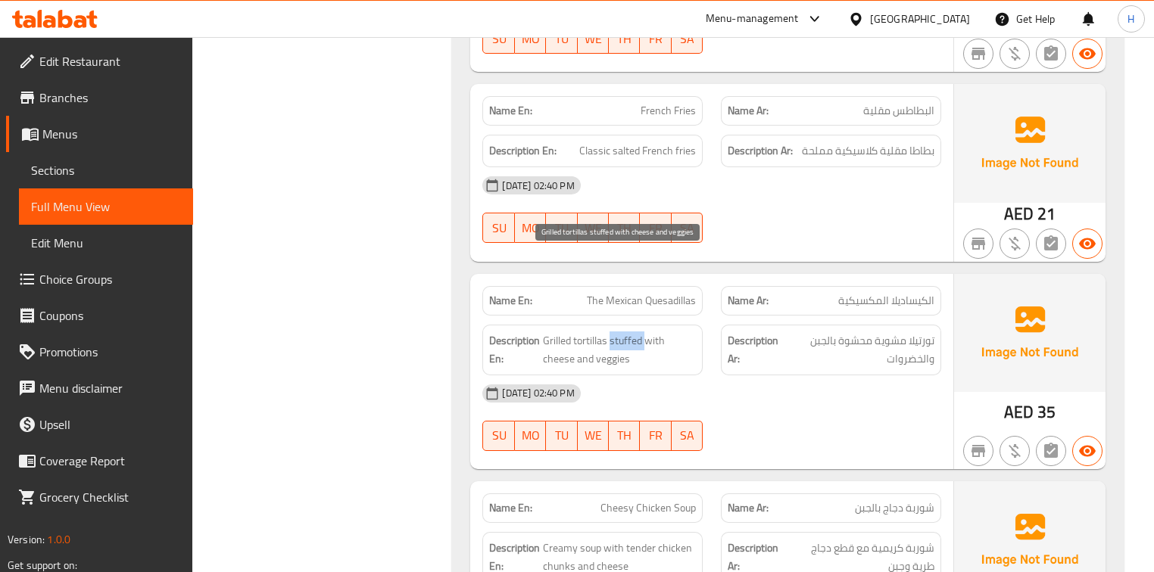
click at [634, 332] on span "Grilled tortillas stuffed with cheese and veggies" at bounding box center [619, 350] width 153 height 37
click at [672, 332] on span "Grilled tortillas stuffed with cheese and veggies" at bounding box center [619, 350] width 153 height 37
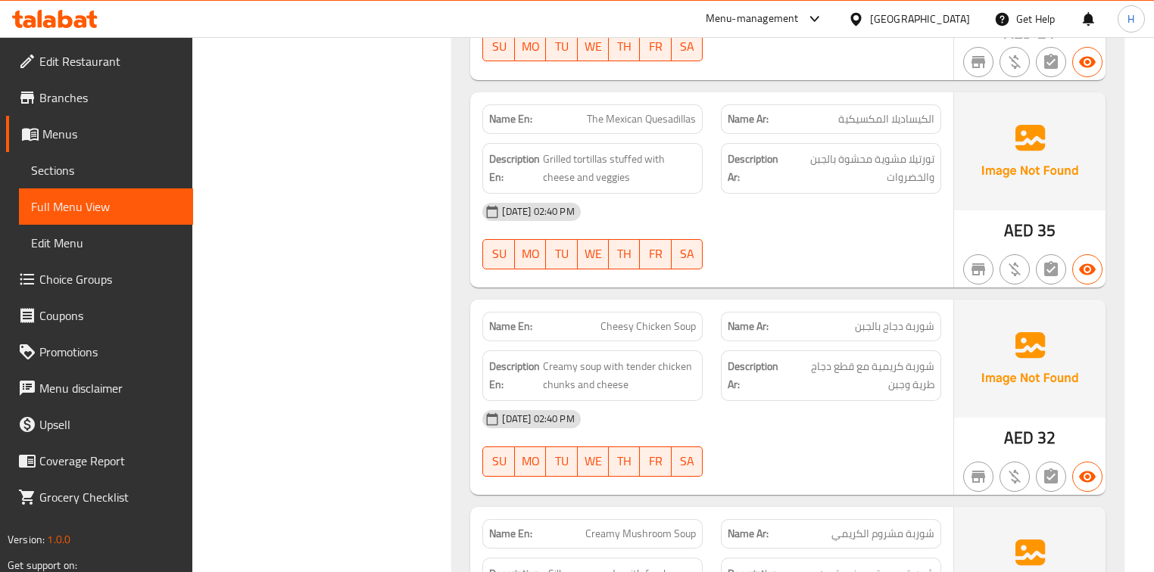
click at [693, 319] on span "Cheesy Chicken Soup" at bounding box center [647, 327] width 95 height 16
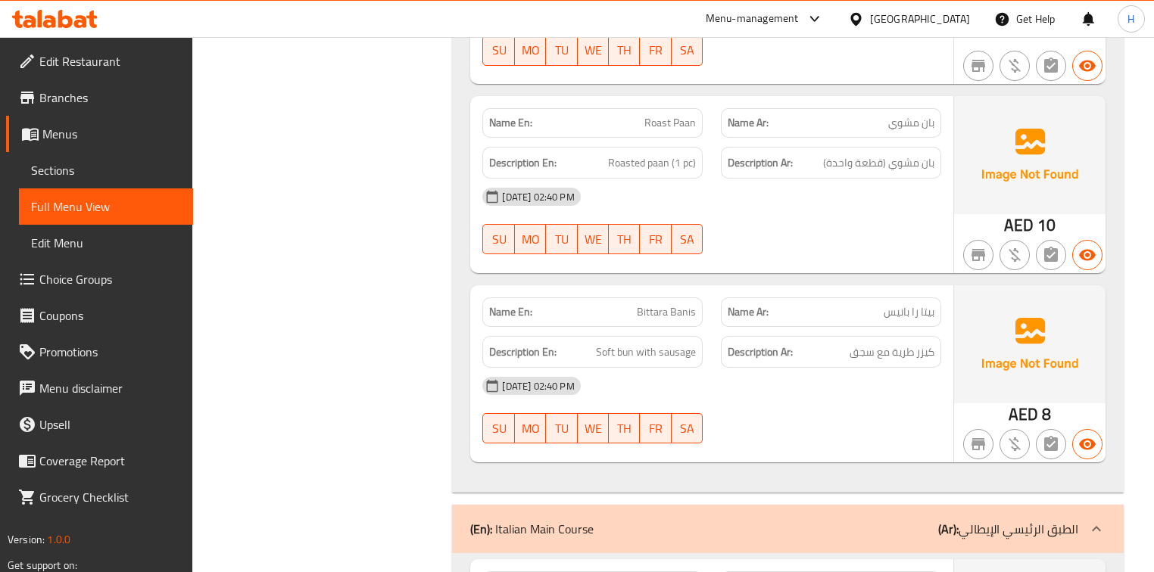
scroll to position [11936, 0]
click at [668, 304] on span "Bittara Banis" at bounding box center [666, 312] width 59 height 16
click at [718, 368] on div "[DATE] 02:40 PM" at bounding box center [711, 386] width 476 height 36
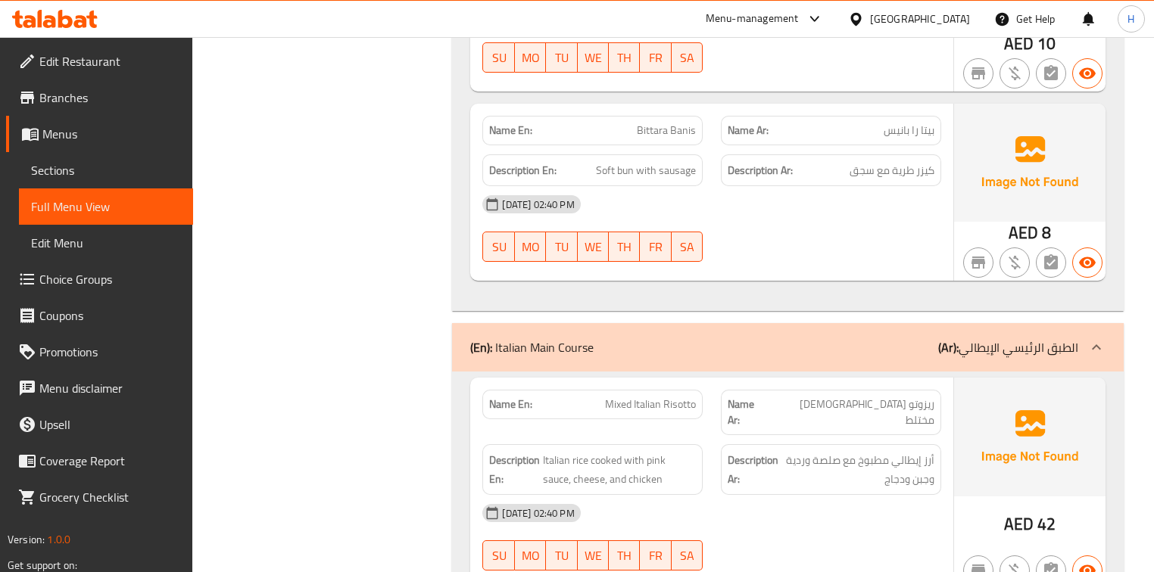
scroll to position [12118, 0]
click at [682, 397] on span "Mixed Italian Risotto" at bounding box center [650, 405] width 91 height 16
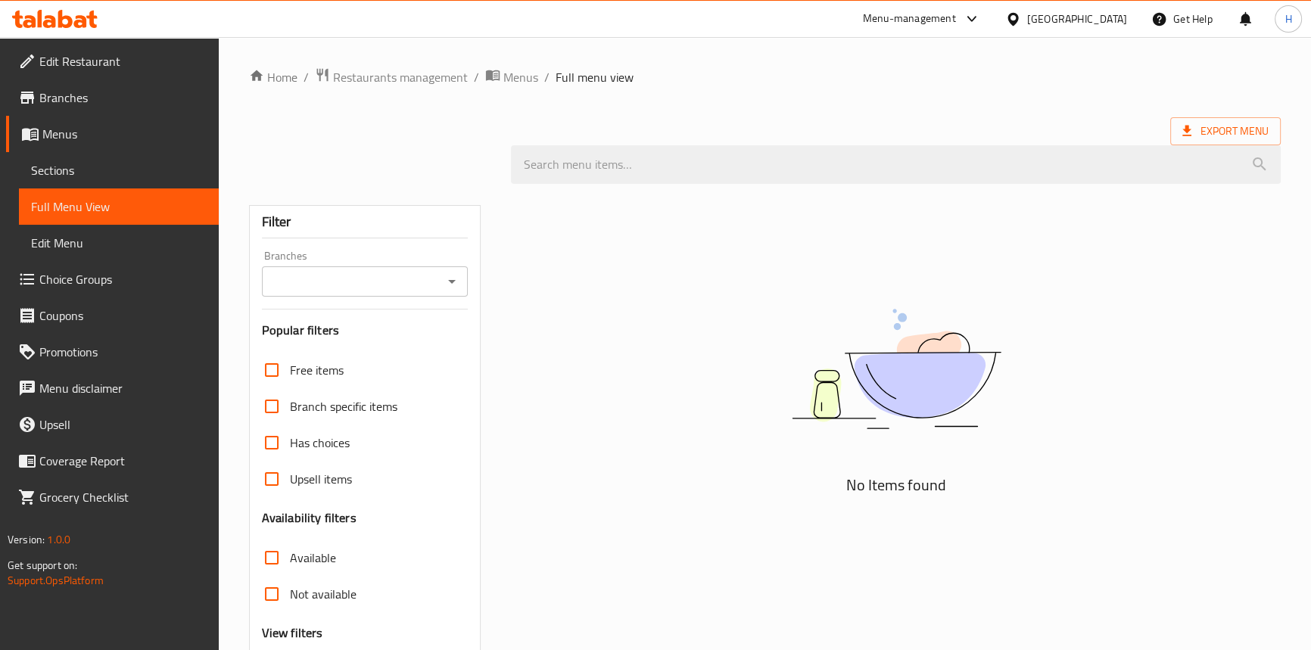
click at [103, 60] on span "Edit Restaurant" at bounding box center [122, 61] width 167 height 18
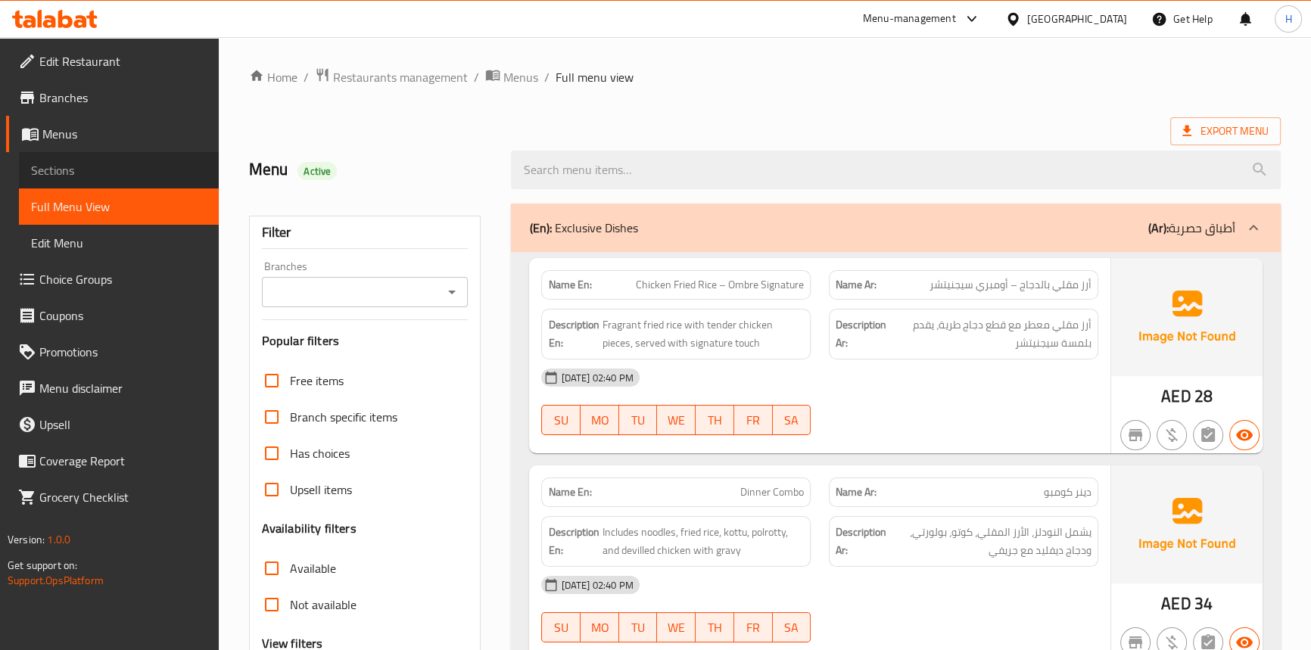
click at [63, 153] on link "Sections" at bounding box center [119, 170] width 200 height 36
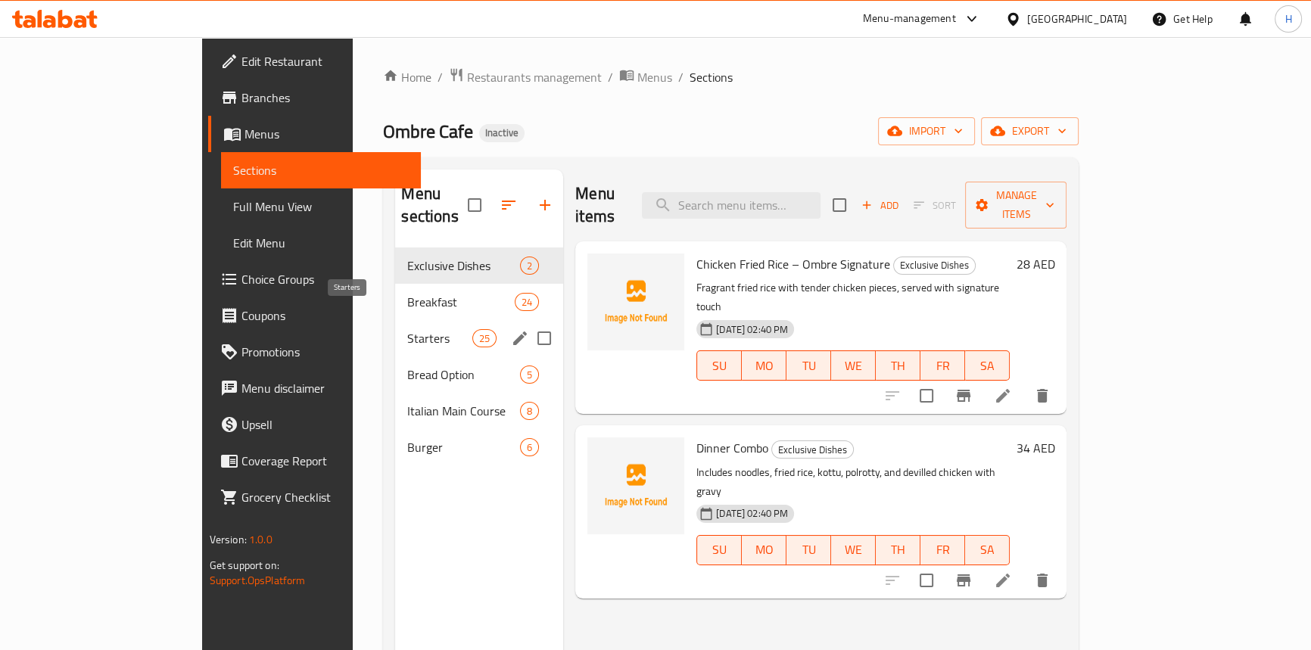
click at [407, 329] on span "Starters" at bounding box center [439, 338] width 64 height 18
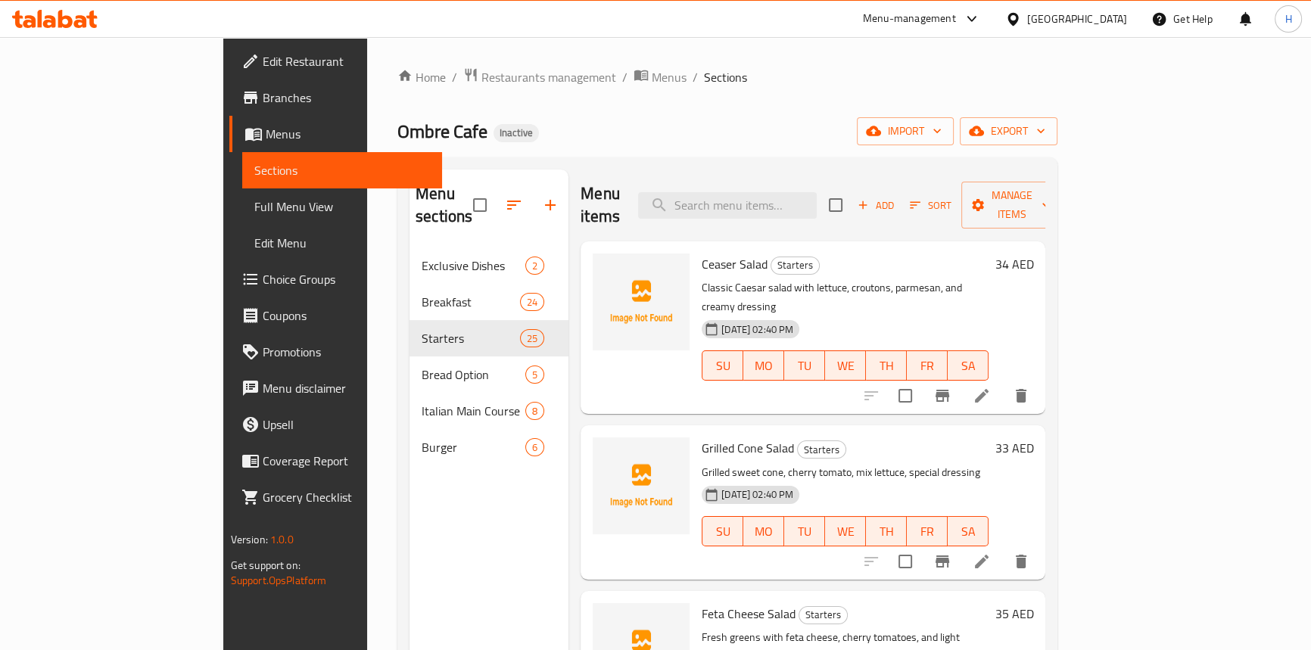
scroll to position [206, 0]
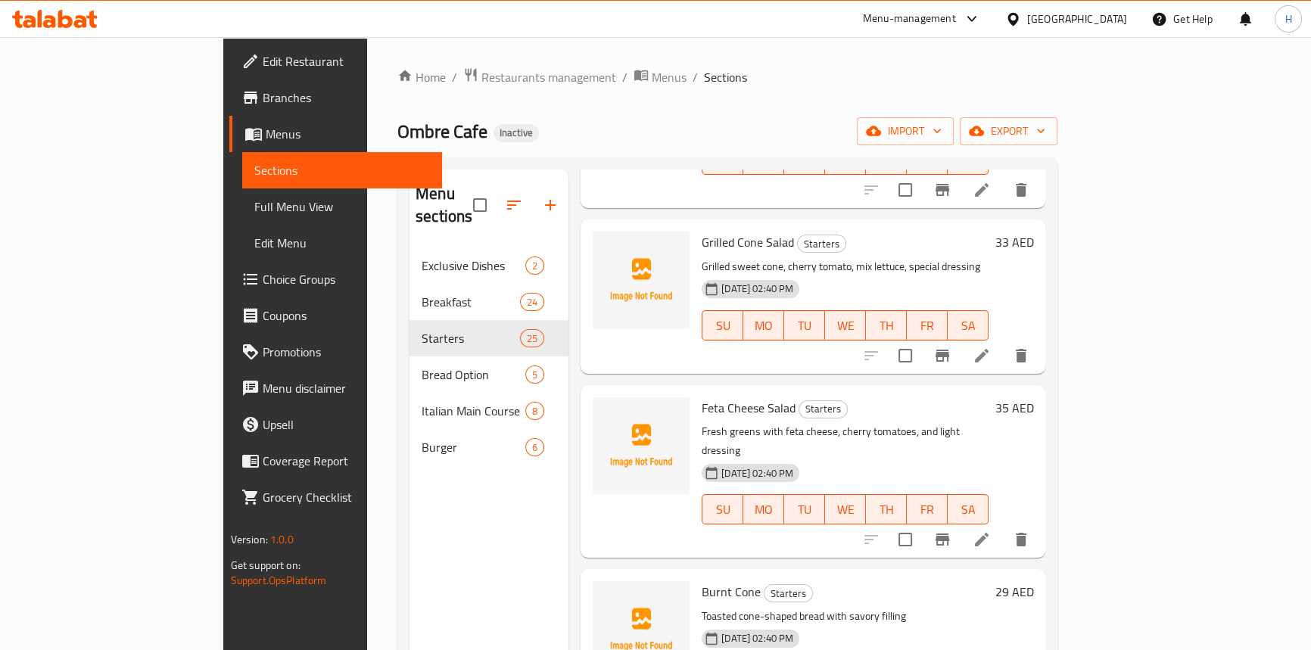
click at [952, 458] on div "17-09-2025 02:40 PM SU MO TU WE TH FR SA" at bounding box center [845, 499] width 299 height 82
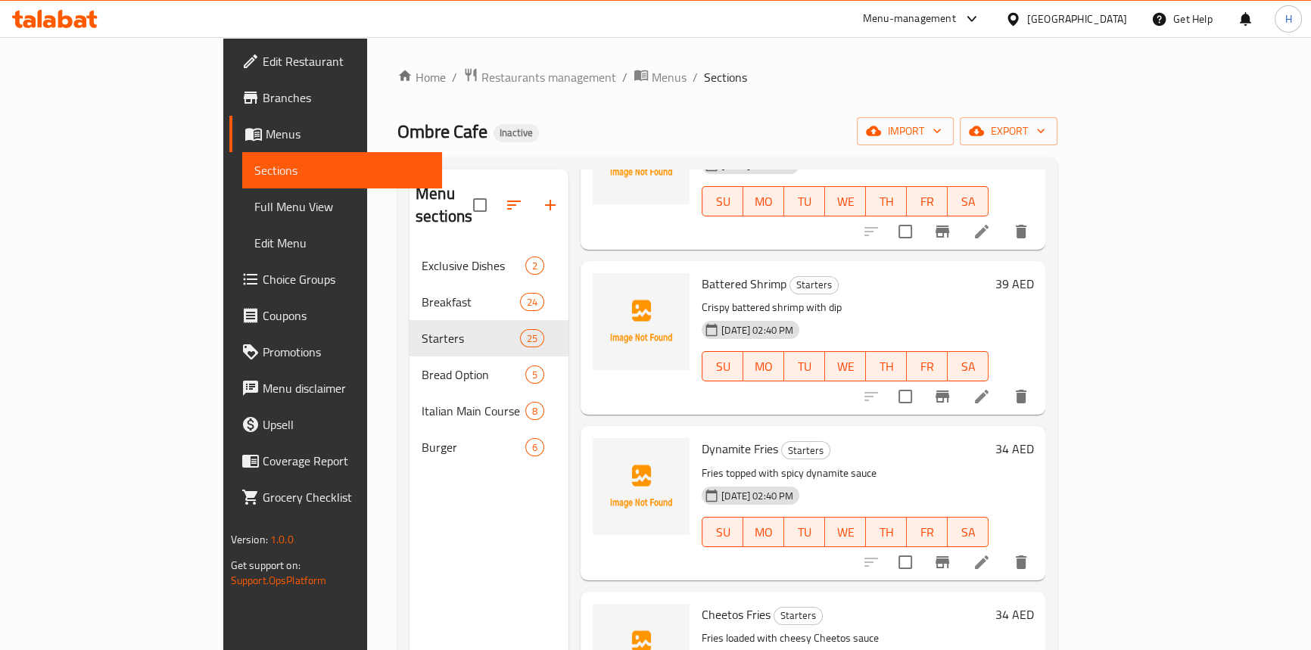
scroll to position [2500, 0]
click at [989, 388] on icon at bounding box center [982, 395] width 14 height 14
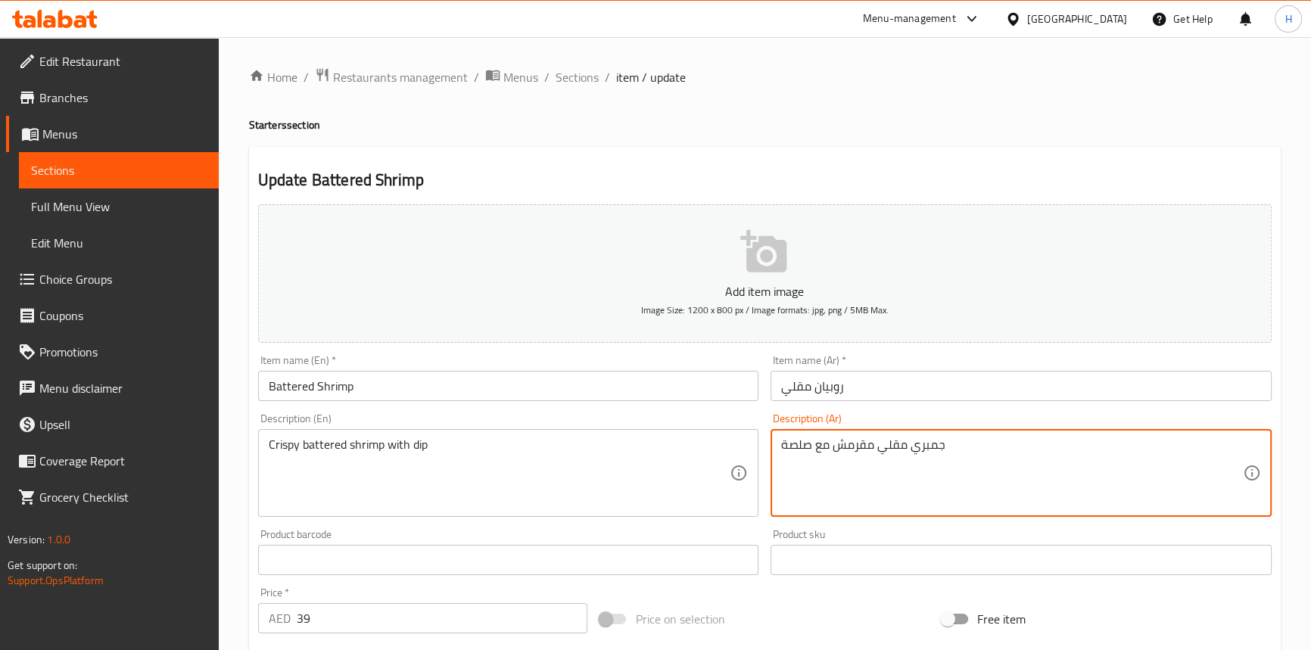
click at [931, 448] on textarea "جمبري مقلي مقرمش مع صلصة" at bounding box center [1012, 474] width 462 height 72
click at [821, 385] on input "روبيان مقلي" at bounding box center [1021, 386] width 501 height 30
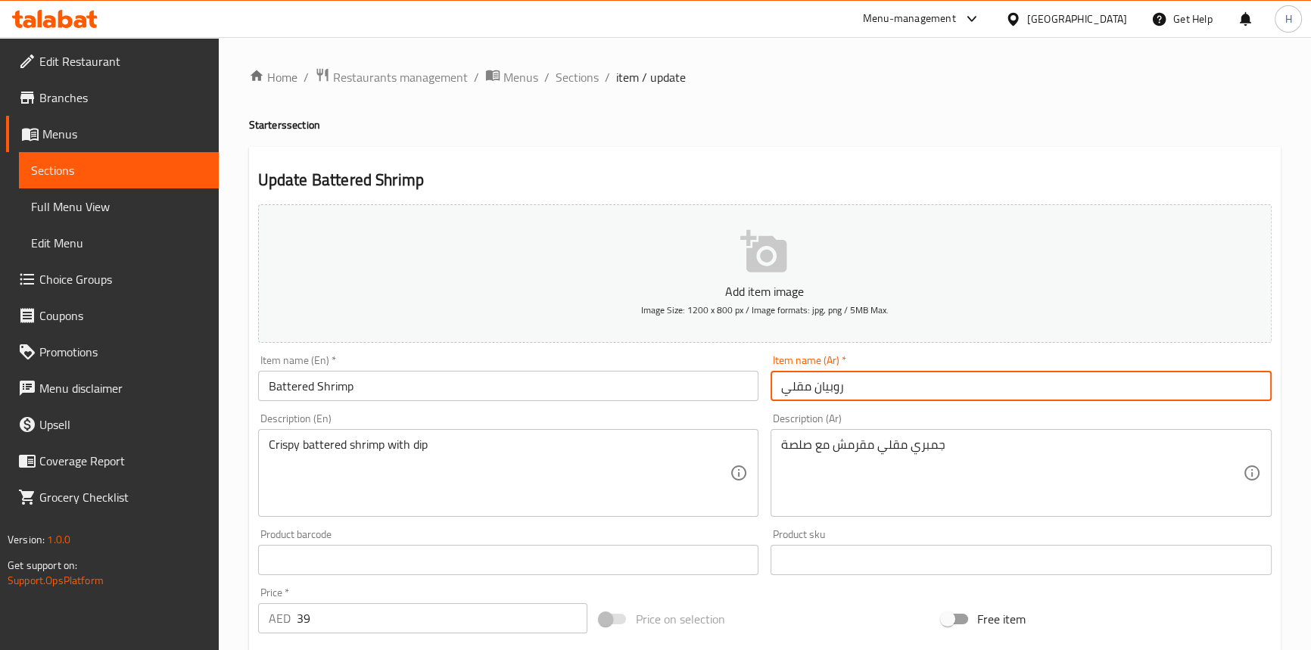
click at [821, 384] on input "روبيان مقلي" at bounding box center [1021, 386] width 501 height 30
paste input "جمبري"
click at [837, 389] on input "روبيان مقلي" at bounding box center [1021, 386] width 501 height 30
paste input "جمبري"
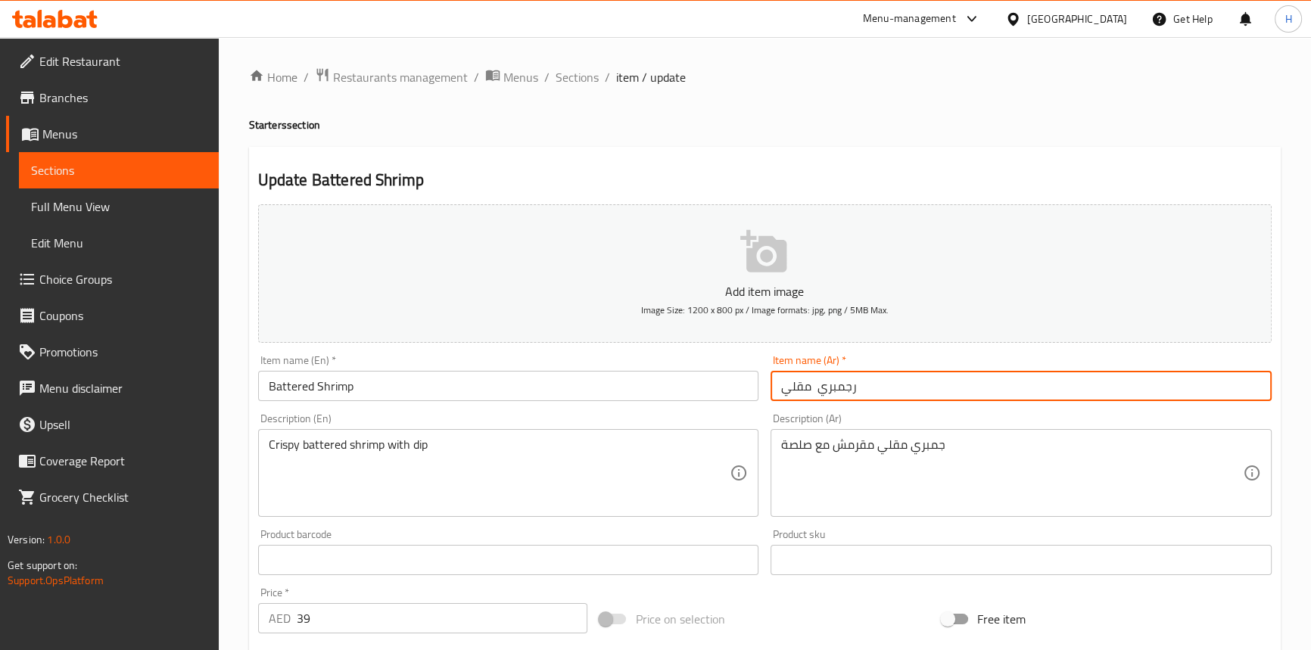
click at [840, 385] on input "رجمبري مقلي" at bounding box center [1021, 386] width 501 height 30
paste input "مبري"
type input "[PERSON_NAME]"
click at [714, 385] on input "Battered Shrimp" at bounding box center [508, 386] width 501 height 30
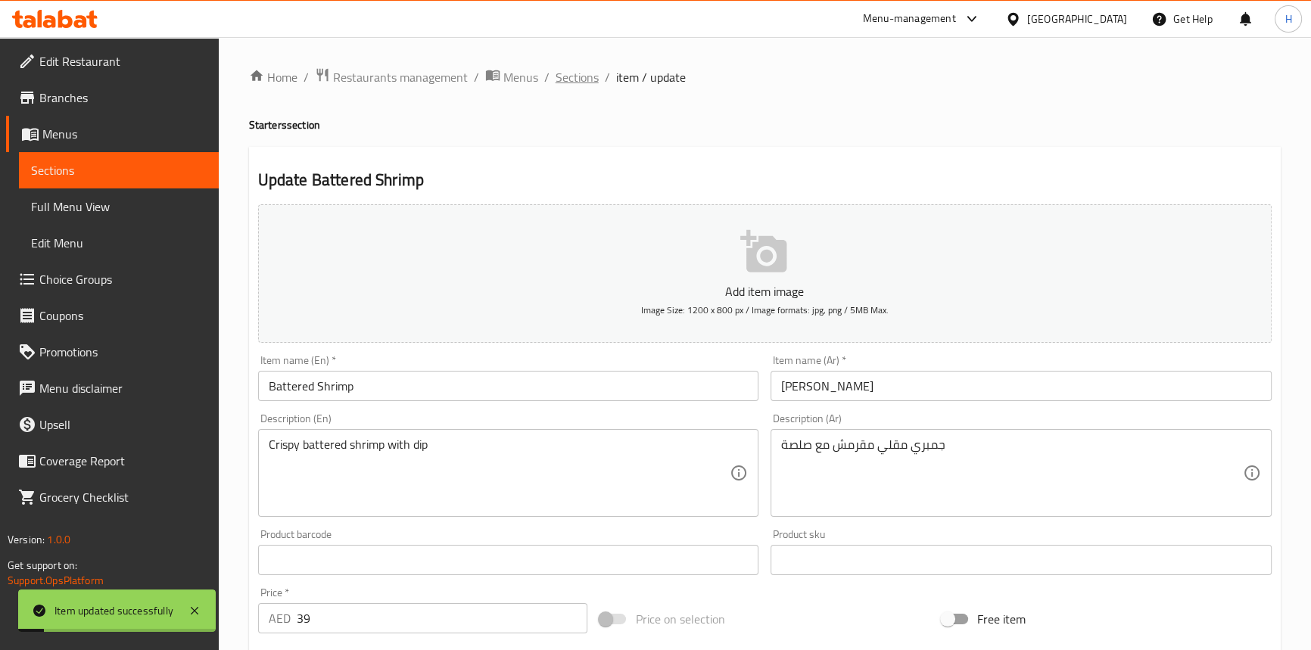
click at [576, 76] on span "Sections" at bounding box center [577, 77] width 43 height 18
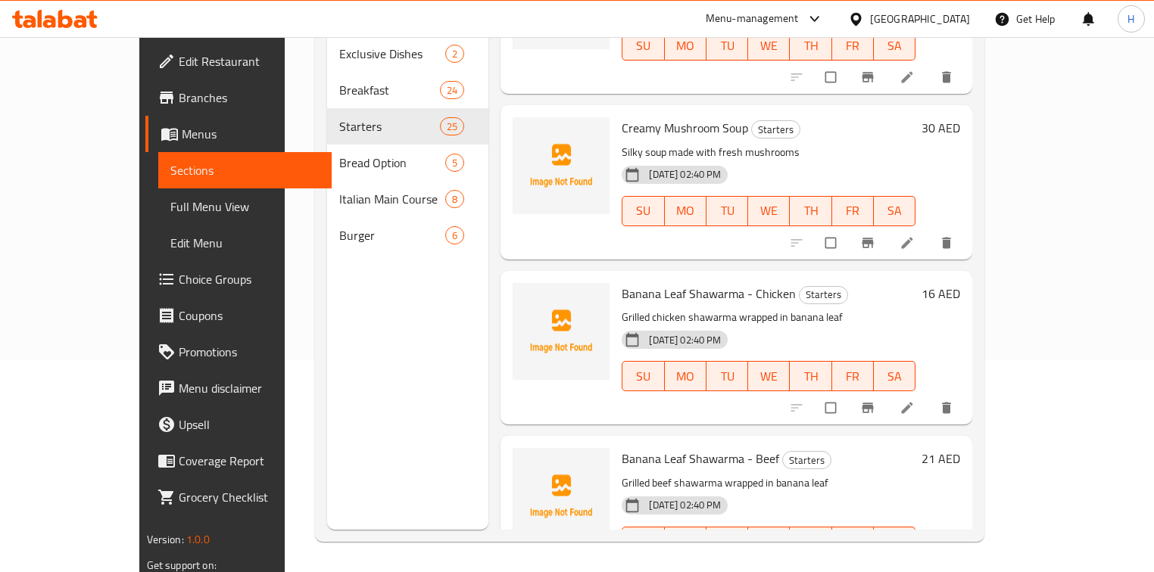
scroll to position [3358, 0]
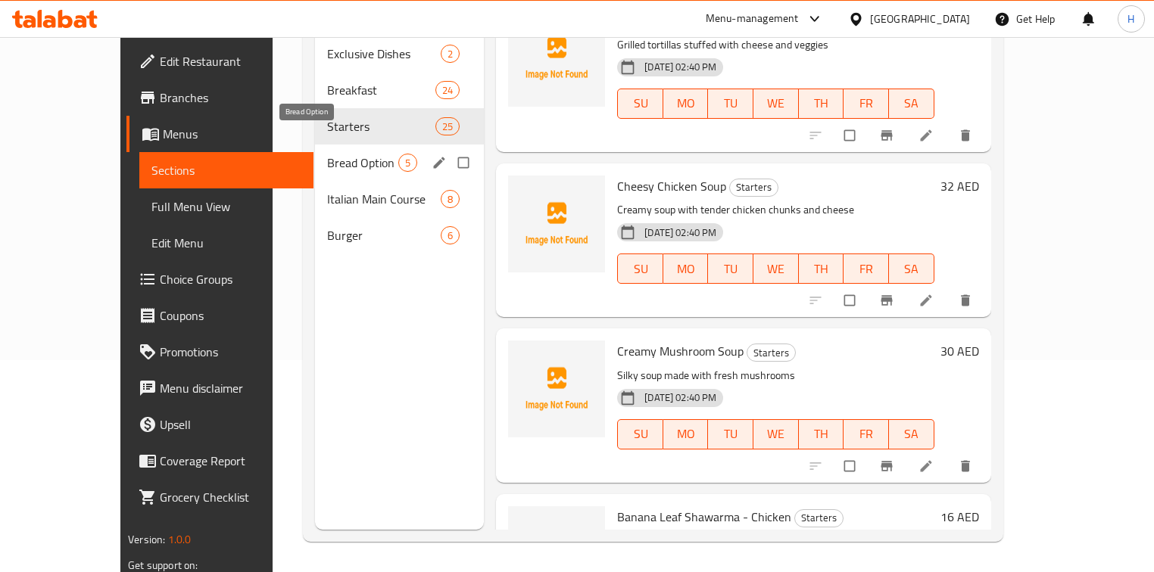
click at [327, 154] on span "Bread Option" at bounding box center [362, 163] width 71 height 18
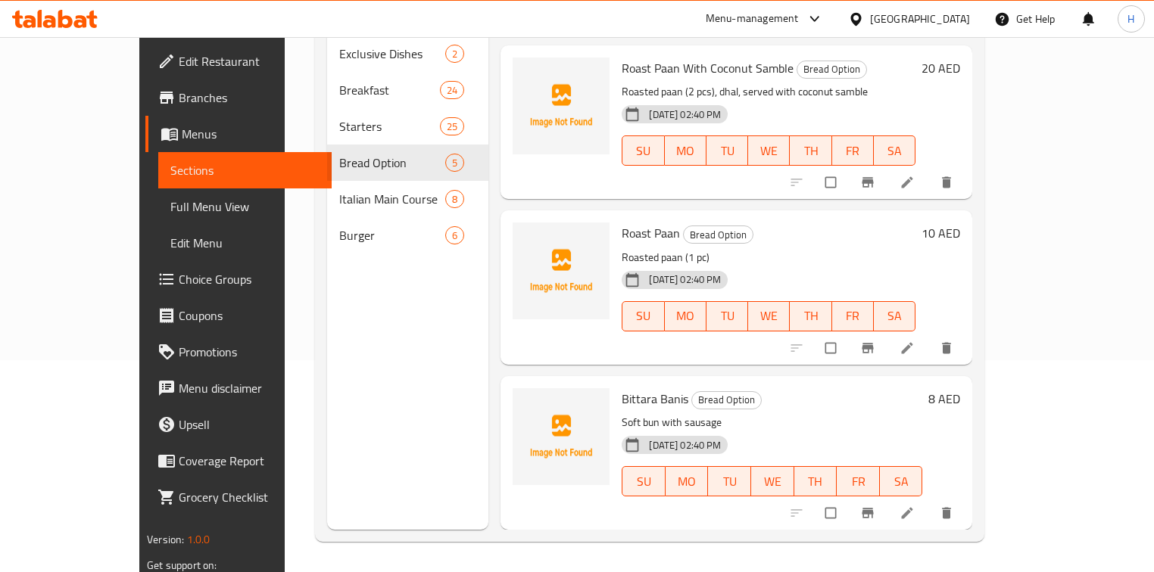
scroll to position [292, 0]
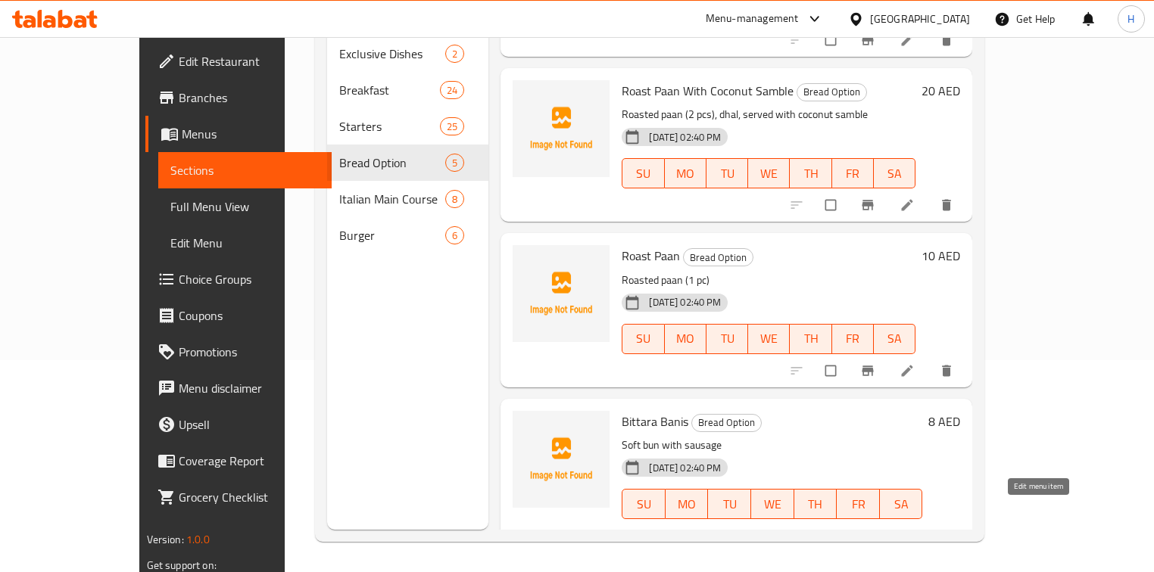
click at [913, 531] on icon at bounding box center [907, 536] width 11 height 11
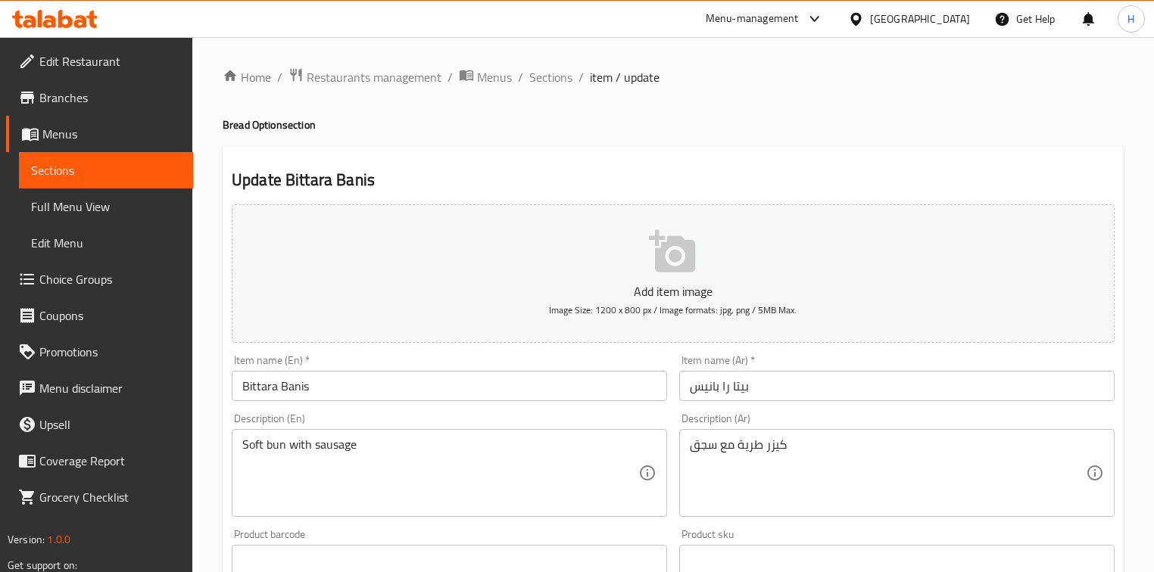
click at [727, 392] on input "بيتا را بانيس" at bounding box center [896, 386] width 435 height 30
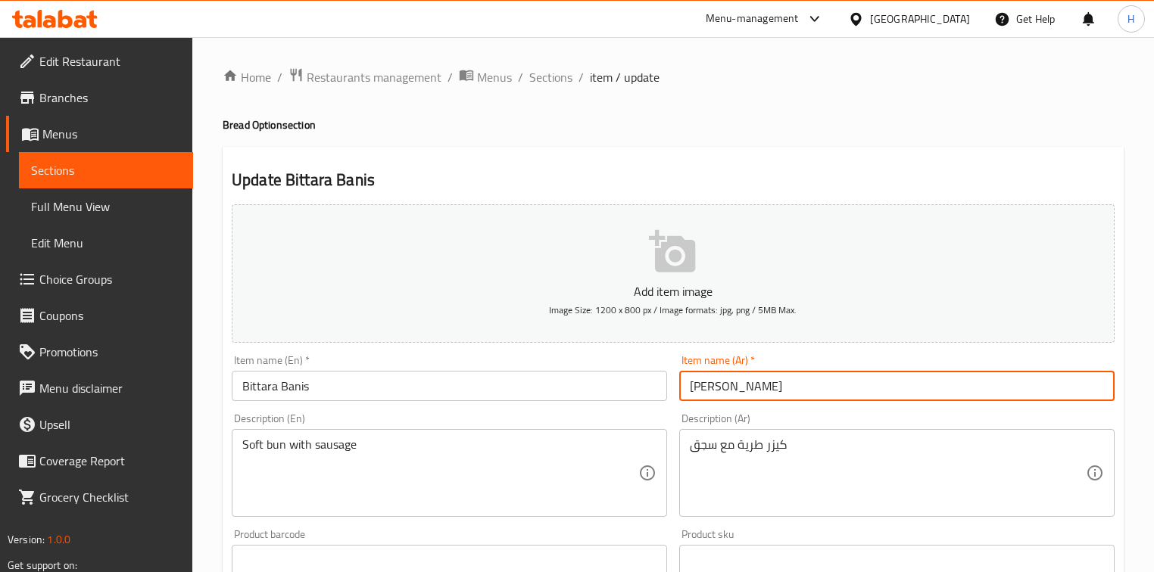
type input "[PERSON_NAME]"
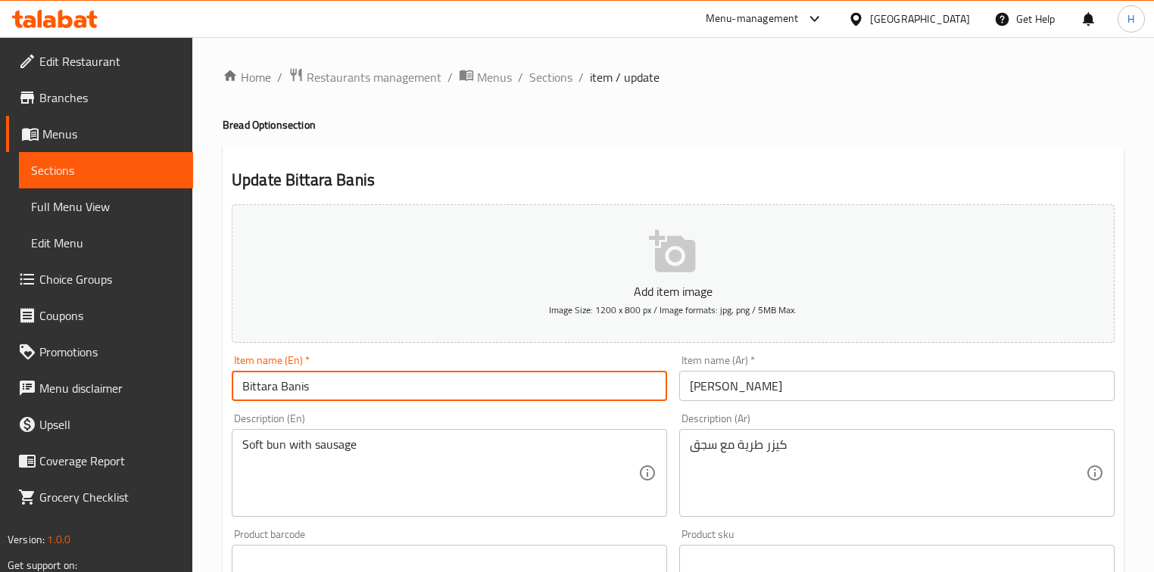
click at [627, 385] on input "Bittara Banis" at bounding box center [449, 386] width 435 height 30
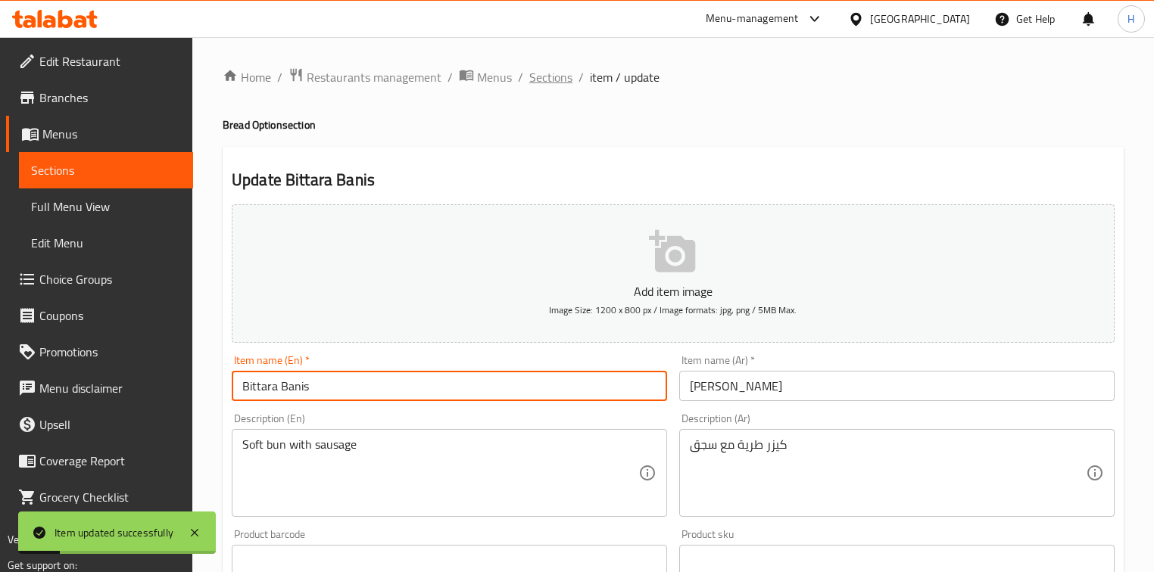
click at [553, 77] on span "Sections" at bounding box center [550, 77] width 43 height 18
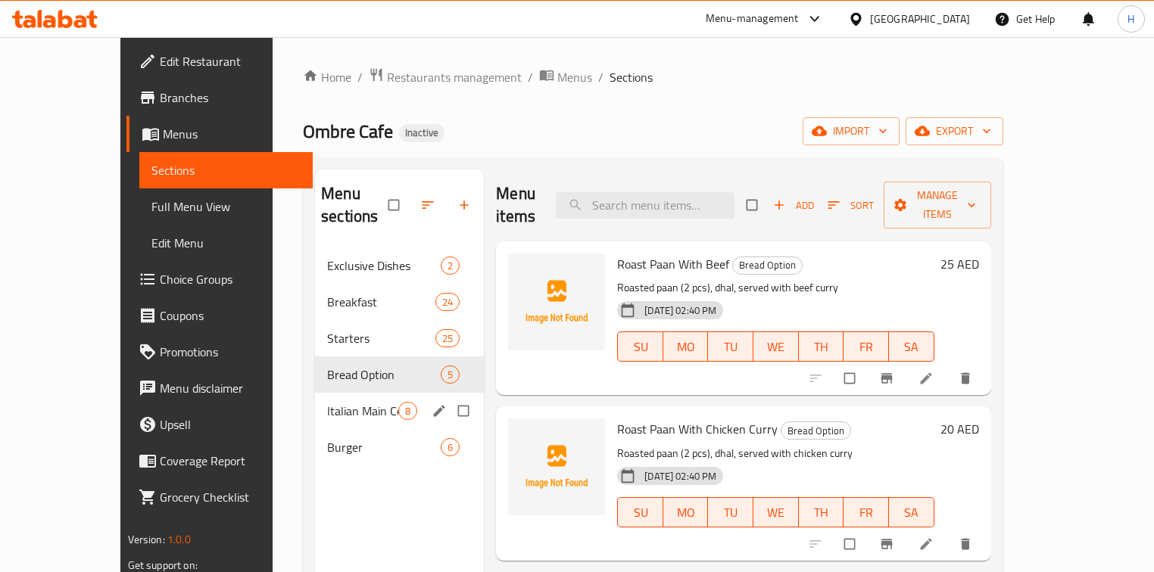
click at [315, 400] on div "Italian Main Course 8" at bounding box center [399, 411] width 169 height 36
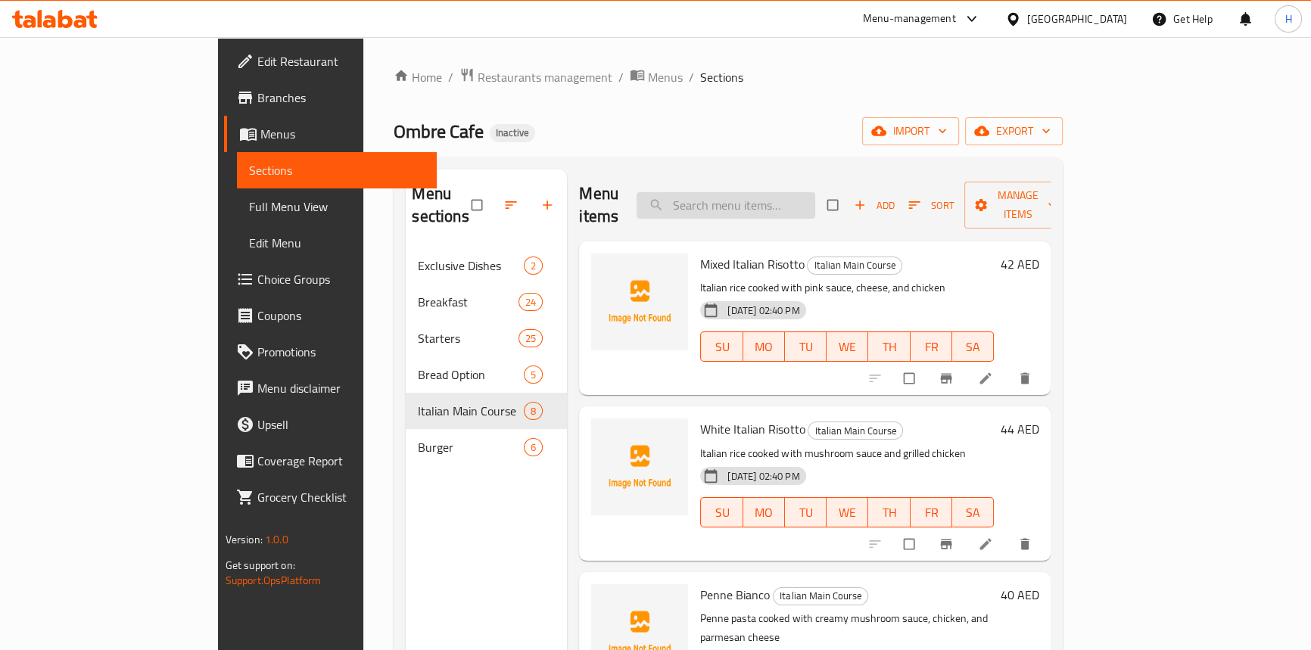
click at [787, 192] on input "search" at bounding box center [726, 205] width 179 height 26
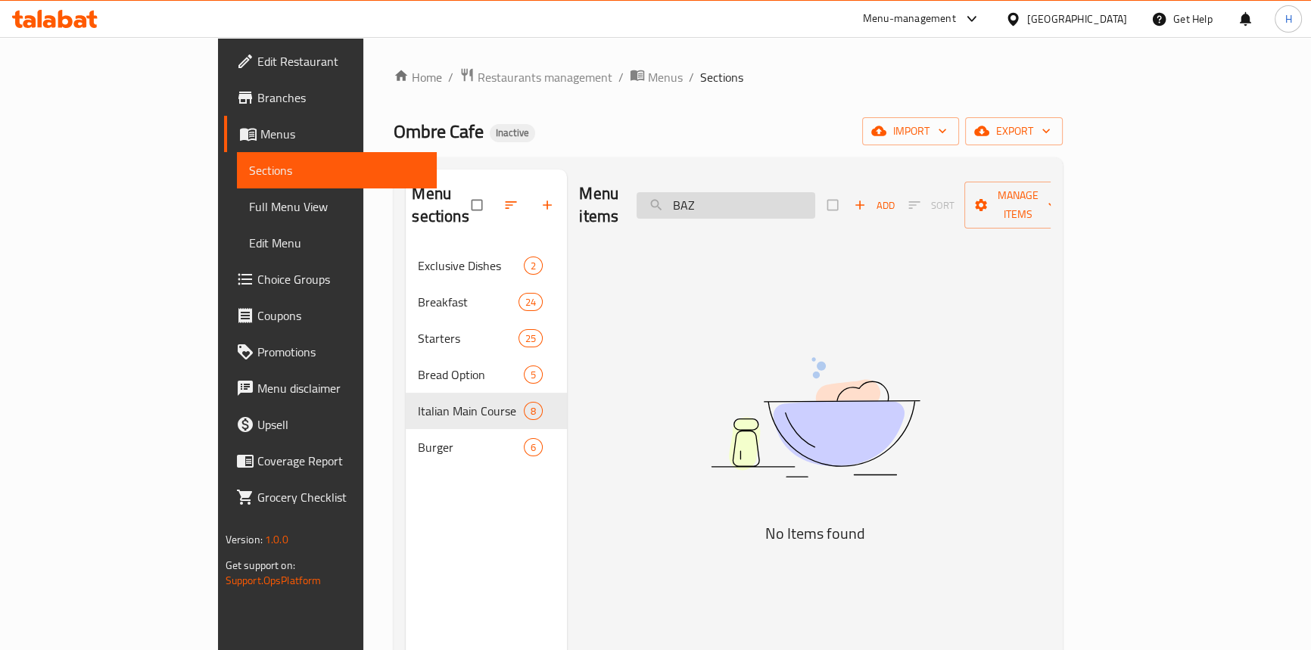
click at [786, 195] on input "BAZ" at bounding box center [726, 205] width 179 height 26
paste input "attered Shrimp"
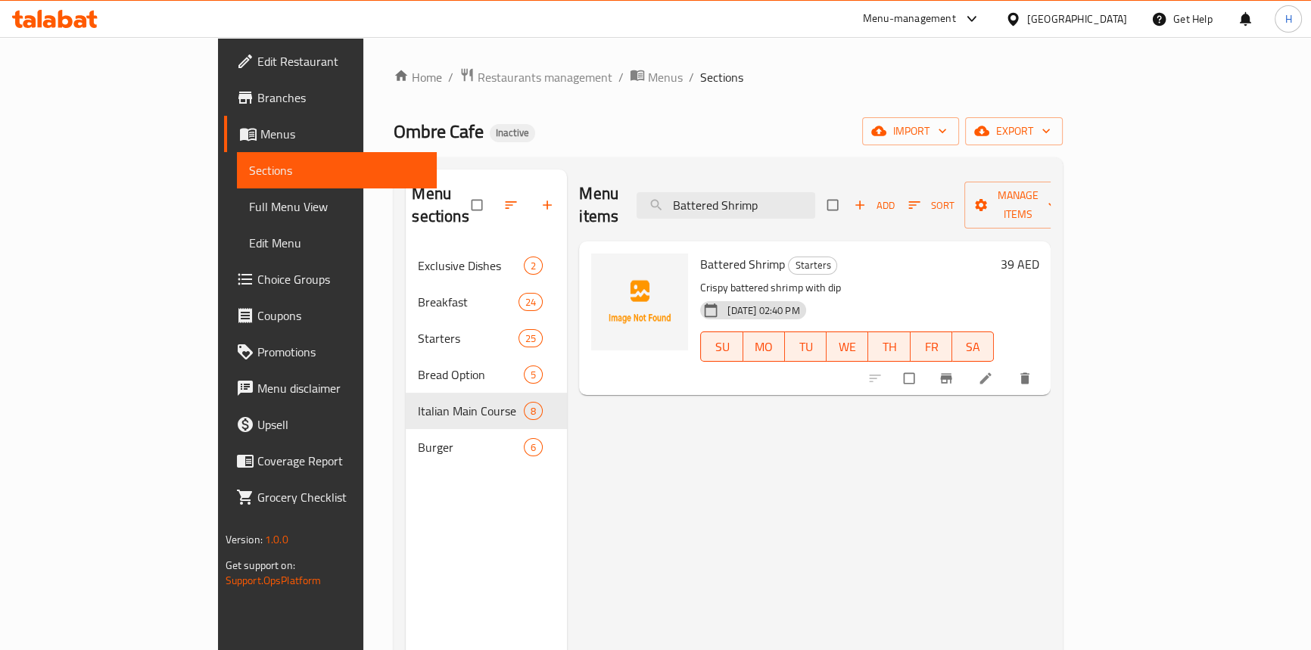
type input "Battered Shrimp"
click at [1008, 366] on li at bounding box center [987, 378] width 42 height 24
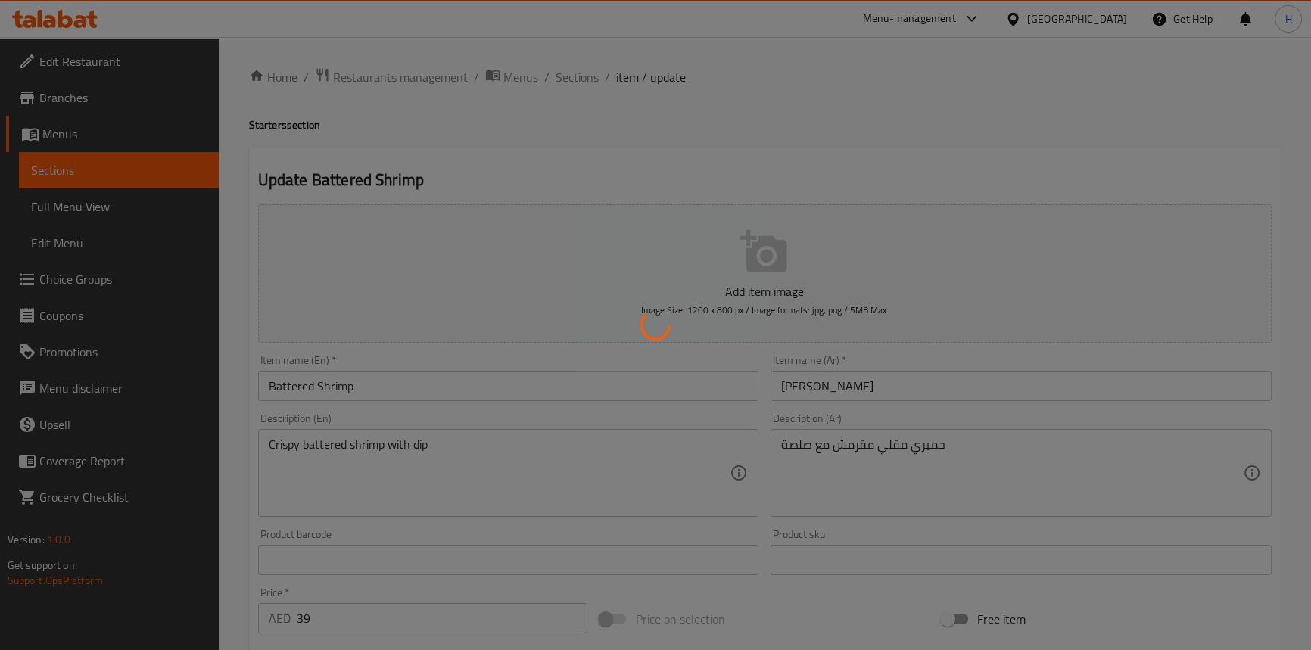
scroll to position [206, 0]
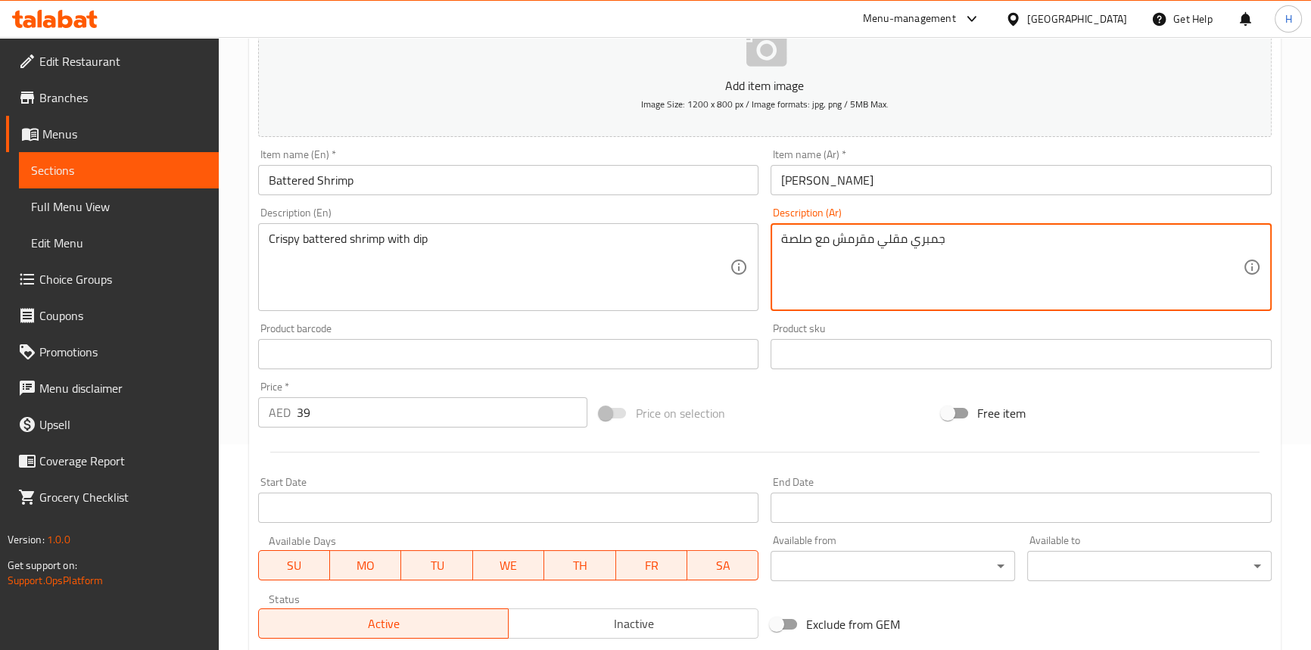
click at [837, 235] on textarea "جمبري مقلي مقرمش مع صلصة" at bounding box center [1012, 268] width 462 height 72
click at [875, 183] on input "[PERSON_NAME]" at bounding box center [1021, 180] width 501 height 30
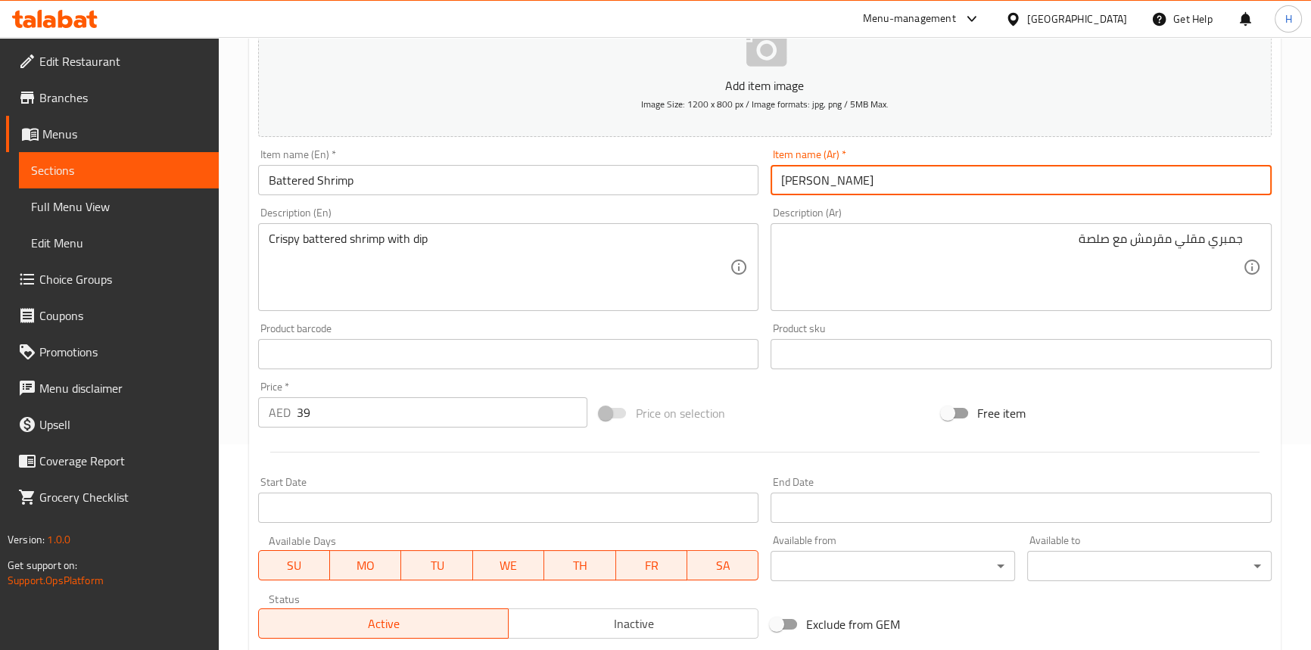
click at [875, 183] on input "[PERSON_NAME]" at bounding box center [1021, 180] width 501 height 30
click at [770, 323] on div "Product sku Product sku" at bounding box center [1021, 346] width 513 height 58
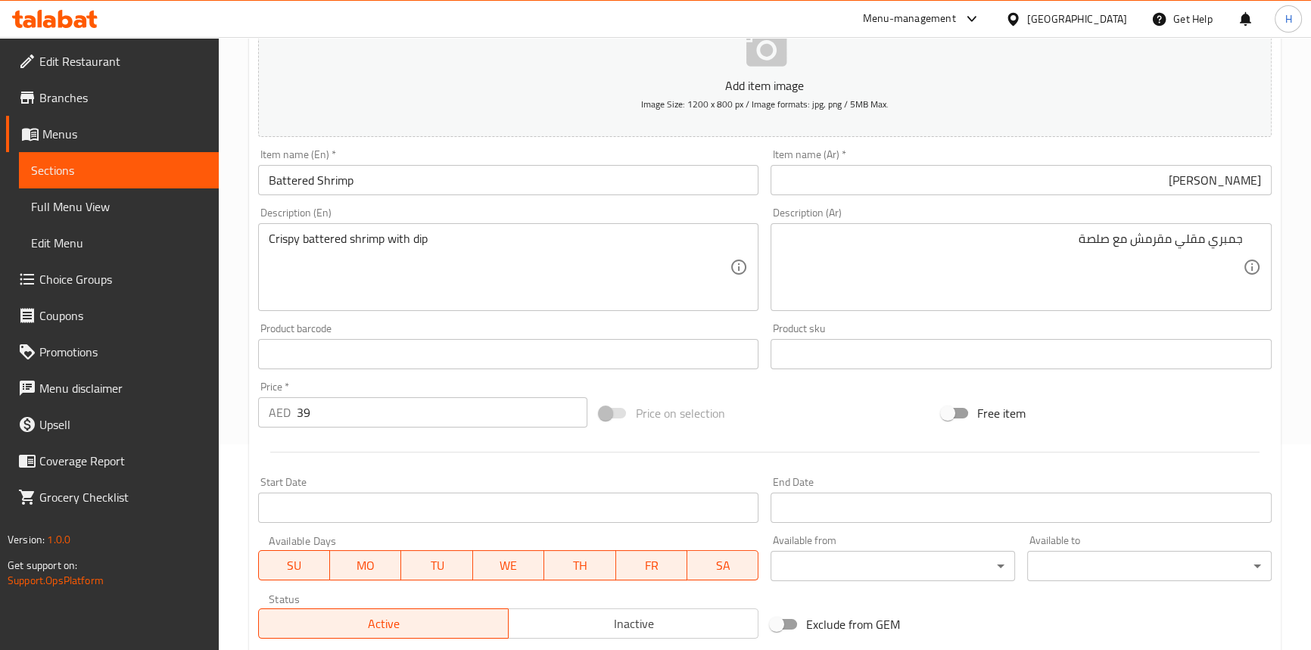
click at [1153, 172] on input "[PERSON_NAME]" at bounding box center [1021, 180] width 501 height 30
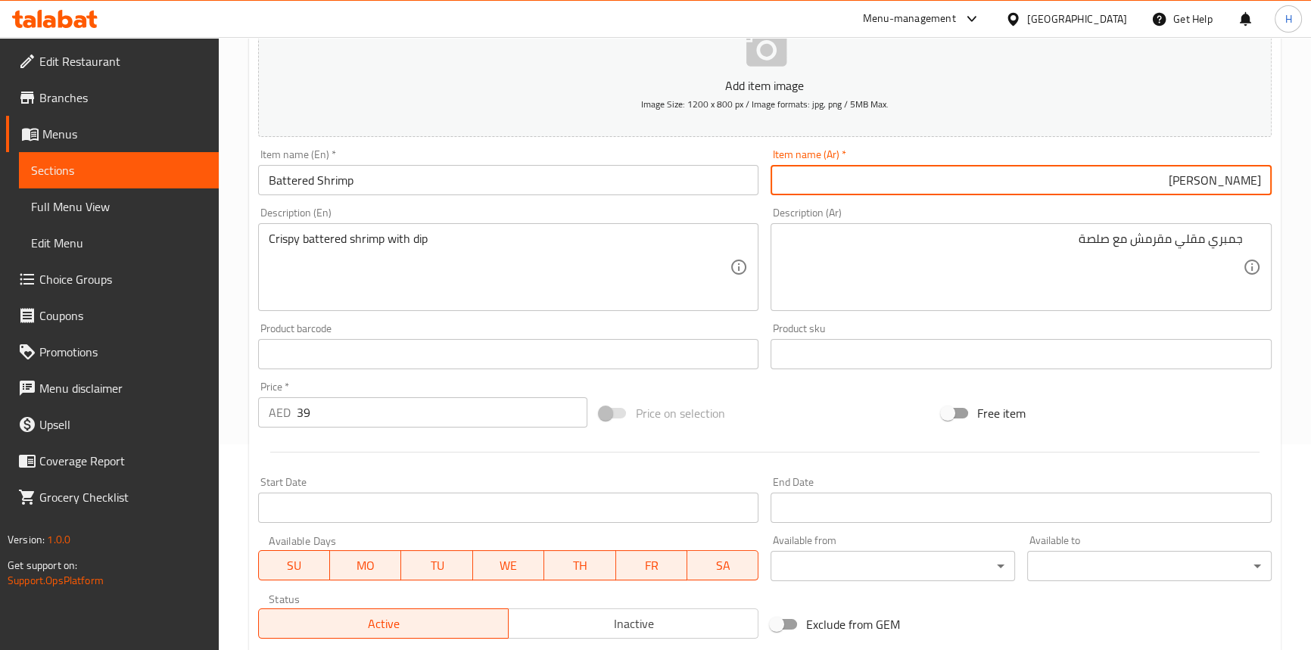
click at [1153, 172] on input "[PERSON_NAME]" at bounding box center [1021, 180] width 501 height 30
click at [1153, 174] on input "[PERSON_NAME]" at bounding box center [1021, 180] width 501 height 30
paste input "ي"
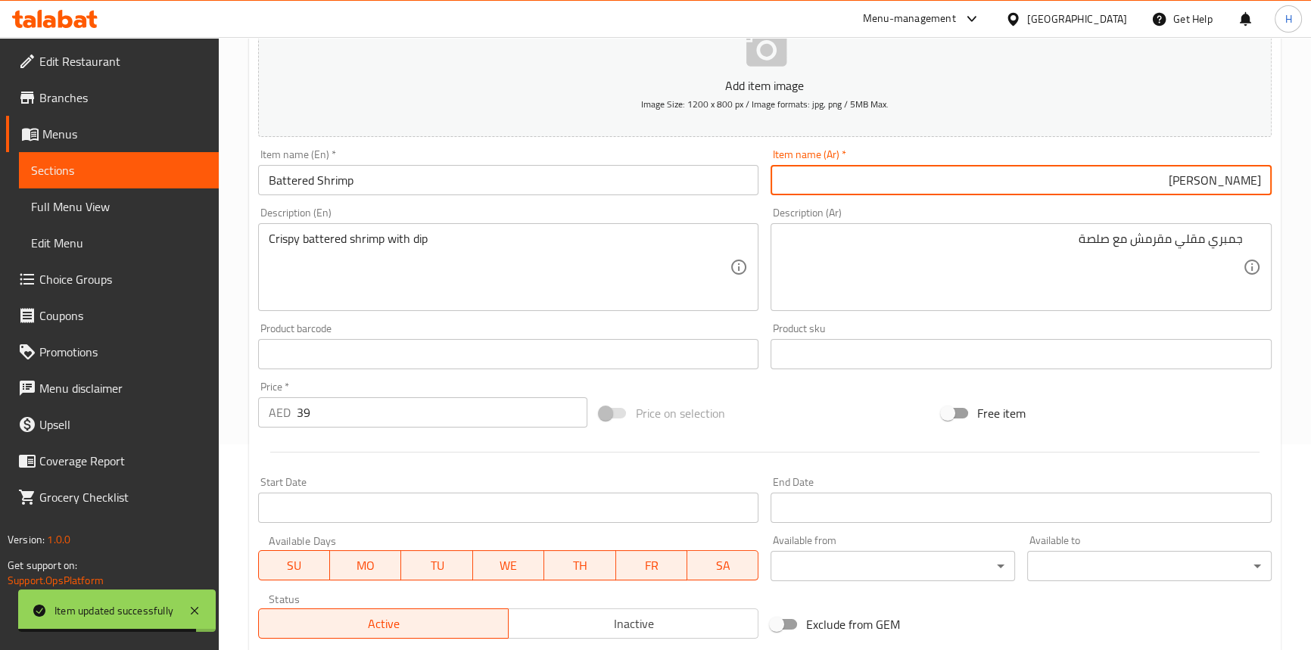
type input "[PERSON_NAME]"
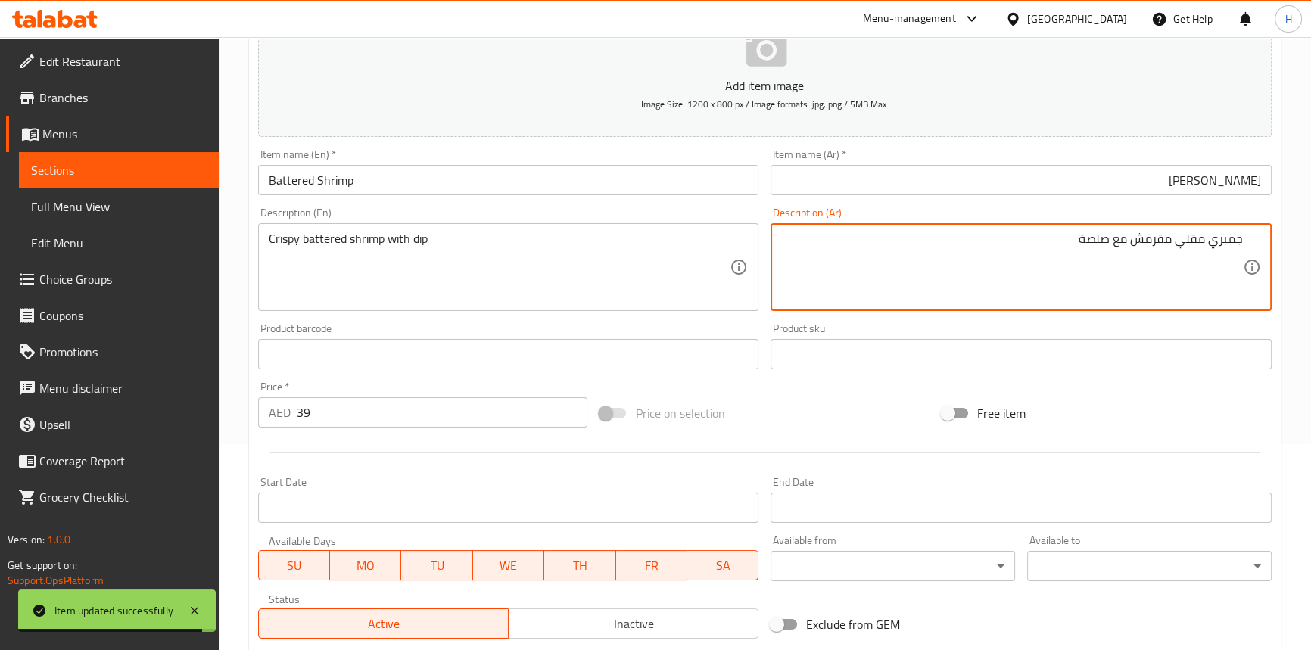
click at [1153, 238] on textarea "جمبري مقلي مقرمش مع صلصة" at bounding box center [1012, 268] width 462 height 72
paste textarea "باتيريد"
type textarea "[PERSON_NAME] مقرمش مع صلصة"
click at [588, 173] on input "Battered Shrimp" at bounding box center [508, 180] width 501 height 30
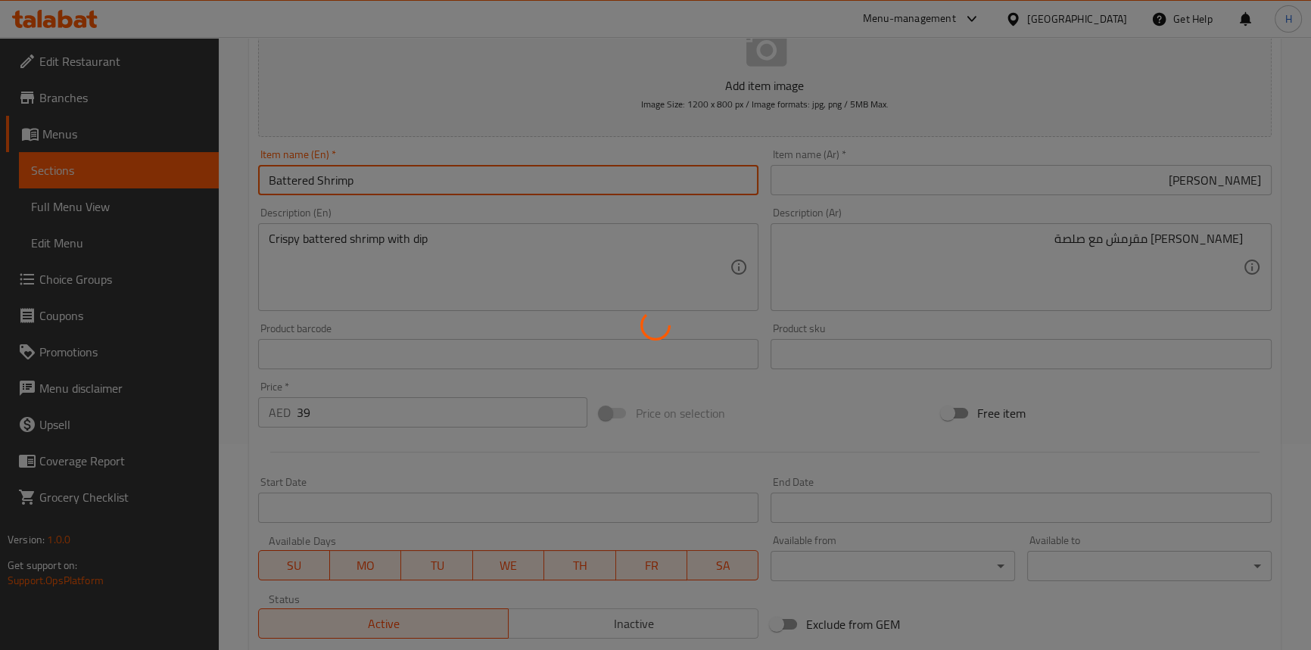
scroll to position [0, 0]
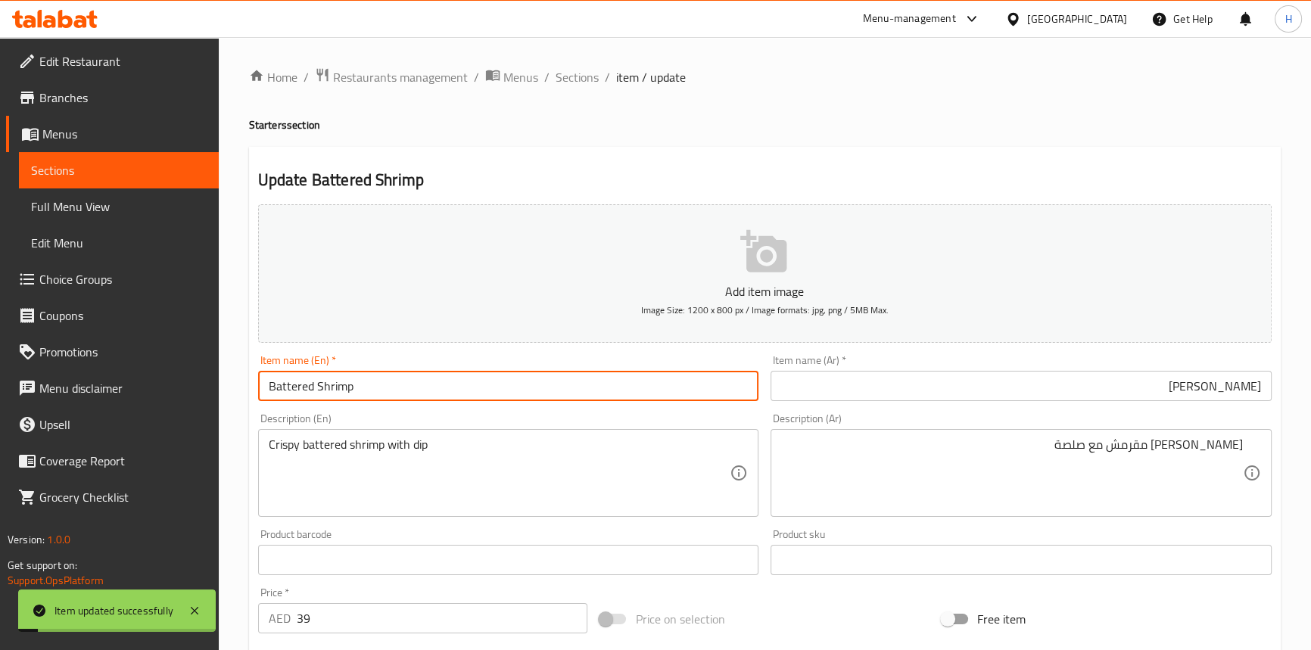
drag, startPoint x: 574, startPoint y: 81, endPoint x: 597, endPoint y: 4, distance: 80.7
click at [574, 81] on span "Sections" at bounding box center [577, 77] width 43 height 18
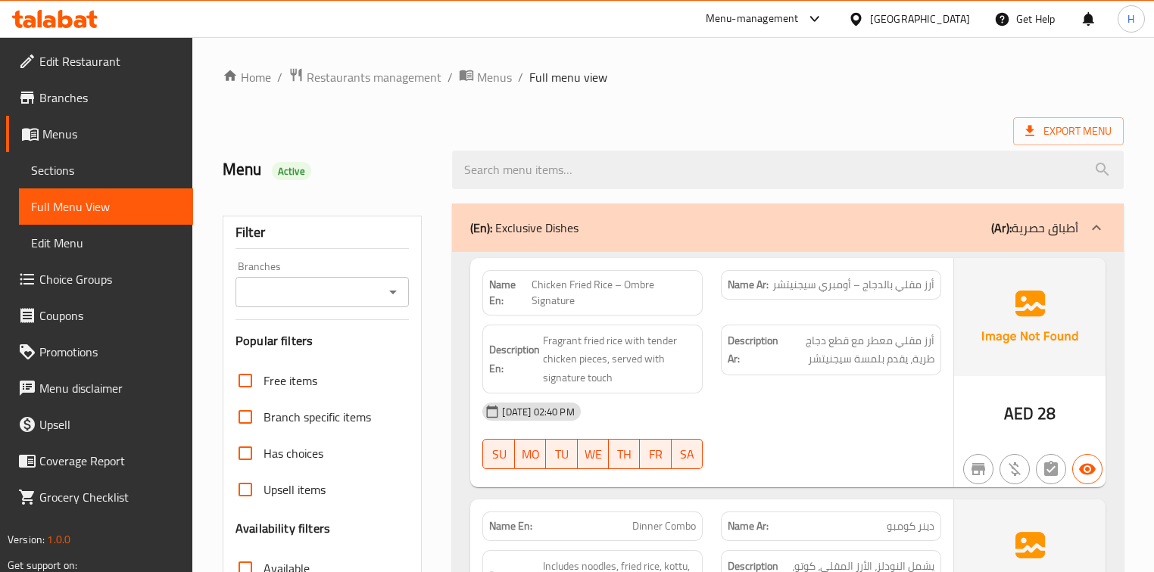
scroll to position [12127, 0]
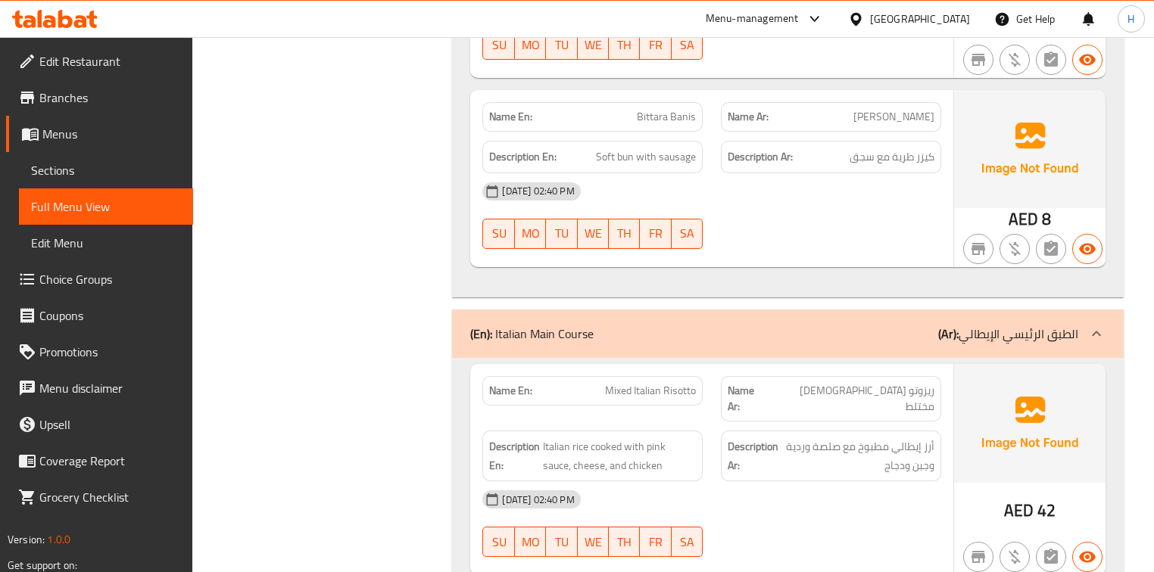
click at [695, 438] on span "Italian rice cooked with pink sauce, cheese, and chicken" at bounding box center [619, 456] width 153 height 37
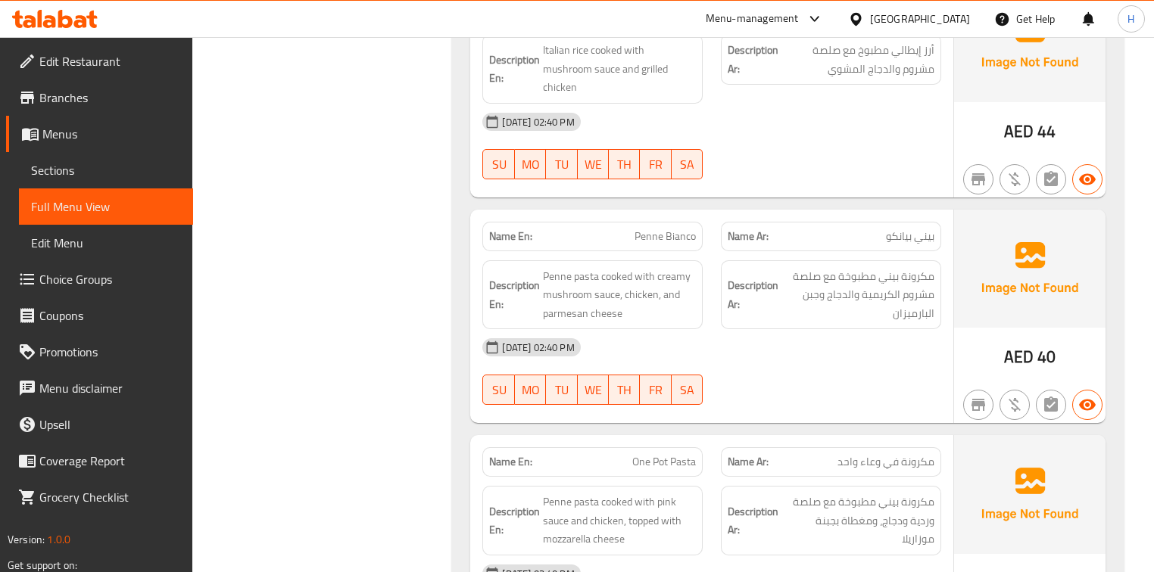
scroll to position [12732, 0]
click at [684, 453] on span "One Pot Pasta" at bounding box center [664, 461] width 64 height 16
copy span "One Pot Pasta"
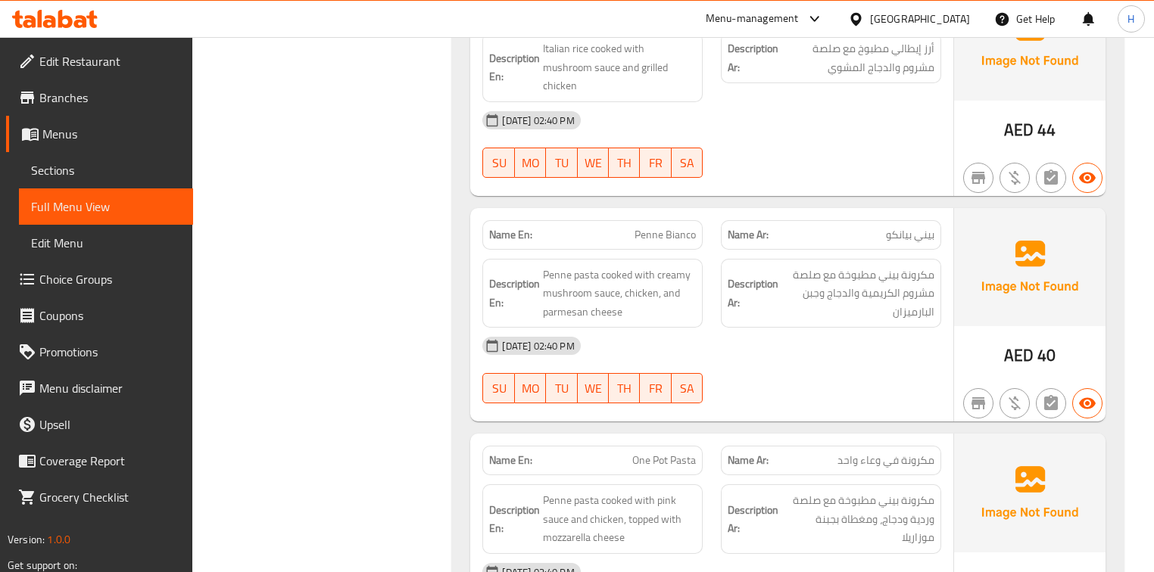
click at [721, 475] on div "Description Ar: مكرونة بيني مطبوخة مع صلصة وردية ودجاج، ومغطاة بجبنة موزاريلا" at bounding box center [831, 519] width 238 height 88
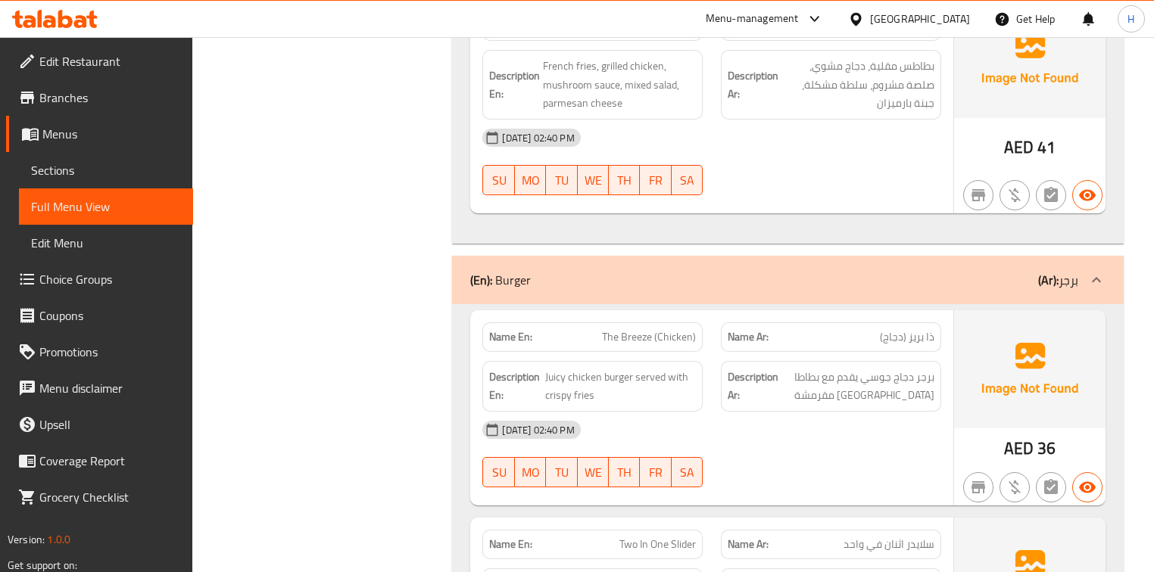
scroll to position [14125, 0]
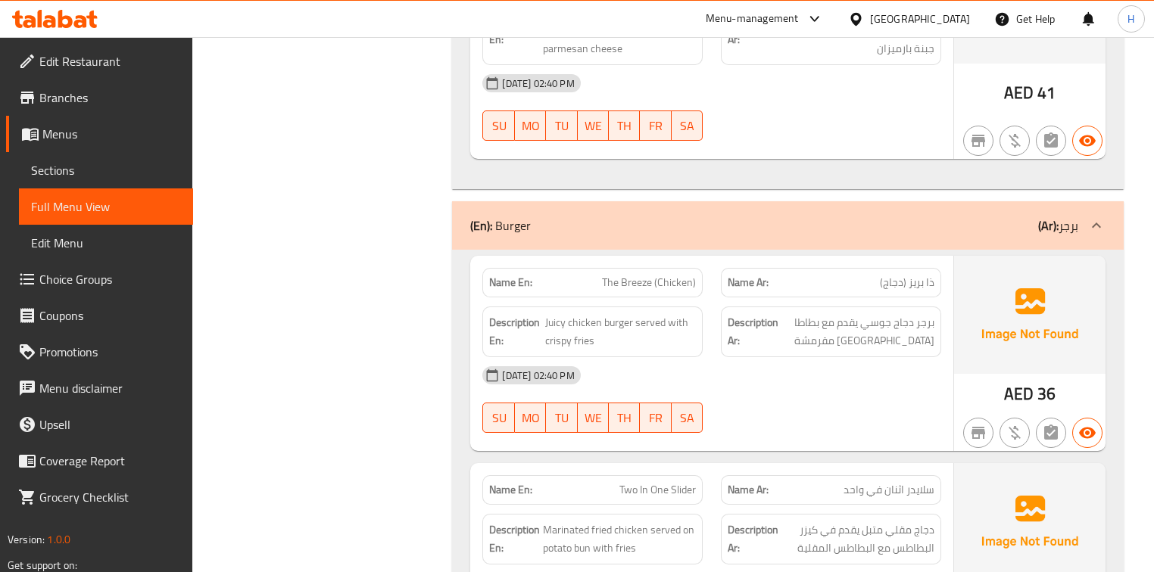
click at [646, 275] on span "The Breeze (Chicken)" at bounding box center [649, 283] width 94 height 16
copy span "The Breeze (Chicken)"
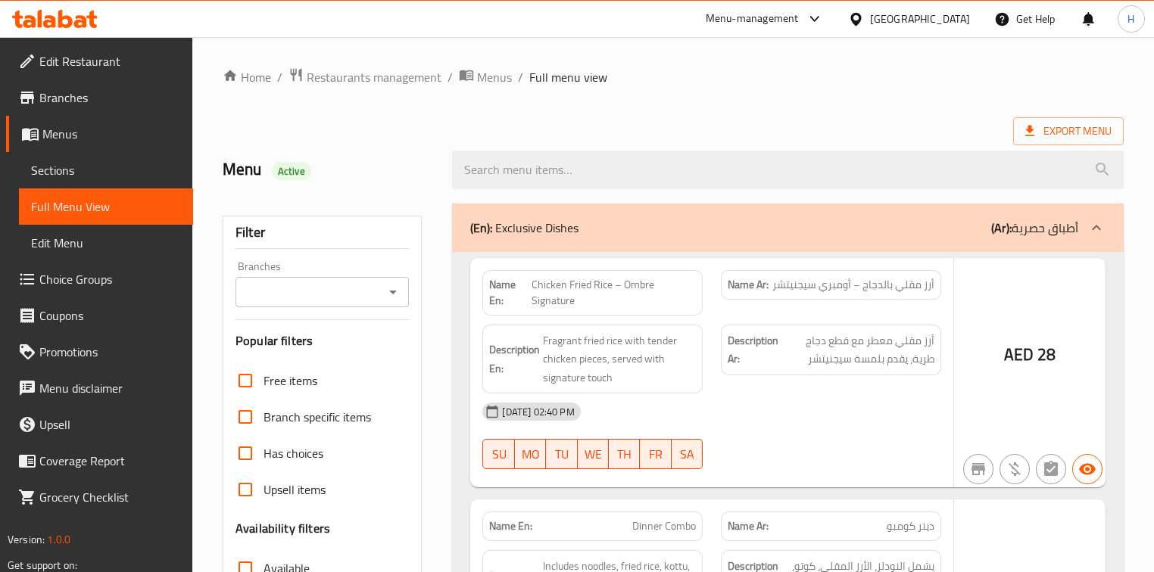
click at [676, 288] on div at bounding box center [577, 286] width 1154 height 572
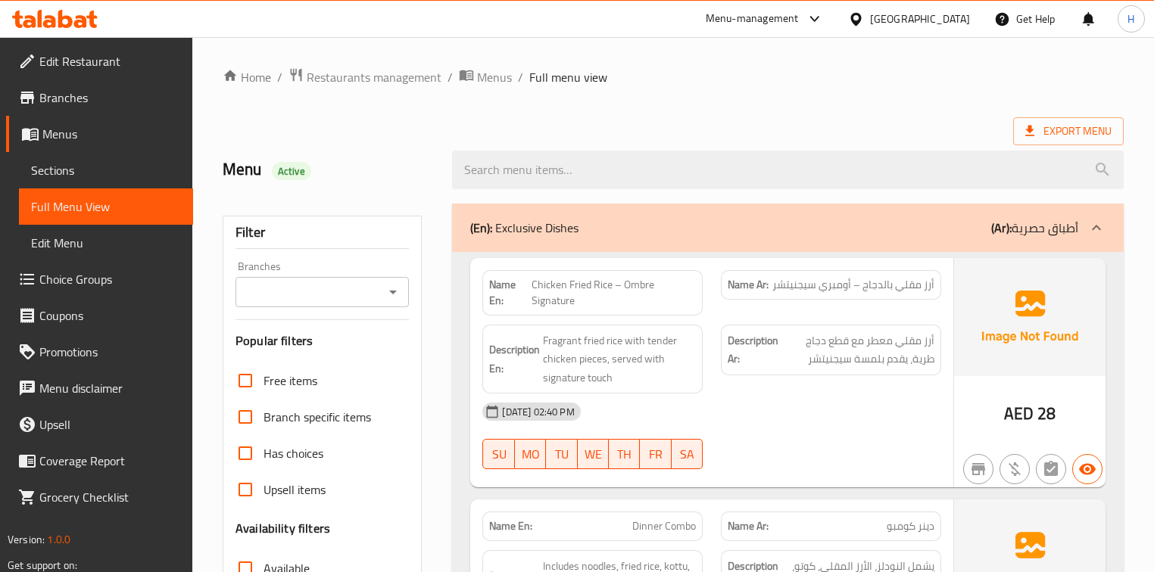
scroll to position [13976, 0]
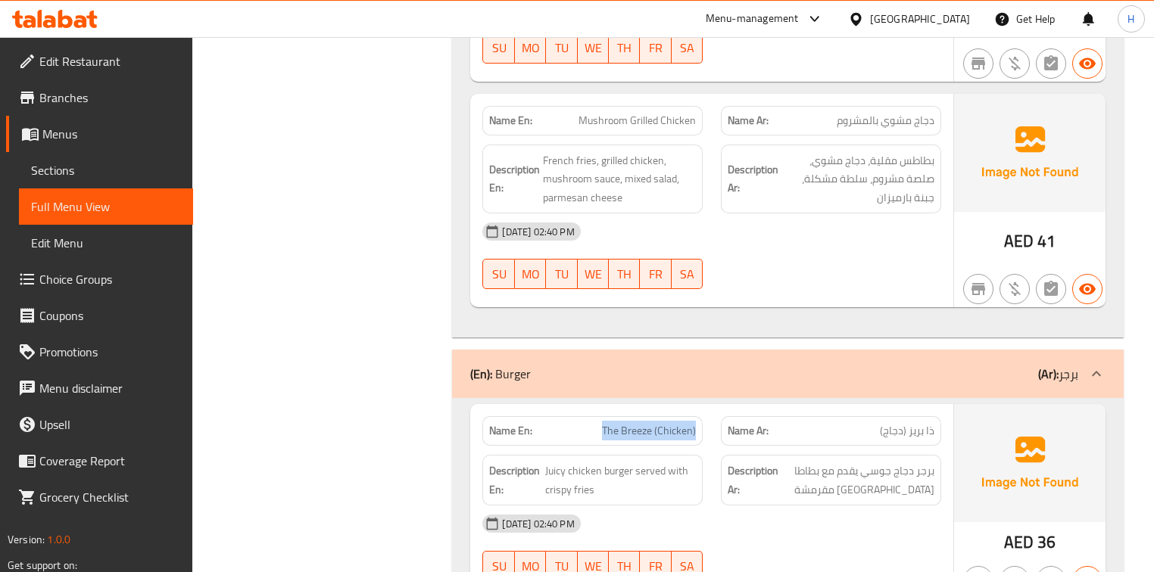
click at [712, 446] on div "Description Ar: برجر دجاج جوسي يقدم مع بطاطا [GEOGRAPHIC_DATA] مقرمشة" at bounding box center [831, 480] width 238 height 69
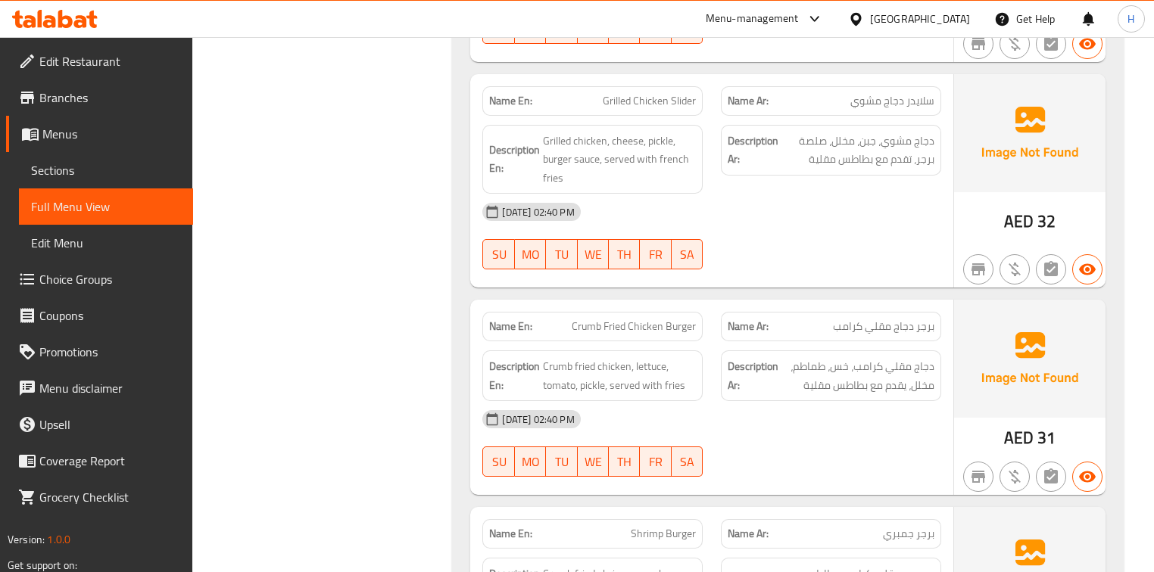
scroll to position [14887, 0]
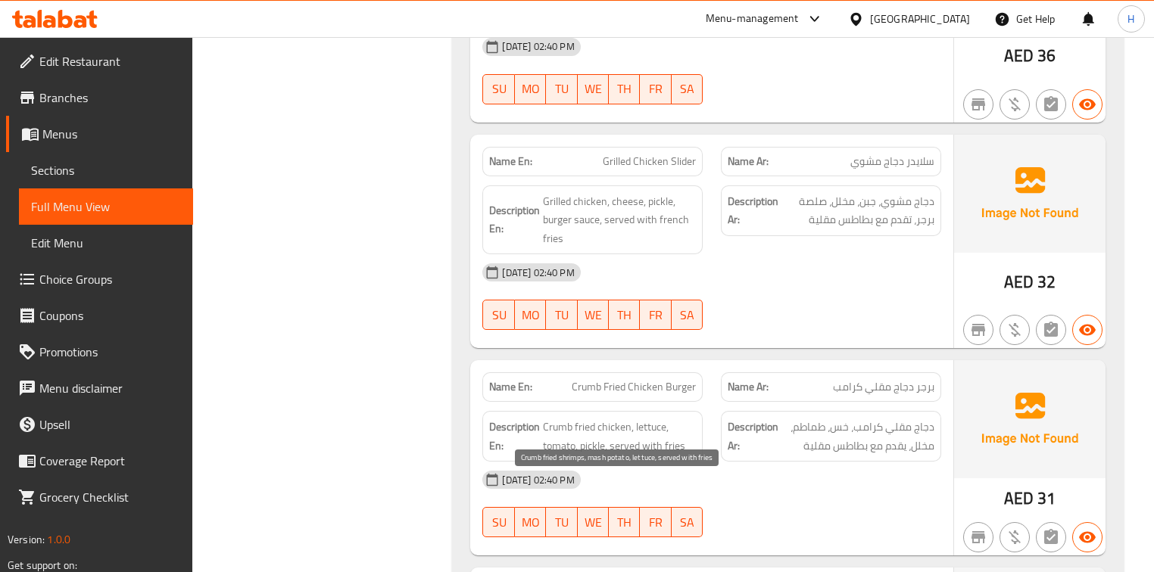
copy span "Crumb"
click at [743, 418] on strong "Description Ar:" at bounding box center [752, 436] width 51 height 37
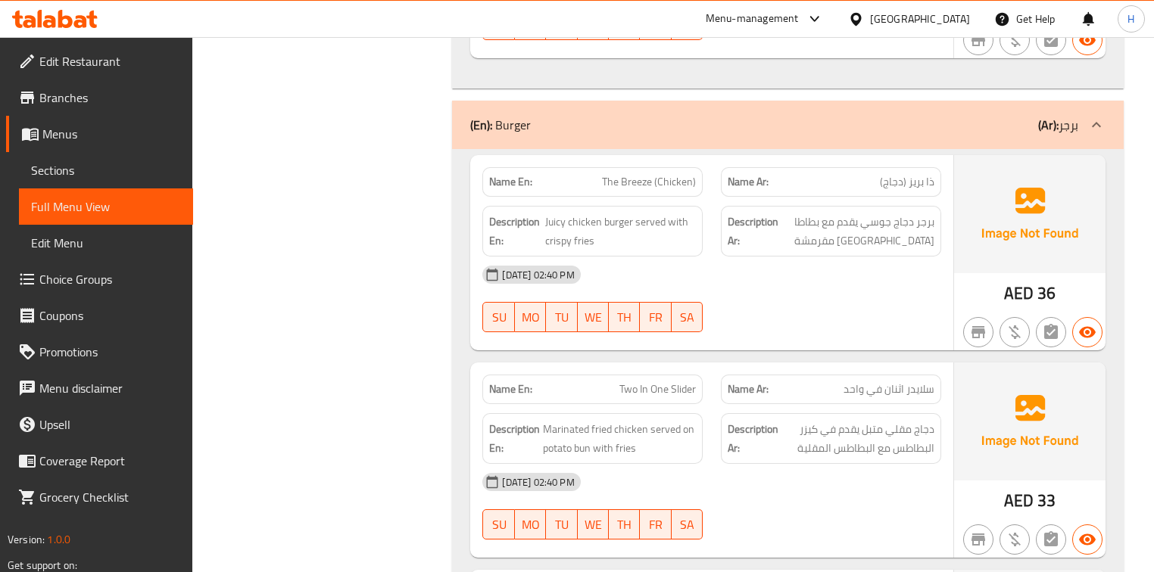
scroll to position [14220, 0]
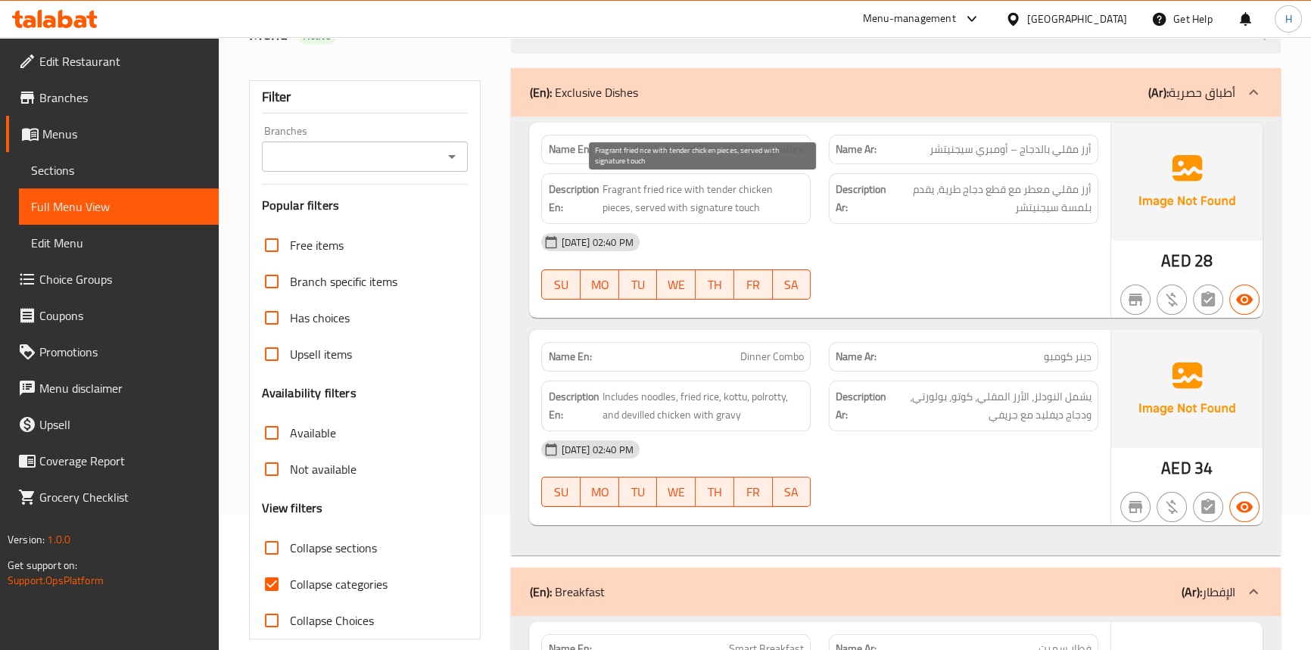
scroll to position [206, 0]
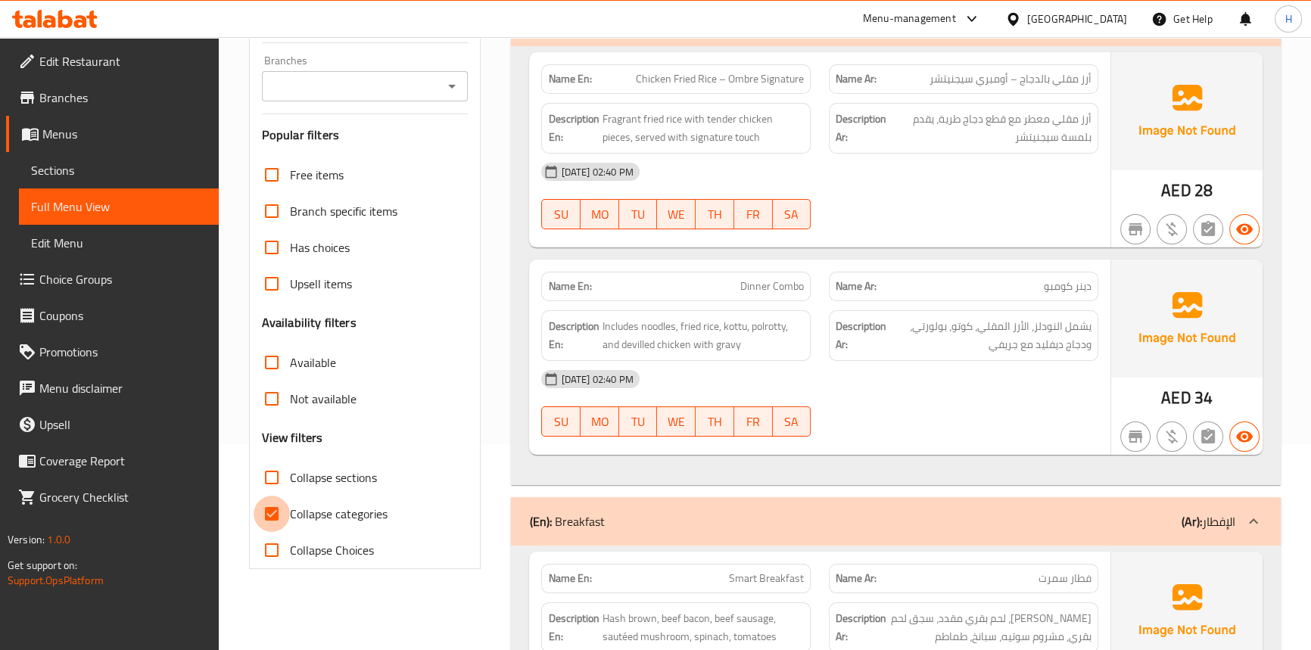
click at [273, 518] on input "Collapse categories" at bounding box center [272, 514] width 36 height 36
checkbox input "false"
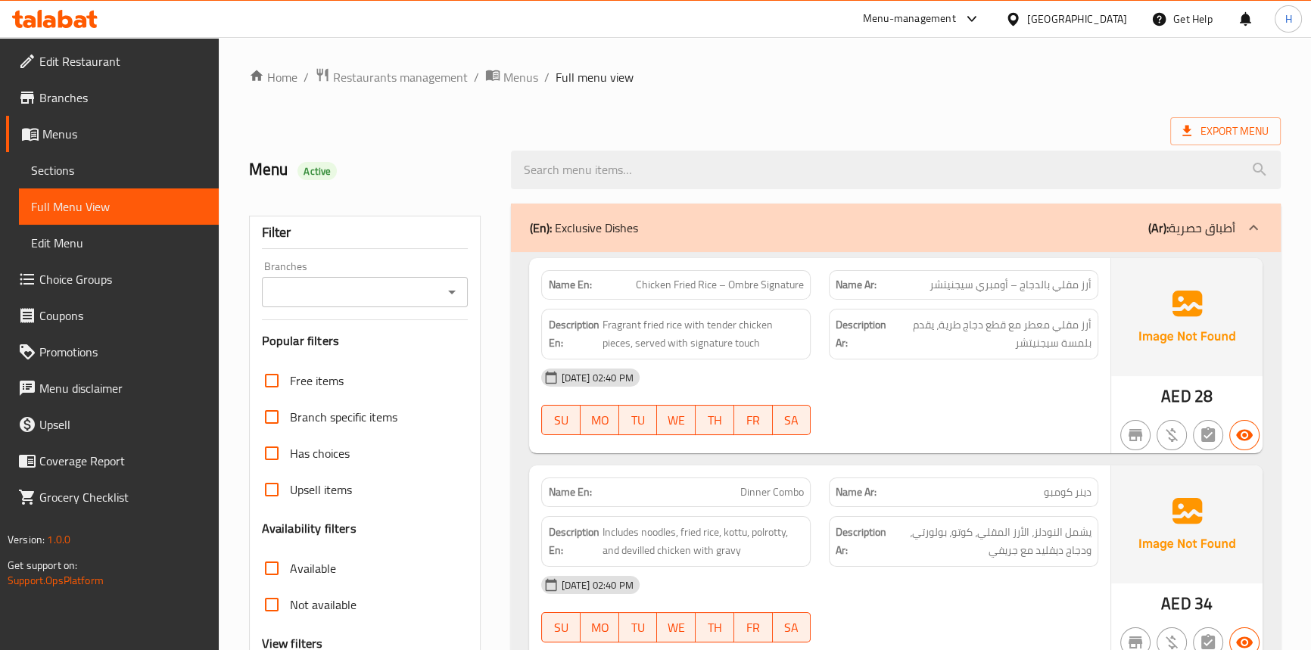
scroll to position [154, 0]
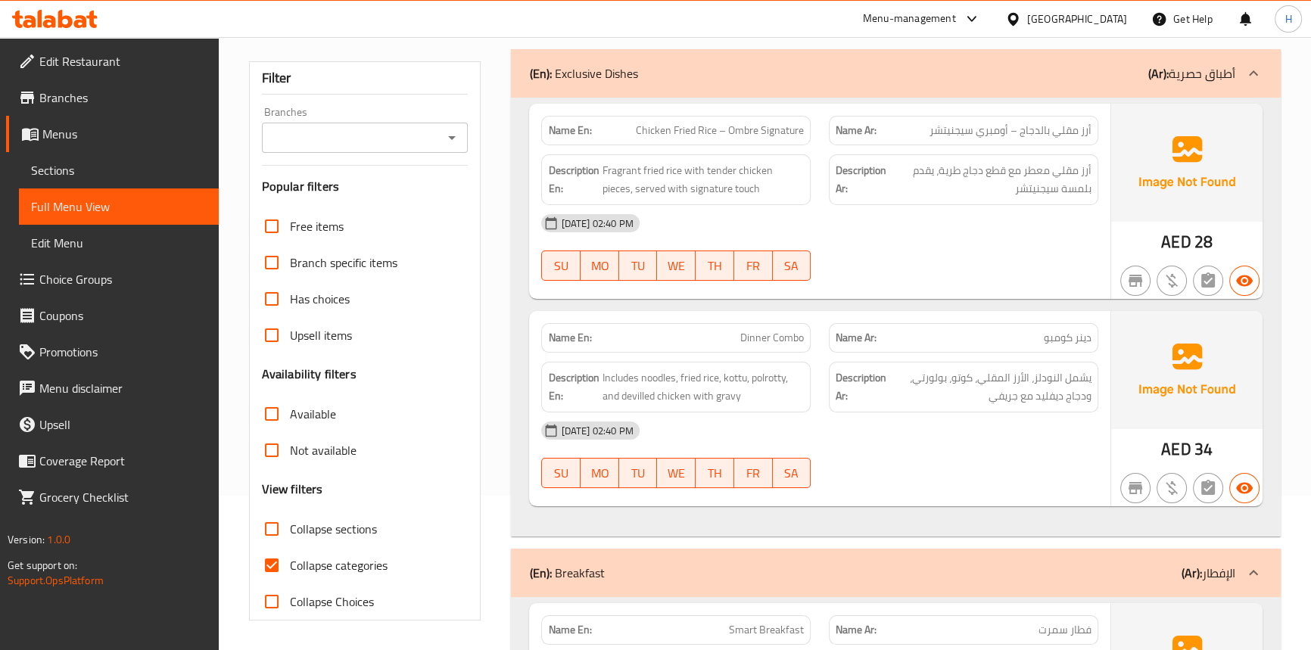
click at [273, 556] on input "Collapse categories" at bounding box center [272, 565] width 36 height 36
checkbox input "false"
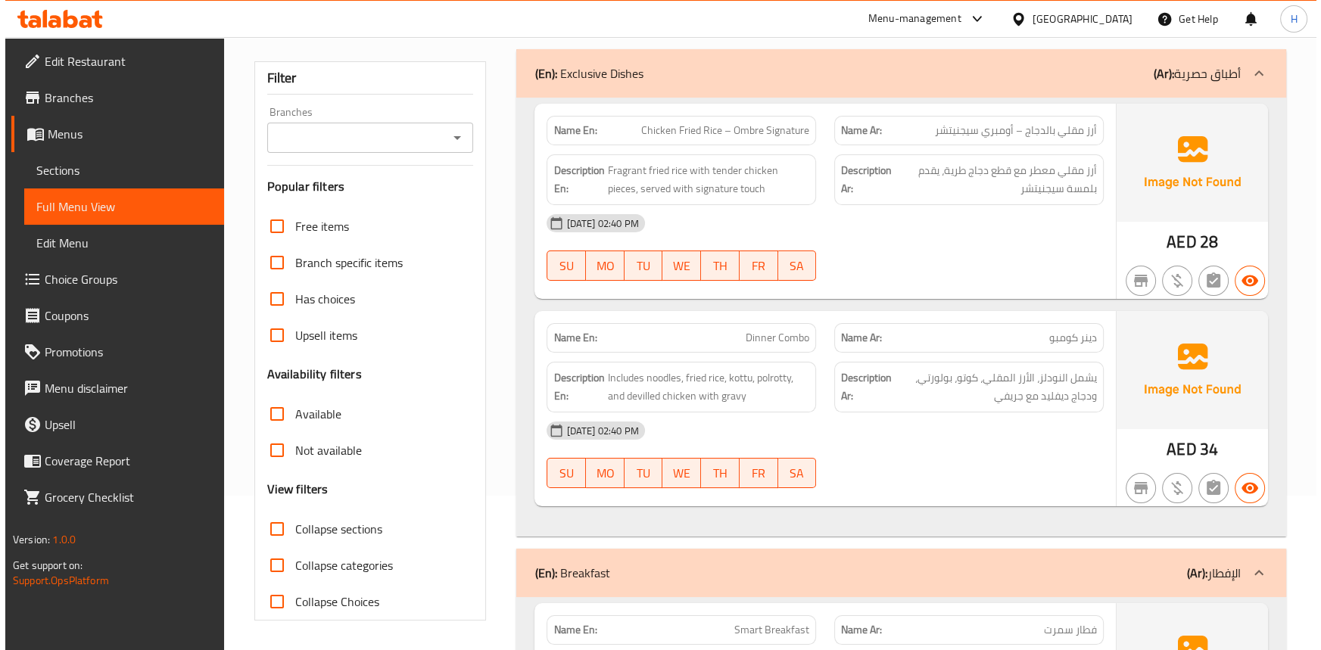
scroll to position [0, 0]
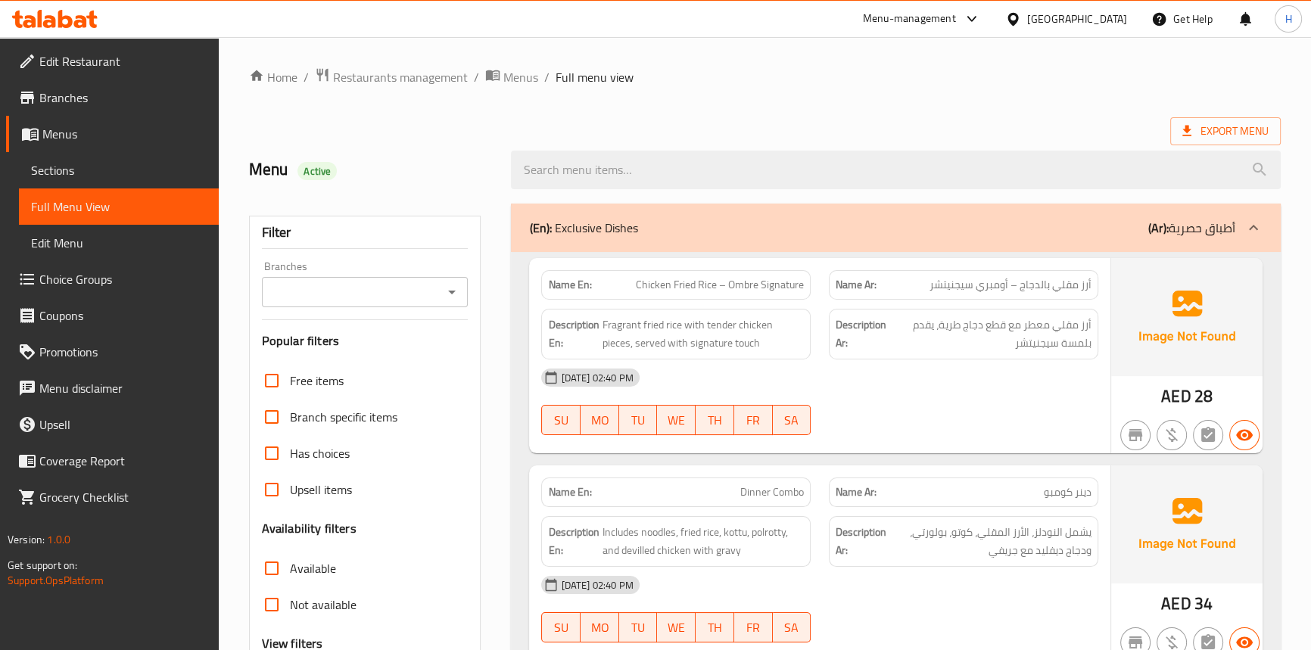
click at [824, 303] on div "Description Ar: أرز مقلي معطر مع قطع دجاج طرية، يقدم بلمسة سيجنيتشر" at bounding box center [964, 334] width 288 height 69
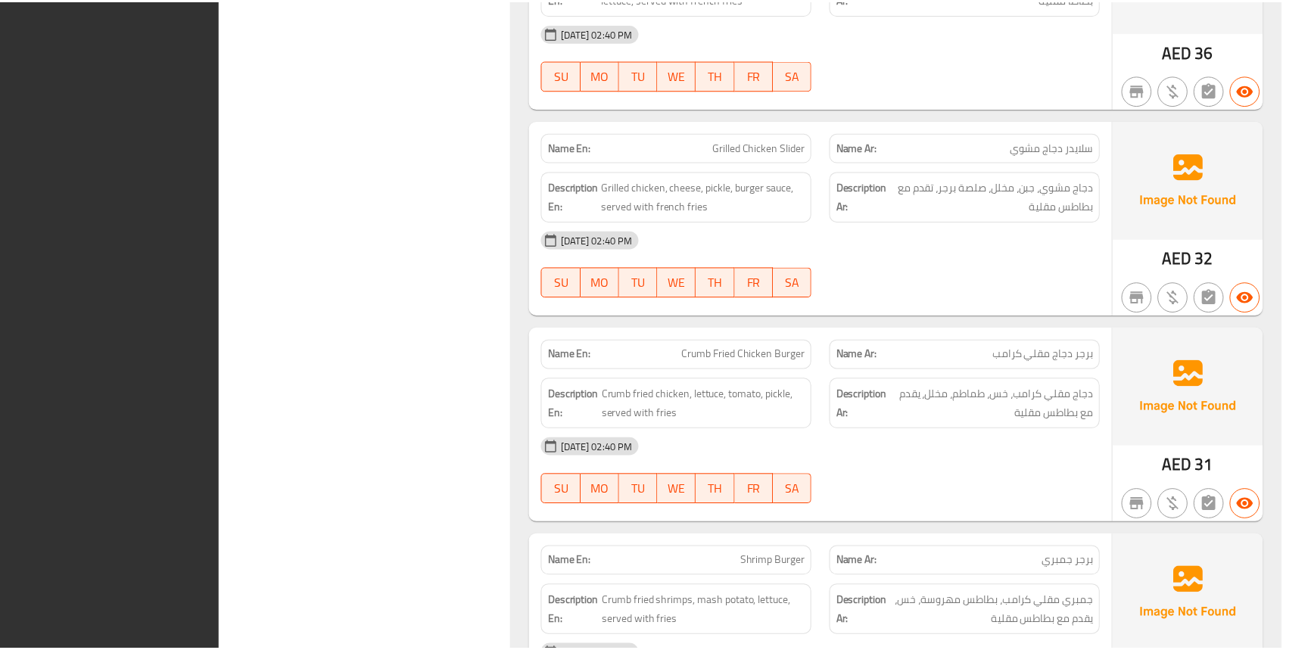
scroll to position [14510, 0]
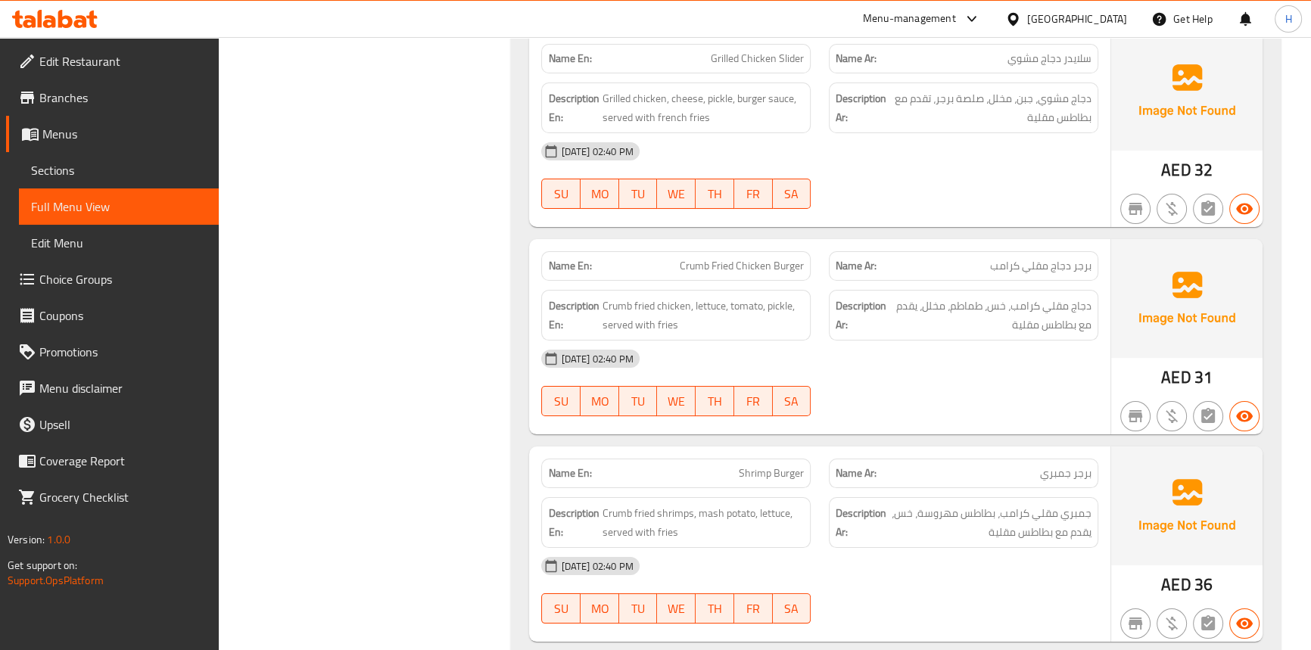
click at [712, 290] on div "Description En: Crumb fried chicken, lettuce, tomato, pickle, served with fries" at bounding box center [675, 315] width 269 height 51
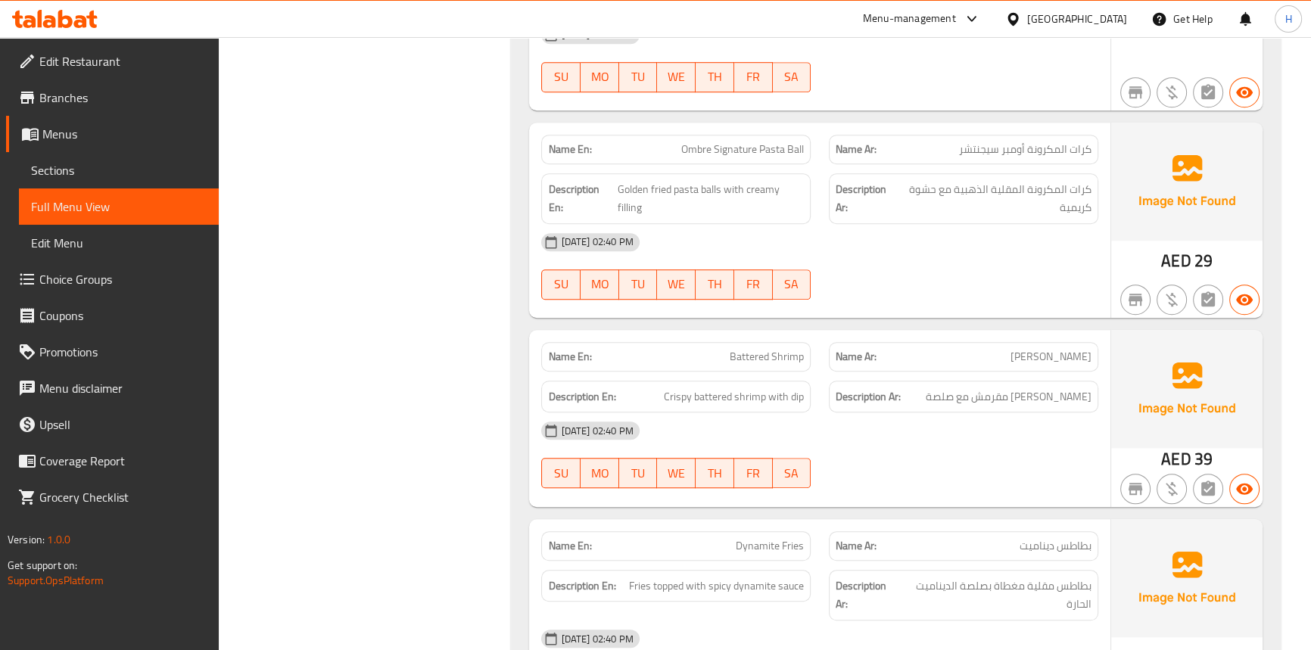
scroll to position [8477, 0]
click at [847, 282] on div "Name En: Ombre Signature Pasta Ball Name Ar: كرات المكرونة أومبر سيجنتشر Descri…" at bounding box center [819, 220] width 581 height 195
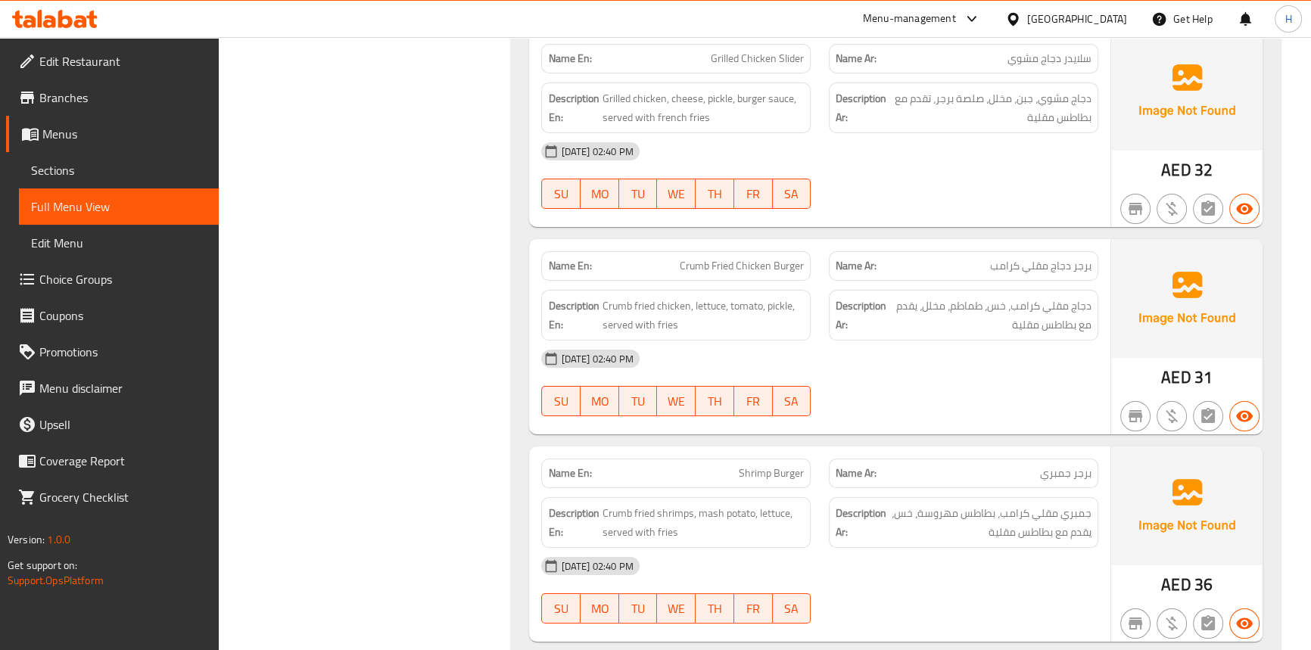
scroll to position [8490, 0]
